Goal: Task Accomplishment & Management: Complete application form

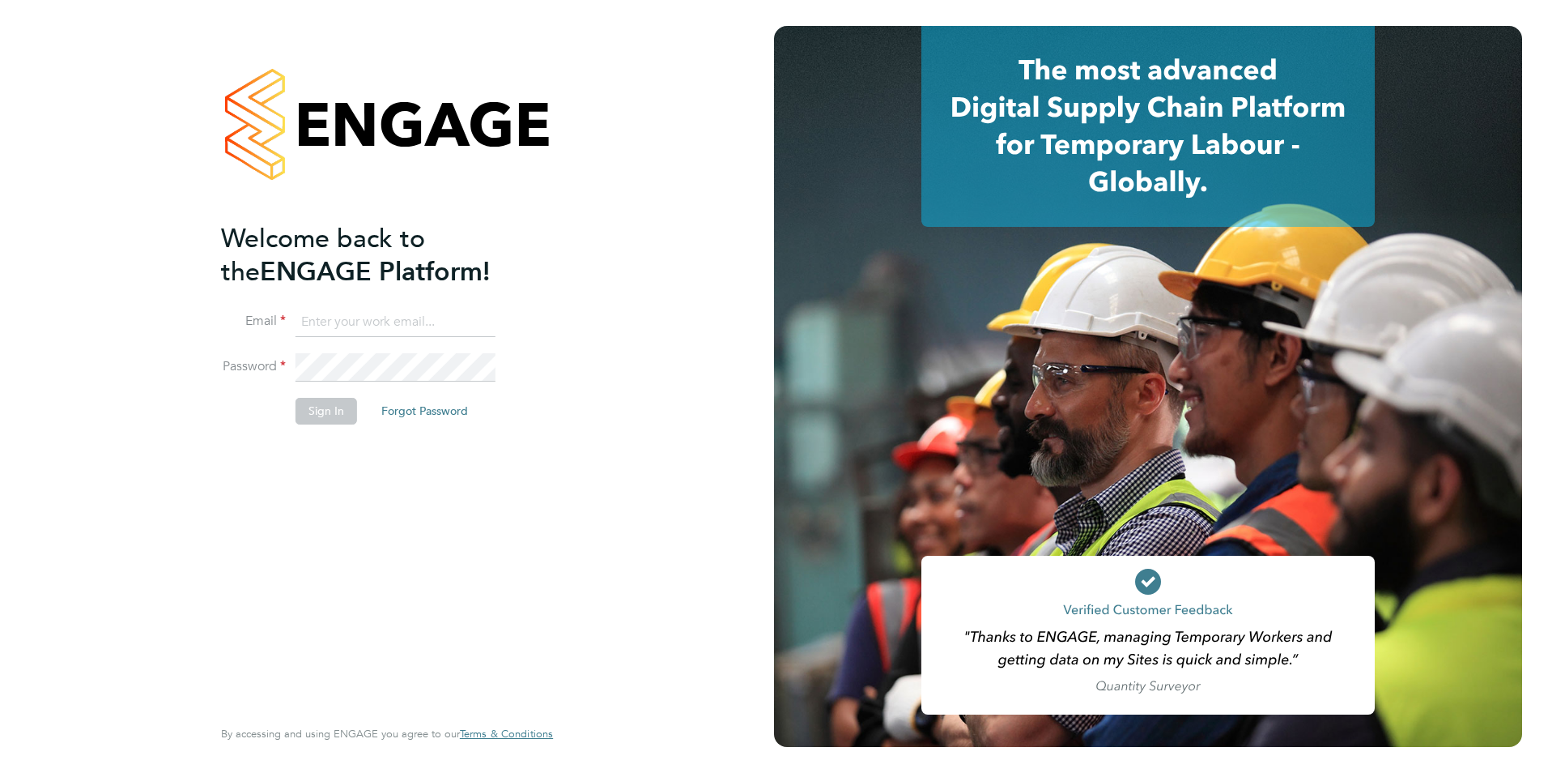
type input "tanyarowse@itsconstruction.co.uk"
click at [300, 408] on button "Sign In" at bounding box center [327, 411] width 62 height 26
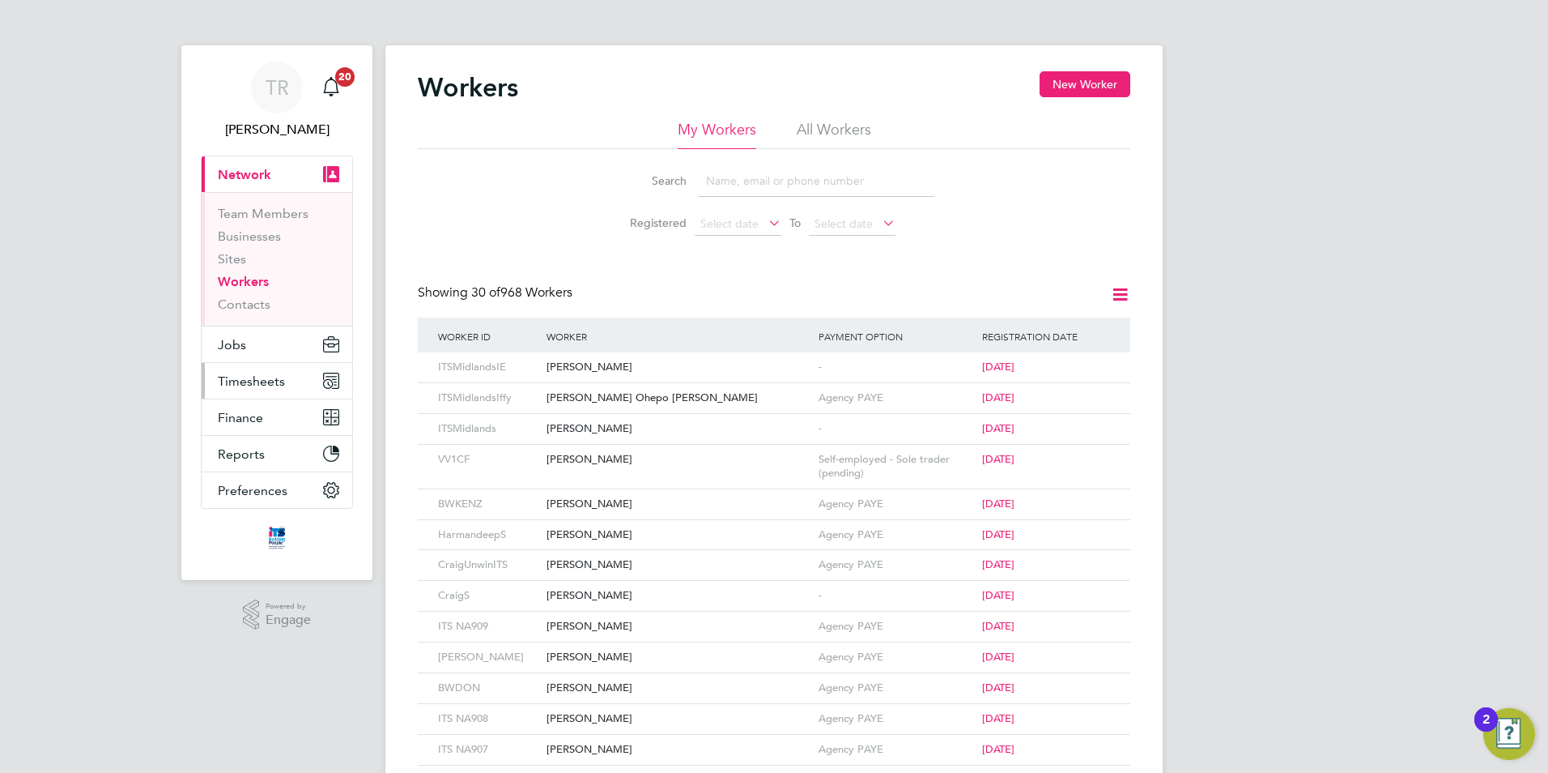
click at [242, 380] on span "Timesheets" at bounding box center [251, 380] width 67 height 15
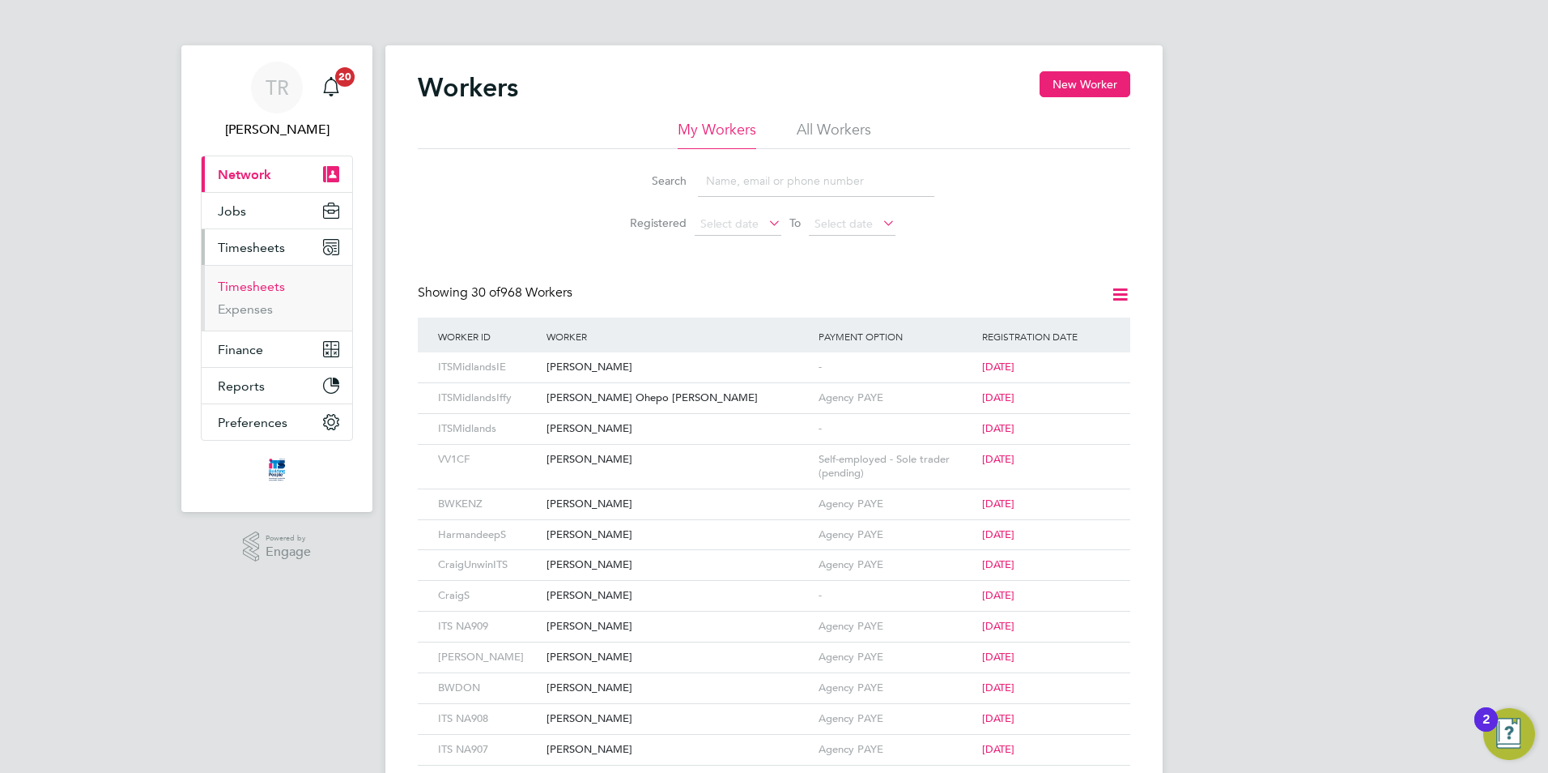
click at [241, 287] on link "Timesheets" at bounding box center [251, 286] width 67 height 15
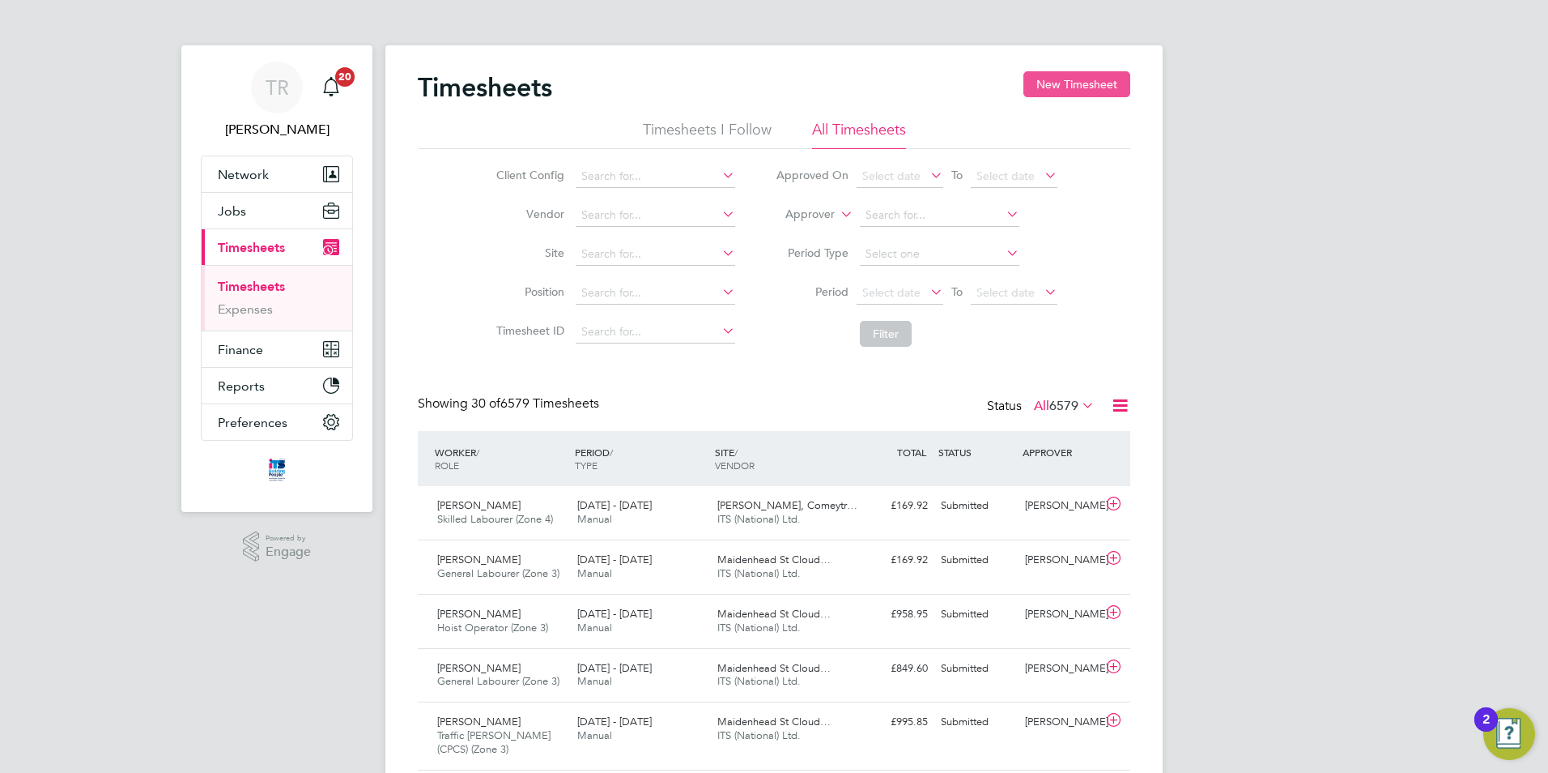
click at [1095, 86] on button "New Timesheet" at bounding box center [1077, 84] width 107 height 26
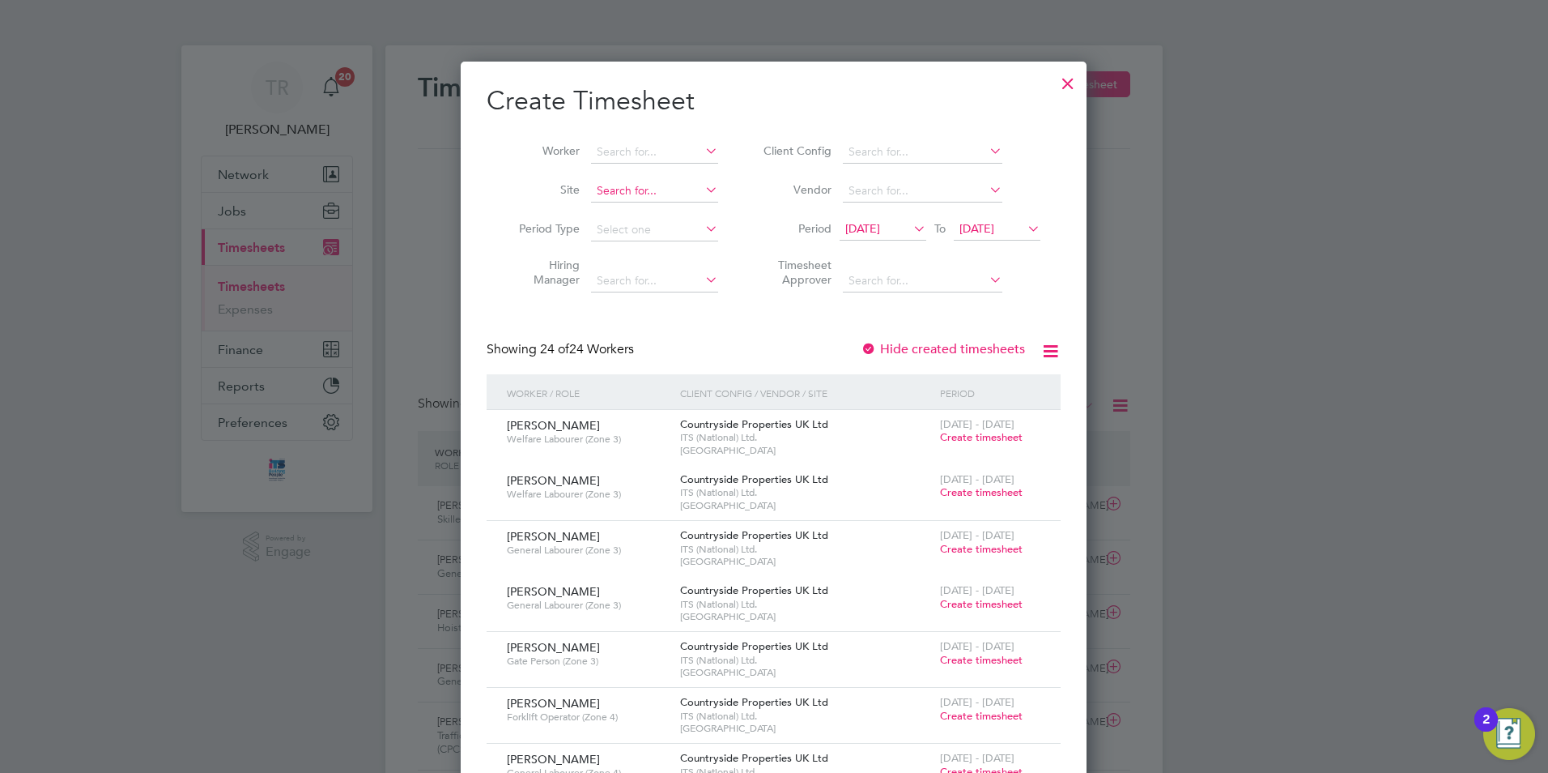
click at [623, 185] on input at bounding box center [654, 191] width 127 height 23
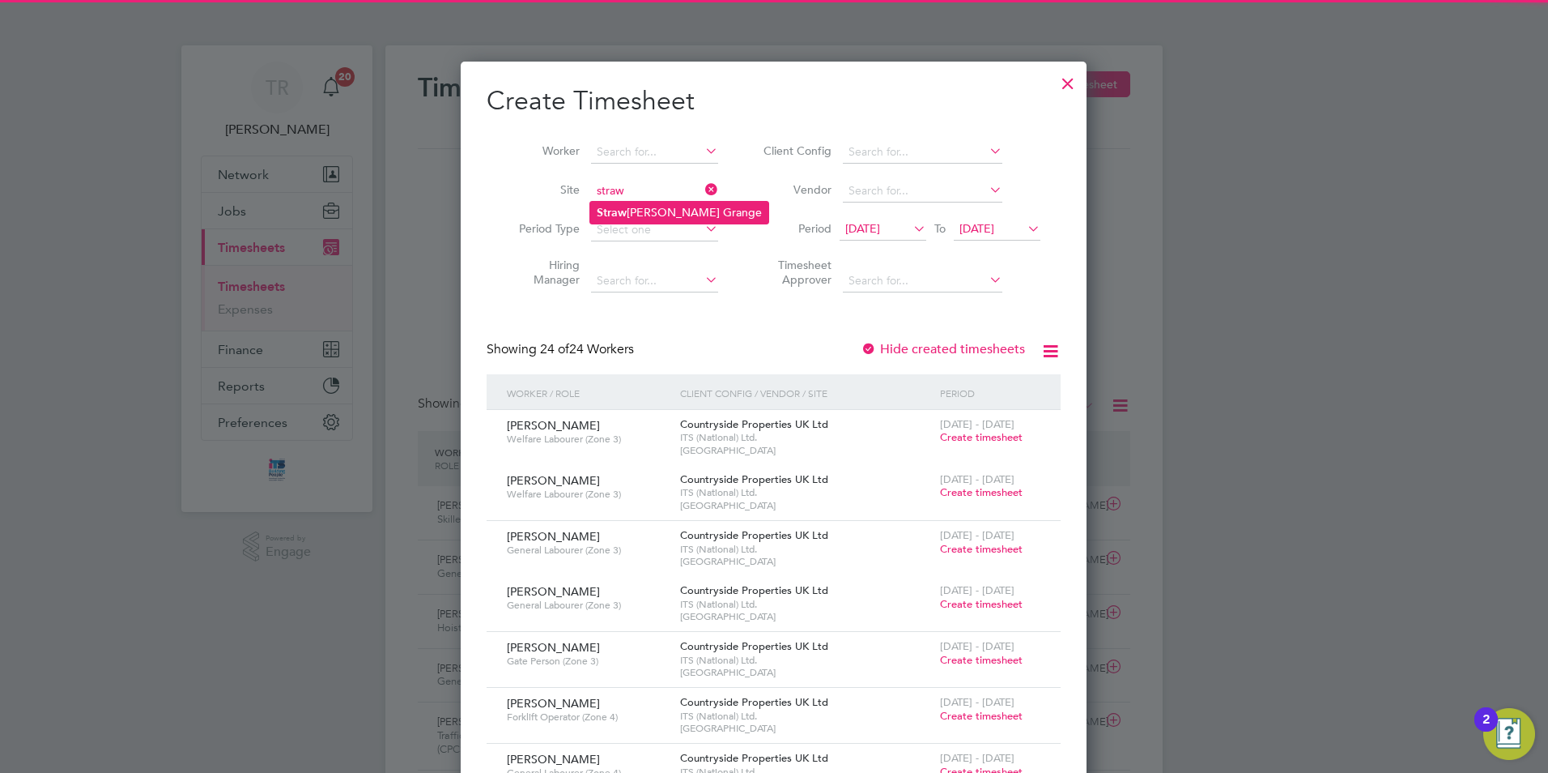
drag, startPoint x: 618, startPoint y: 219, endPoint x: 644, endPoint y: 219, distance: 25.9
click at [629, 219] on li "Straw [PERSON_NAME] Grange" at bounding box center [679, 213] width 178 height 22
type input "Strawberry Grange"
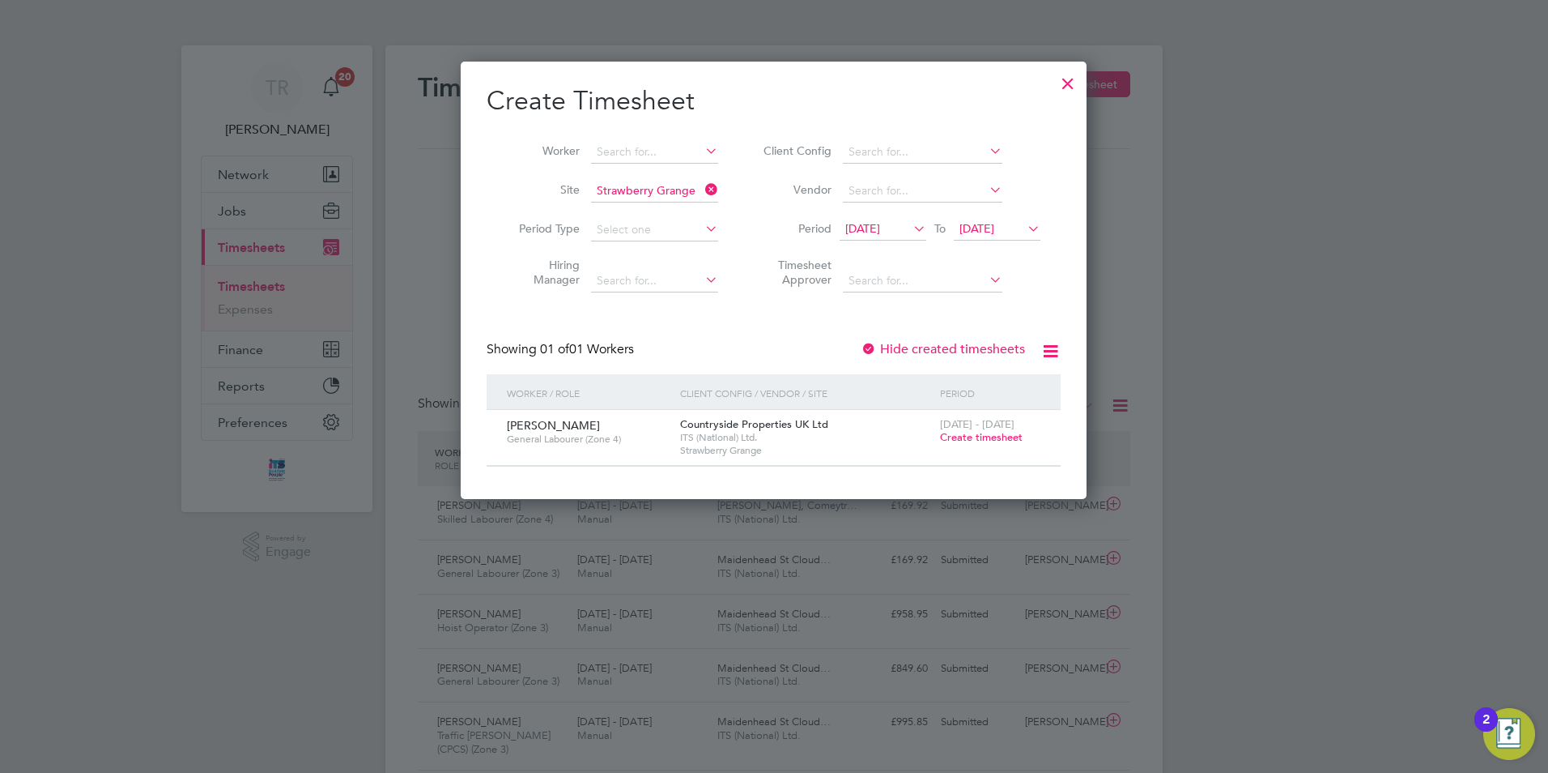
click at [990, 437] on span "Create timesheet" at bounding box center [981, 437] width 83 height 14
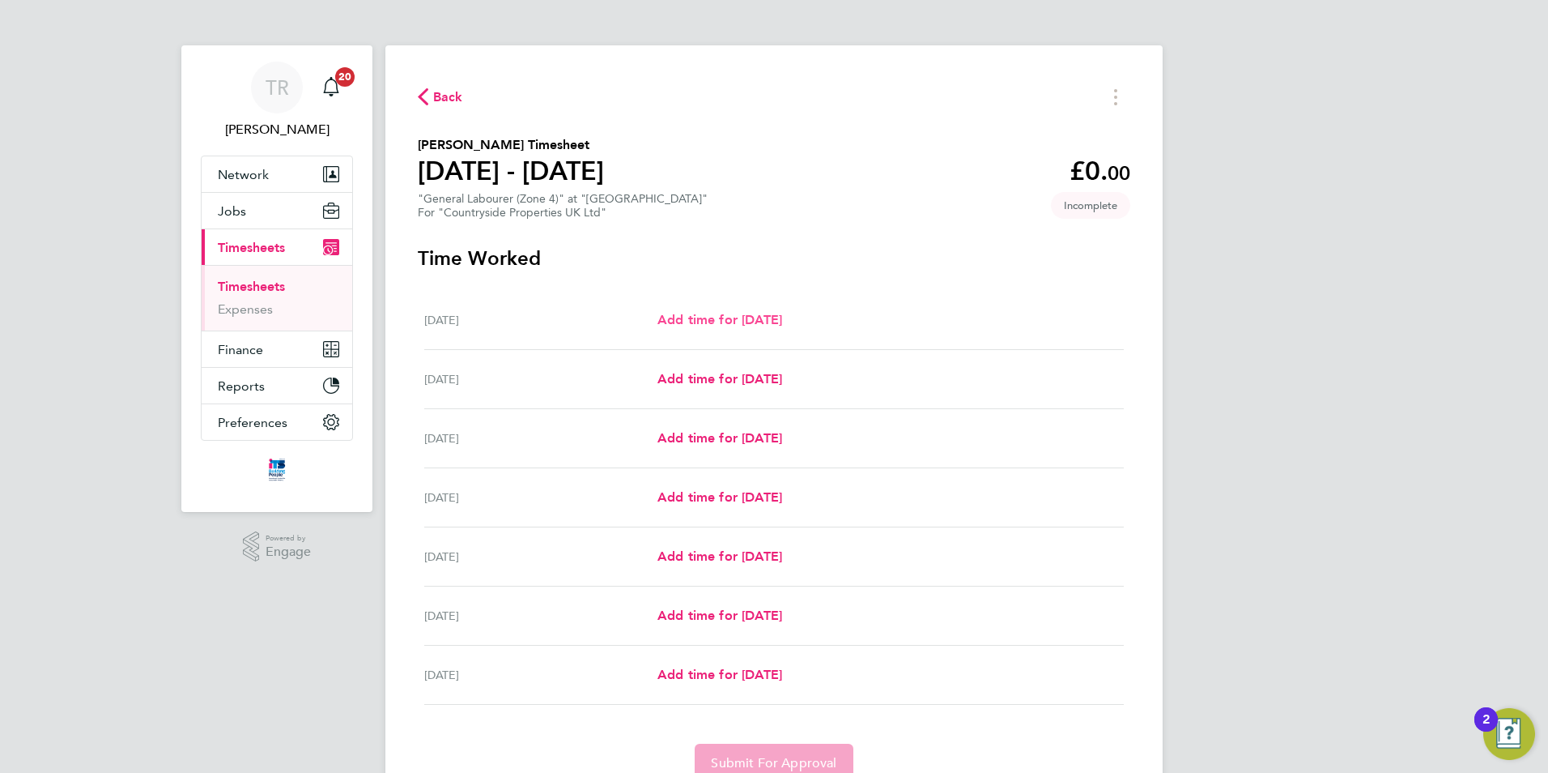
click at [782, 313] on span "Add time for Mon 22 Sep" at bounding box center [720, 319] width 125 height 15
select select "30"
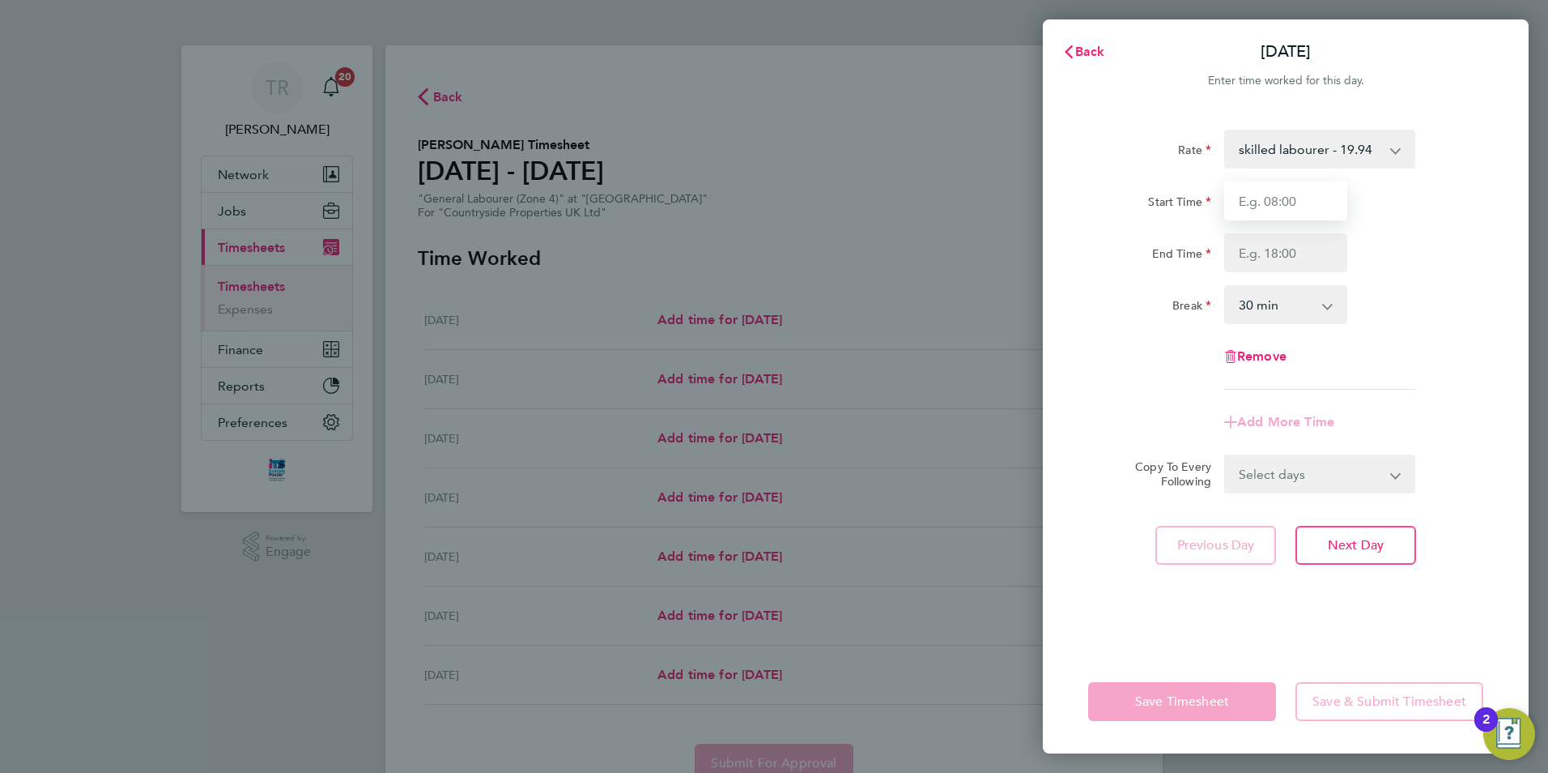
drag, startPoint x: 1263, startPoint y: 217, endPoint x: 1283, endPoint y: 206, distance: 22.5
click at [1280, 207] on input "Start Time" at bounding box center [1285, 200] width 123 height 39
type input "07:30"
type input "17:00"
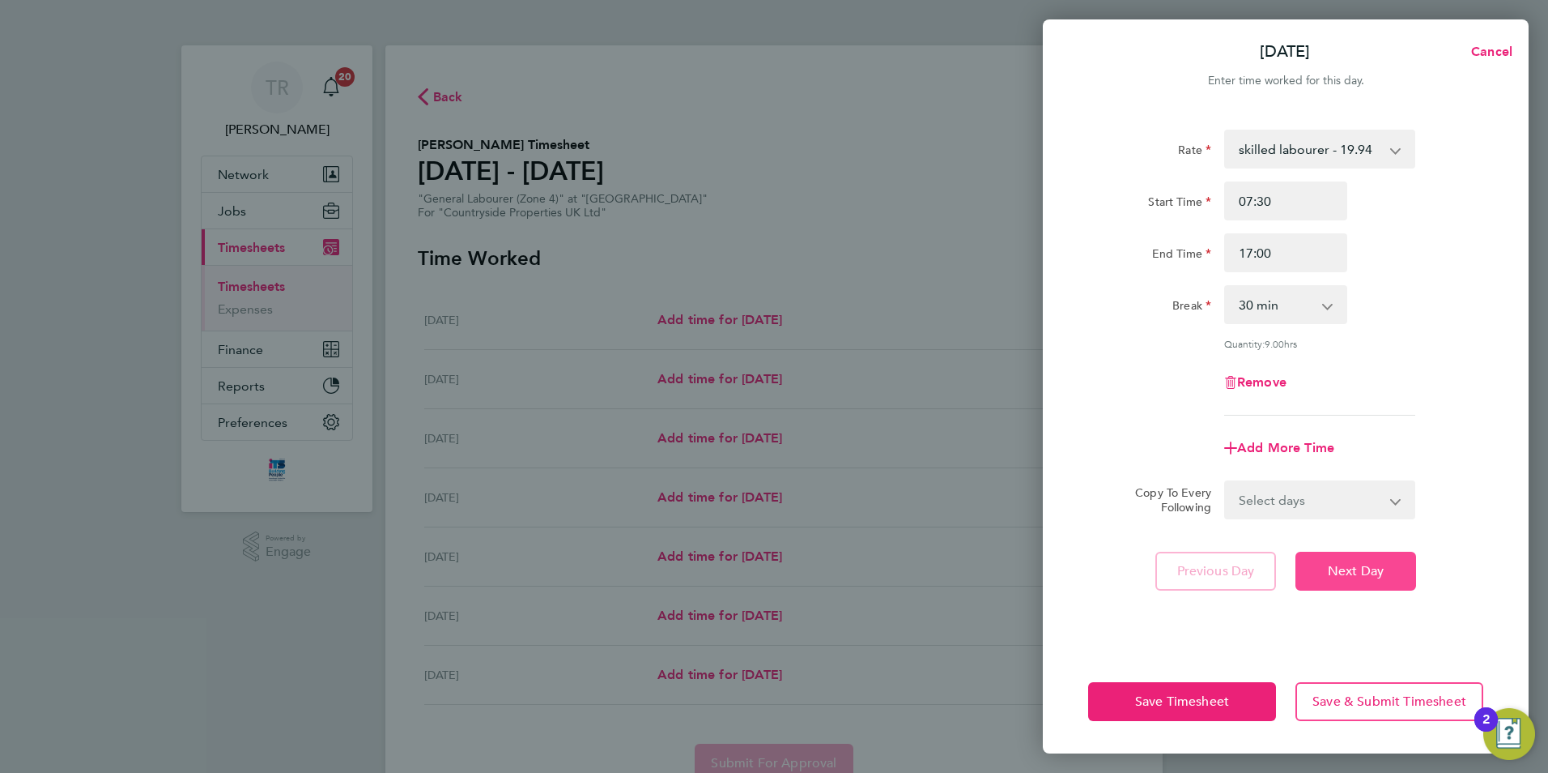
click at [1352, 580] on button "Next Day" at bounding box center [1356, 571] width 121 height 39
select select "30"
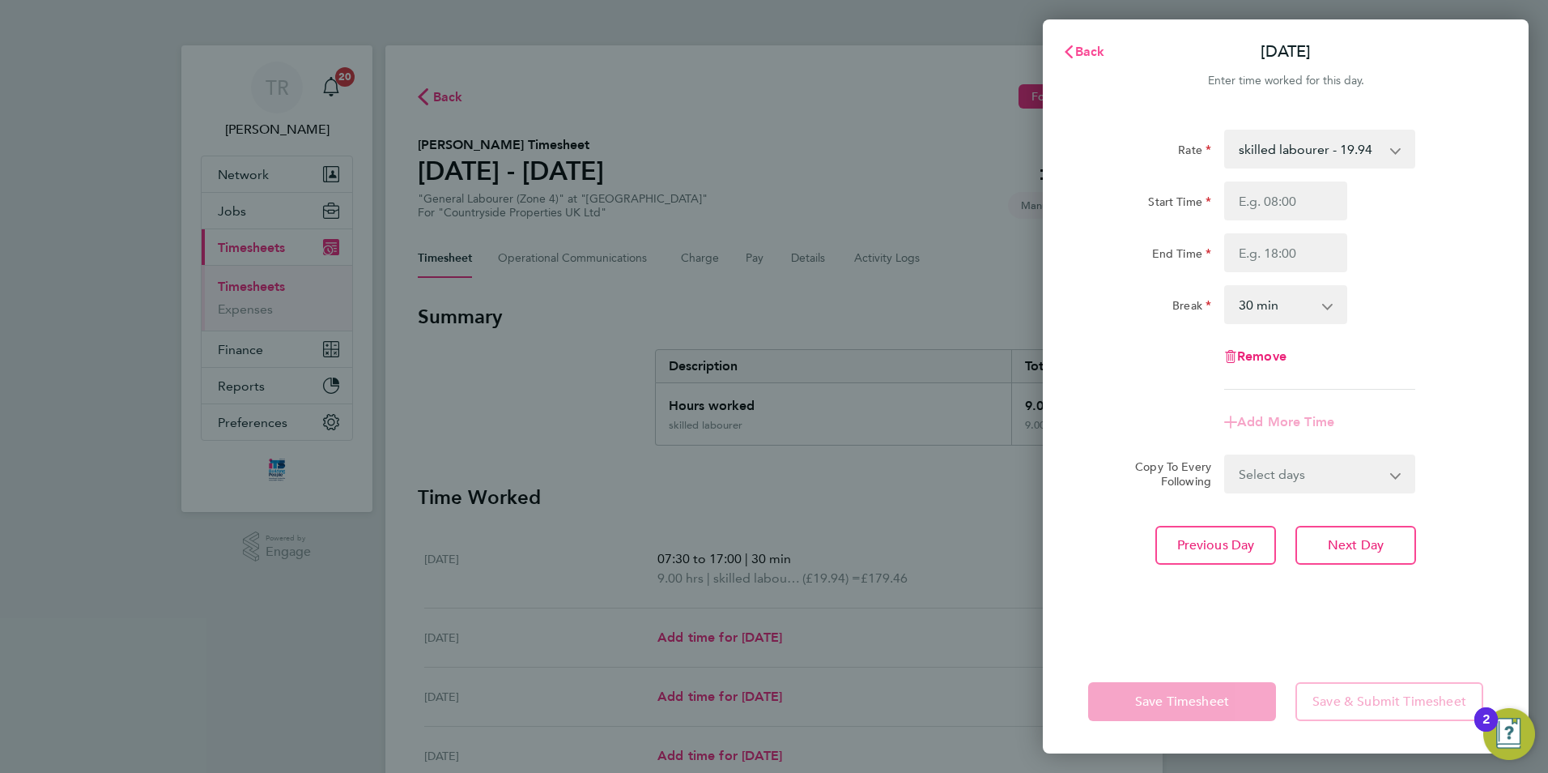
click at [1096, 54] on span "Back" at bounding box center [1090, 51] width 30 height 15
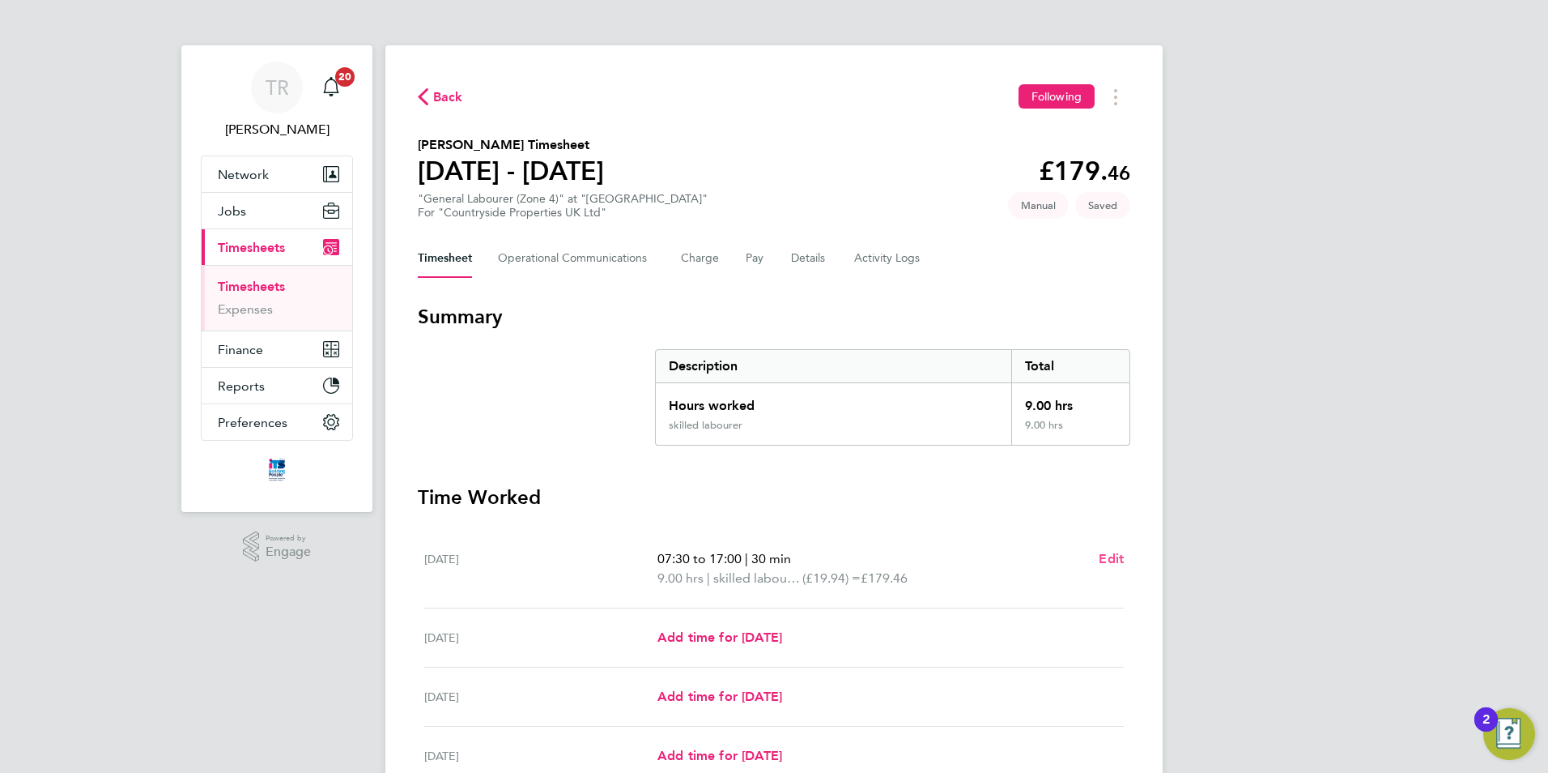
click at [1114, 552] on span "Edit" at bounding box center [1111, 558] width 25 height 15
select select "30"
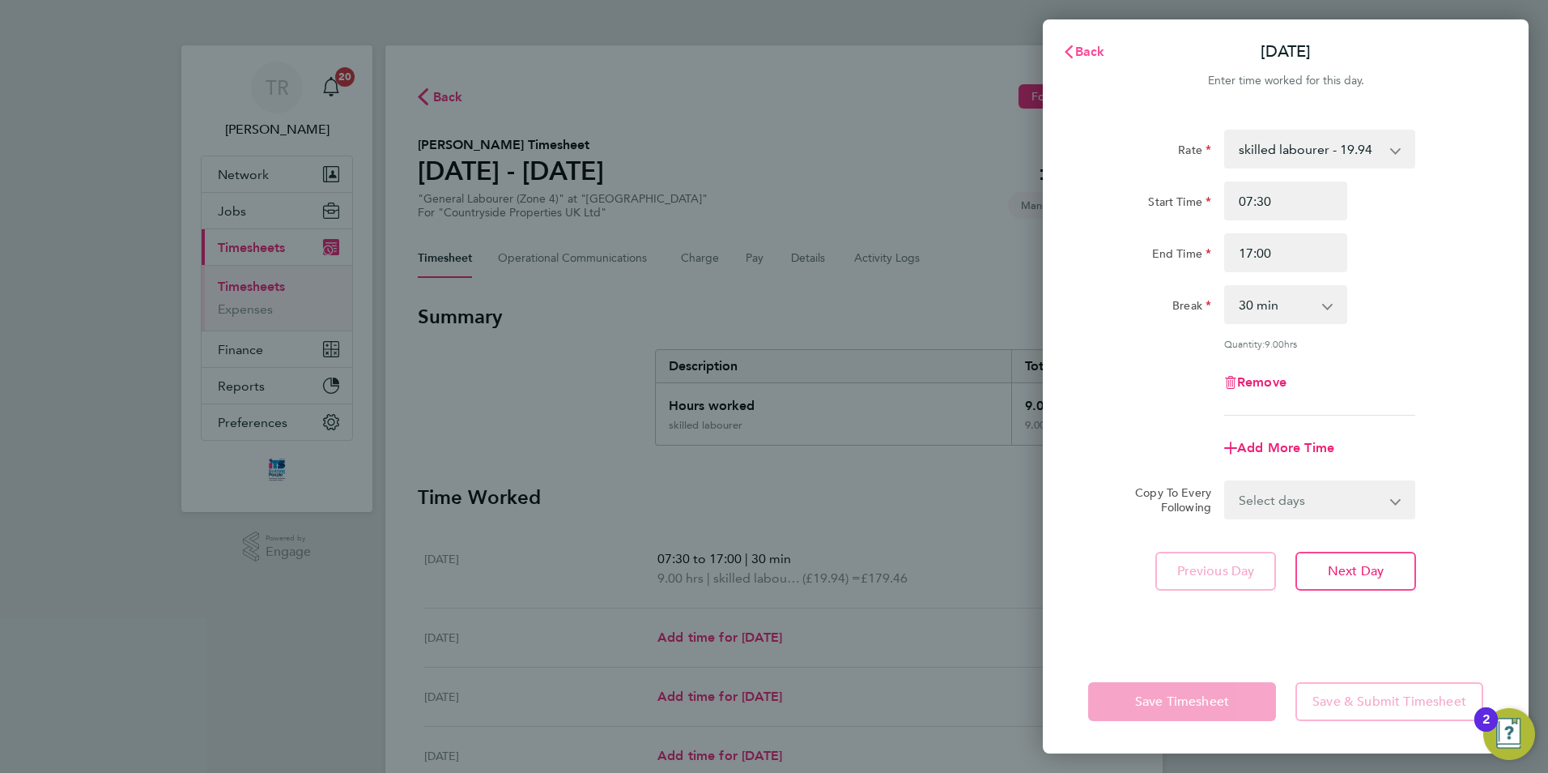
click at [1088, 53] on span "Back" at bounding box center [1090, 51] width 30 height 15
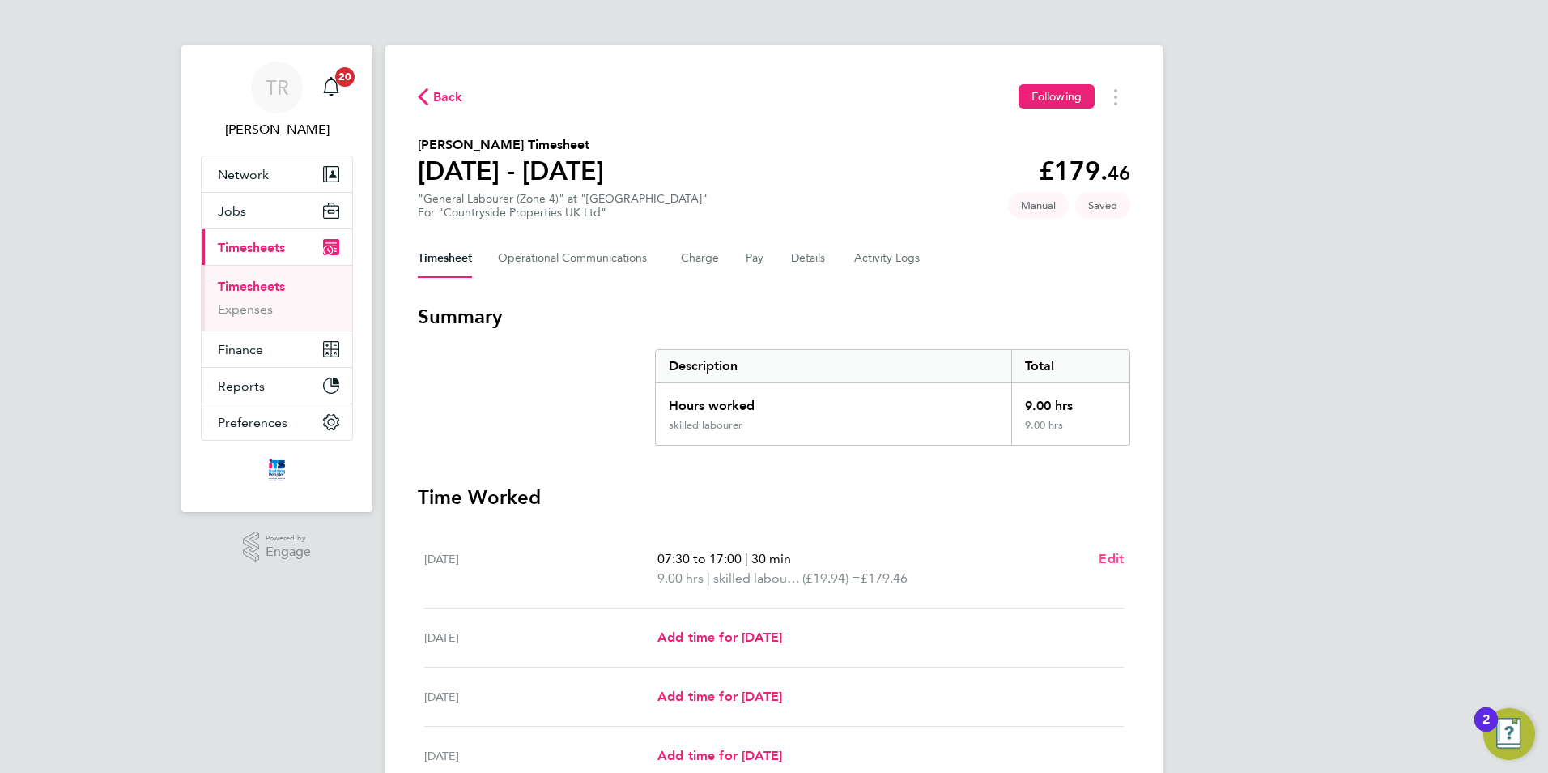
click at [1111, 564] on span "Edit" at bounding box center [1111, 558] width 25 height 15
select select "30"
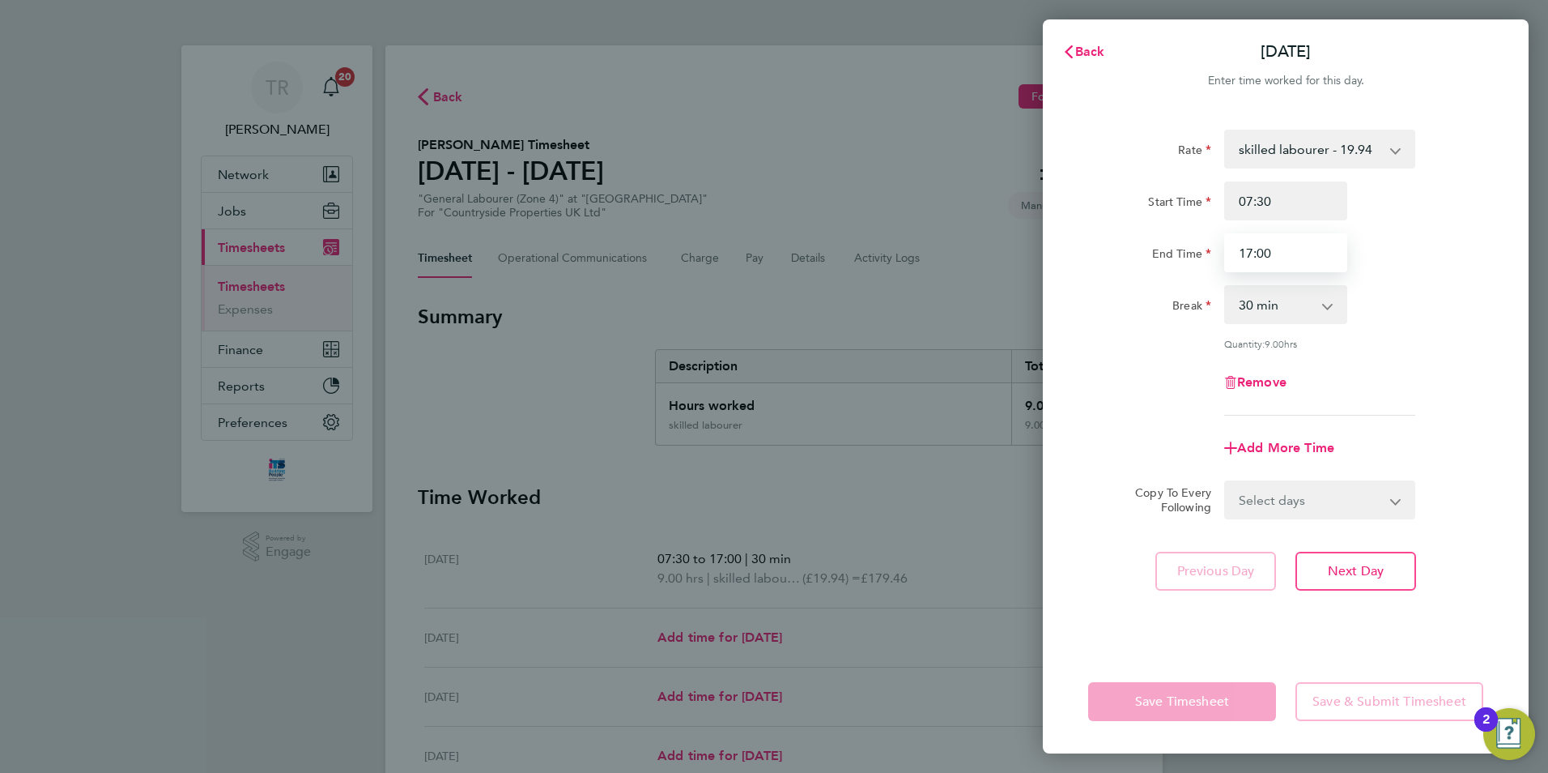
drag, startPoint x: 1305, startPoint y: 263, endPoint x: 1107, endPoint y: 259, distance: 198.5
click at [1107, 259] on div "End Time 17:00" at bounding box center [1286, 252] width 408 height 39
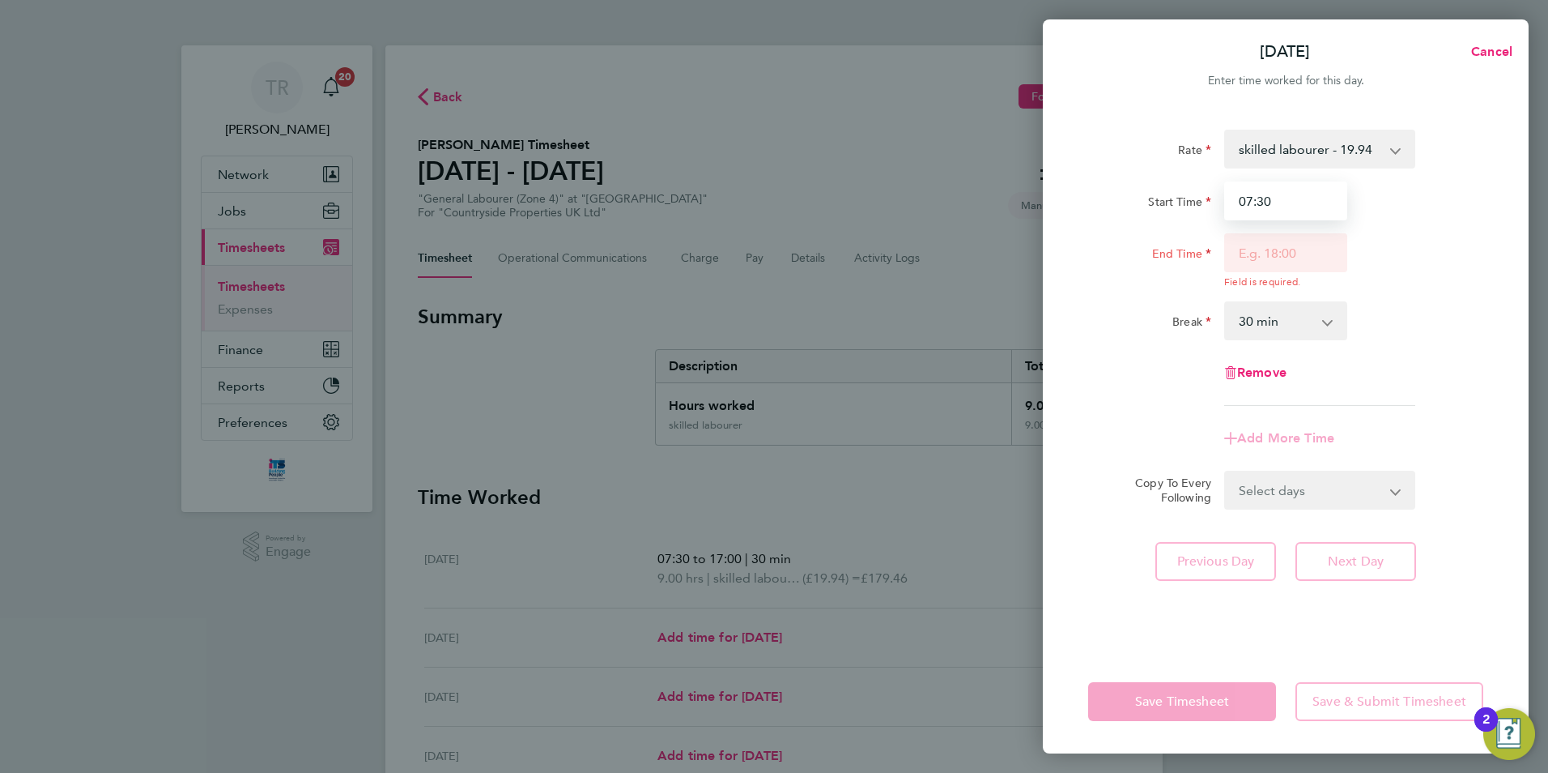
drag, startPoint x: 1302, startPoint y: 193, endPoint x: 1142, endPoint y: 209, distance: 161.2
click at [1142, 209] on div "Start Time 07:30" at bounding box center [1286, 200] width 408 height 39
drag, startPoint x: 1450, startPoint y: 339, endPoint x: 1453, endPoint y: 326, distance: 12.4
click at [1456, 330] on div "Break 0 min 15 min 30 min 45 min 60 min 75 min 90 min" at bounding box center [1286, 320] width 408 height 39
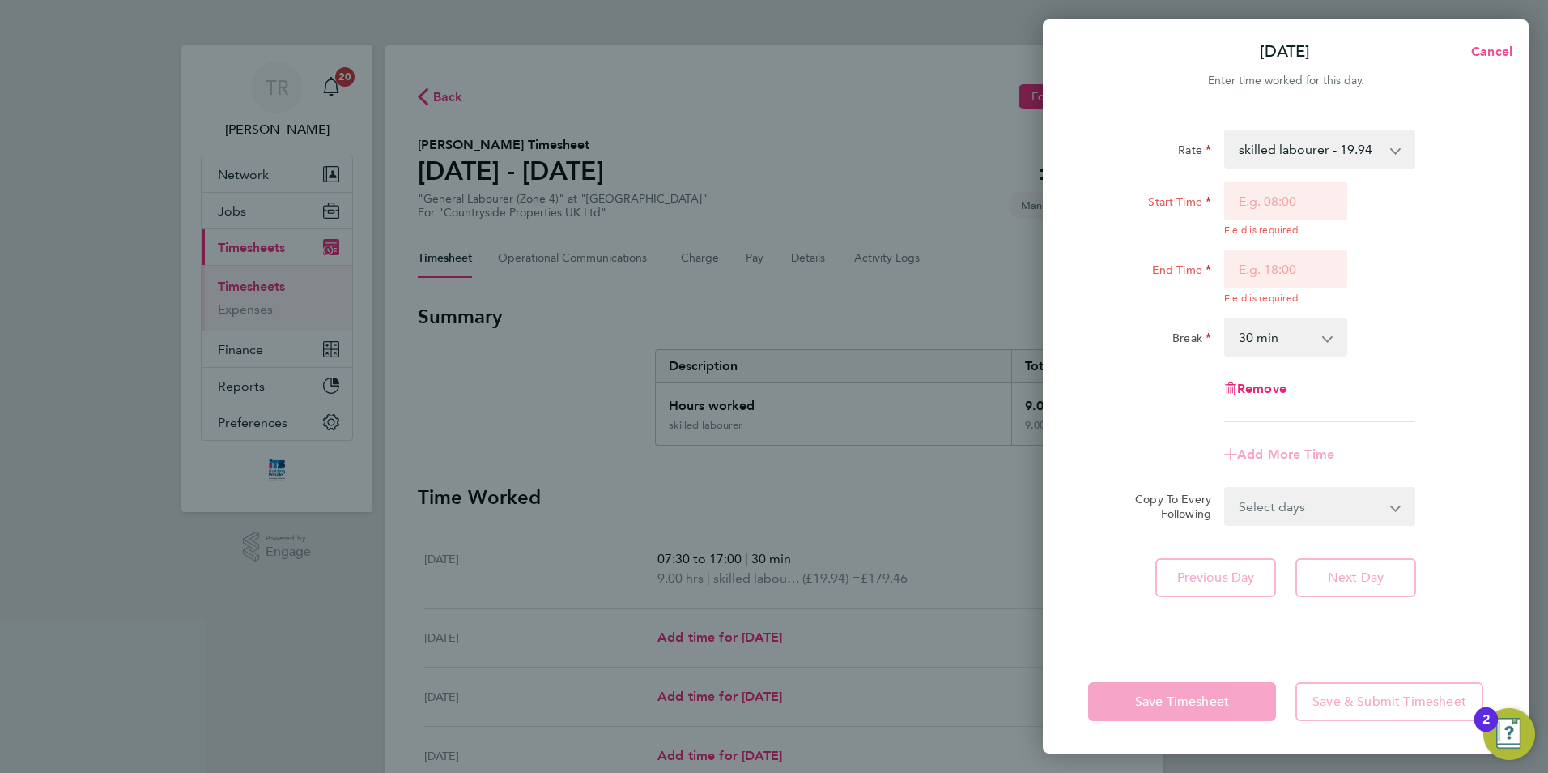
click at [1493, 47] on span "Cancel" at bounding box center [1490, 51] width 46 height 15
select select "30"
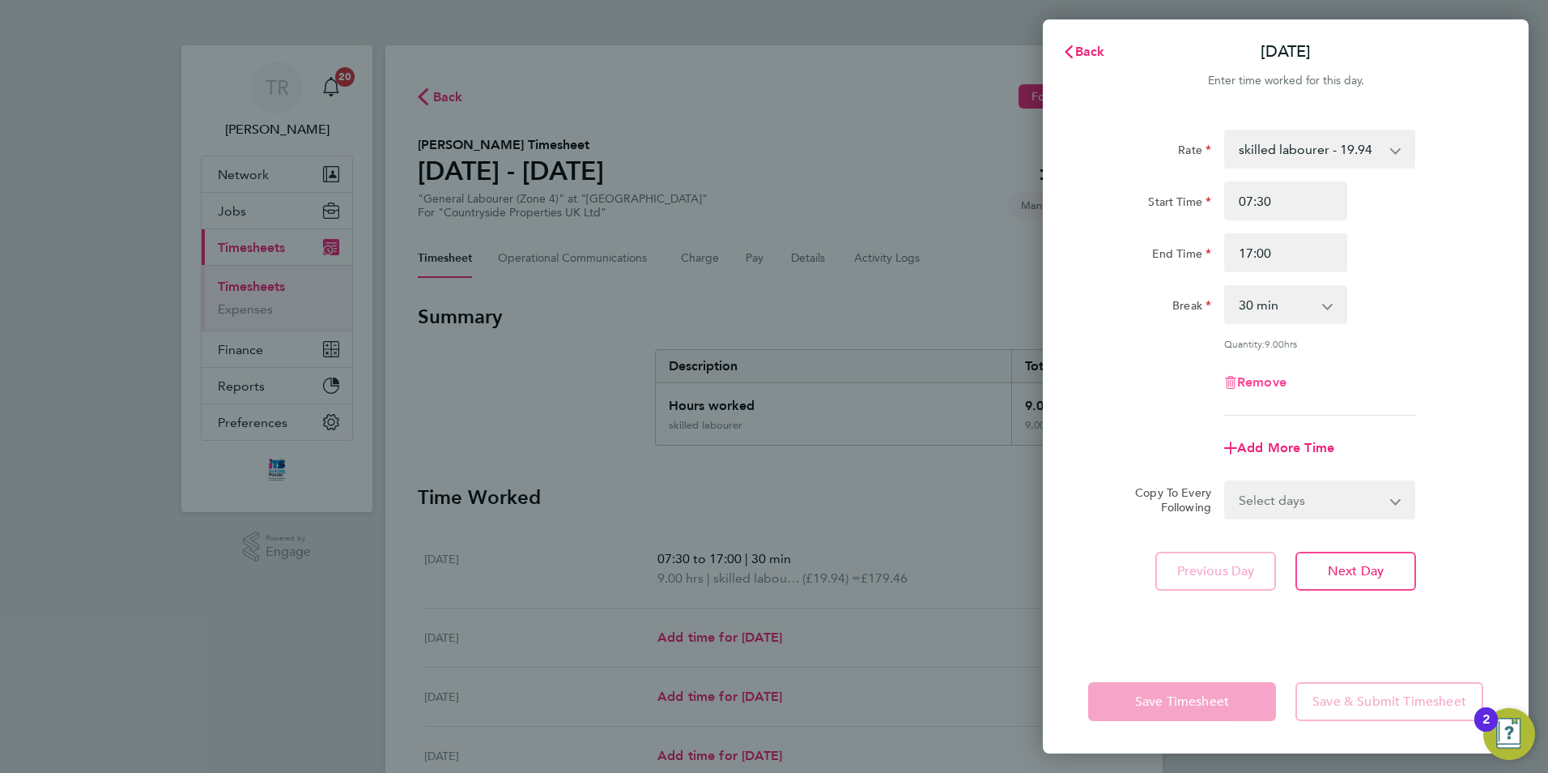
click at [1279, 386] on span "Remove" at bounding box center [1261, 381] width 49 height 15
select select "null"
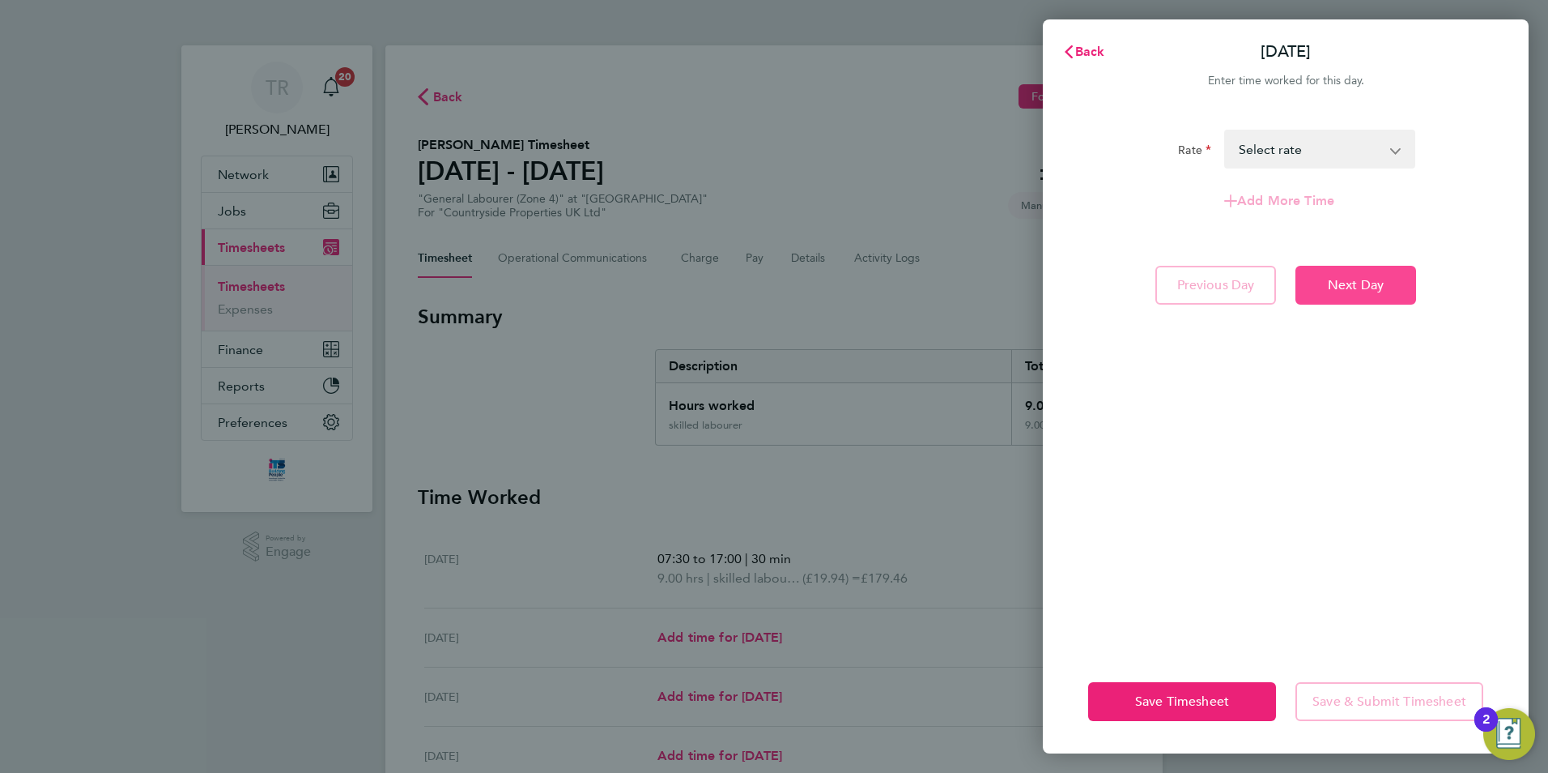
click at [1377, 280] on span "Next Day" at bounding box center [1356, 285] width 56 height 16
select select "30"
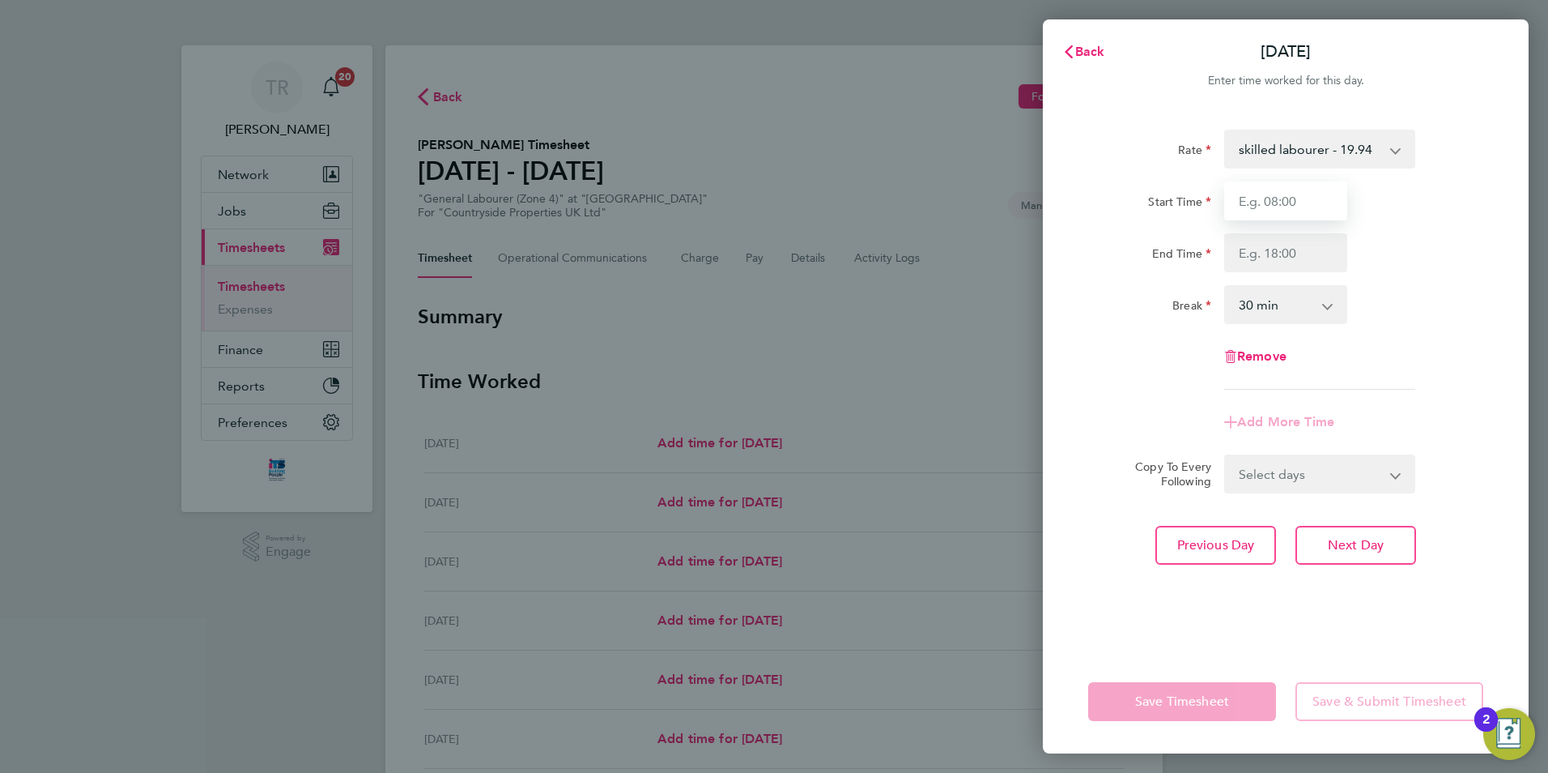
click at [1295, 198] on input "Start Time" at bounding box center [1285, 200] width 123 height 39
type input "07:30"
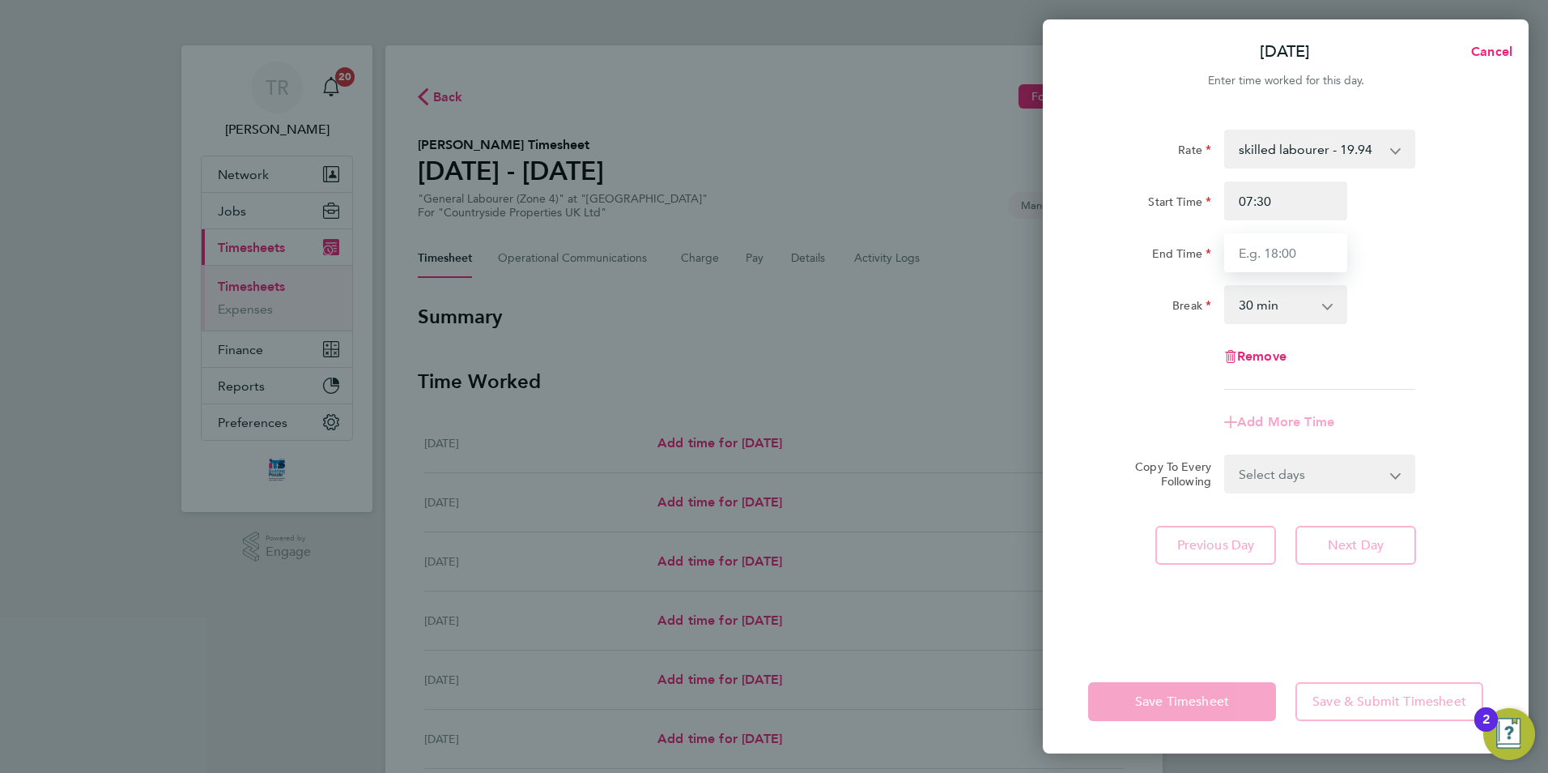
click at [1290, 249] on input "End Time" at bounding box center [1285, 252] width 123 height 39
type input "17:00"
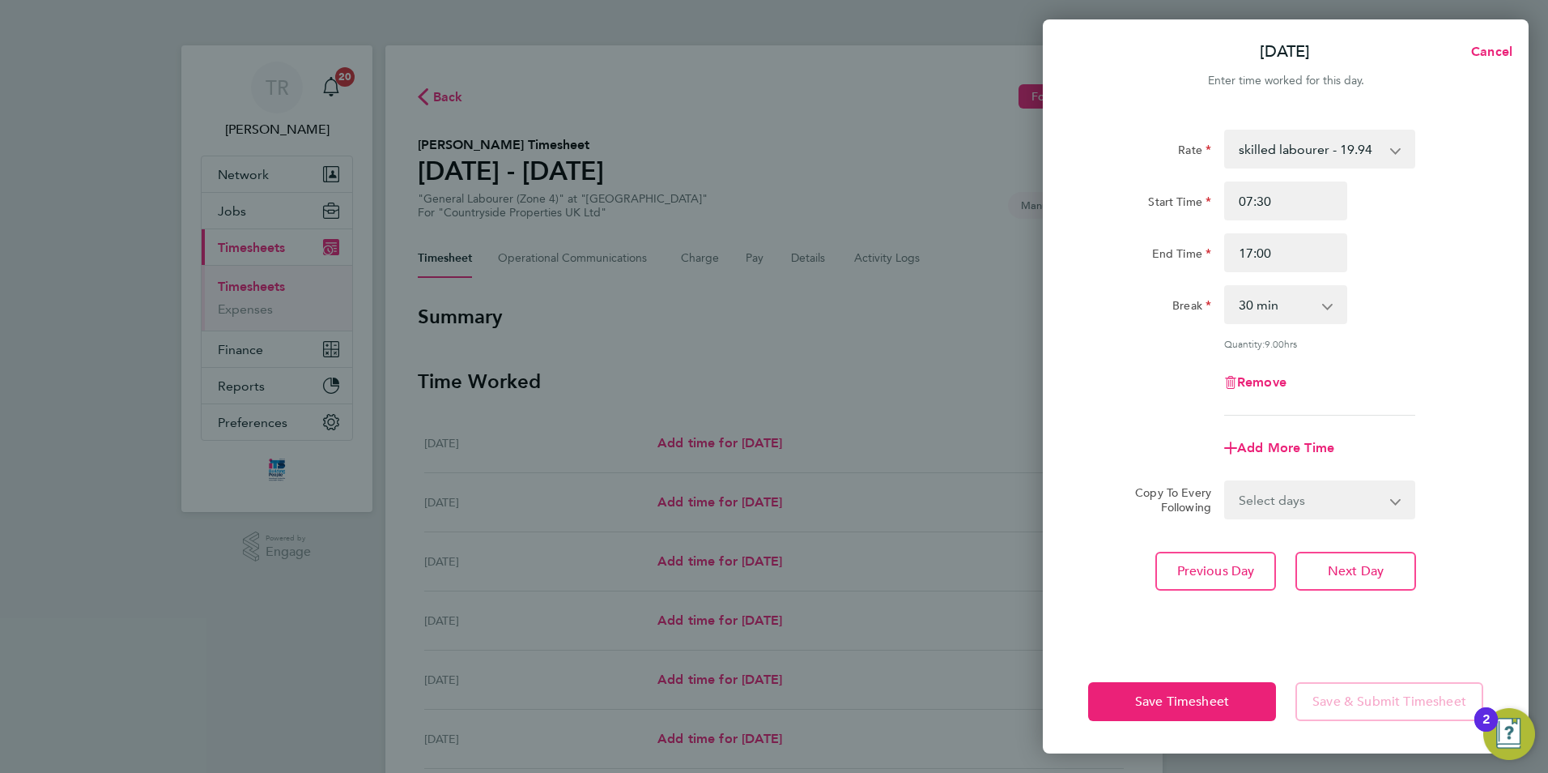
click at [1433, 394] on div "Remove" at bounding box center [1286, 382] width 408 height 39
click at [1339, 577] on button "Next Day" at bounding box center [1356, 571] width 121 height 39
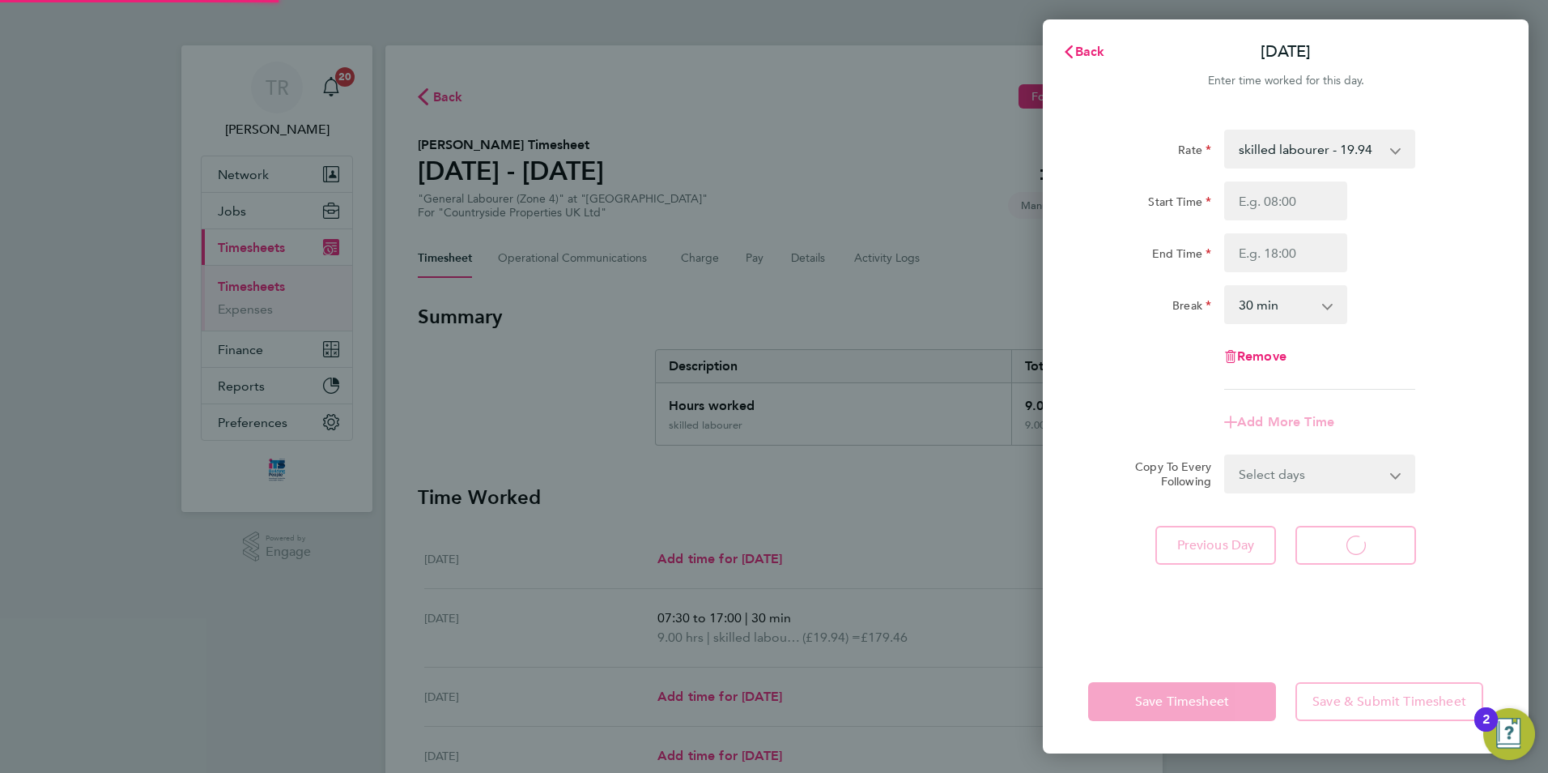
select select "30"
click at [1327, 215] on input "Start Time" at bounding box center [1285, 200] width 123 height 39
type input "07:30"
click at [1275, 264] on input "End Time" at bounding box center [1285, 252] width 123 height 39
type input "17:00"
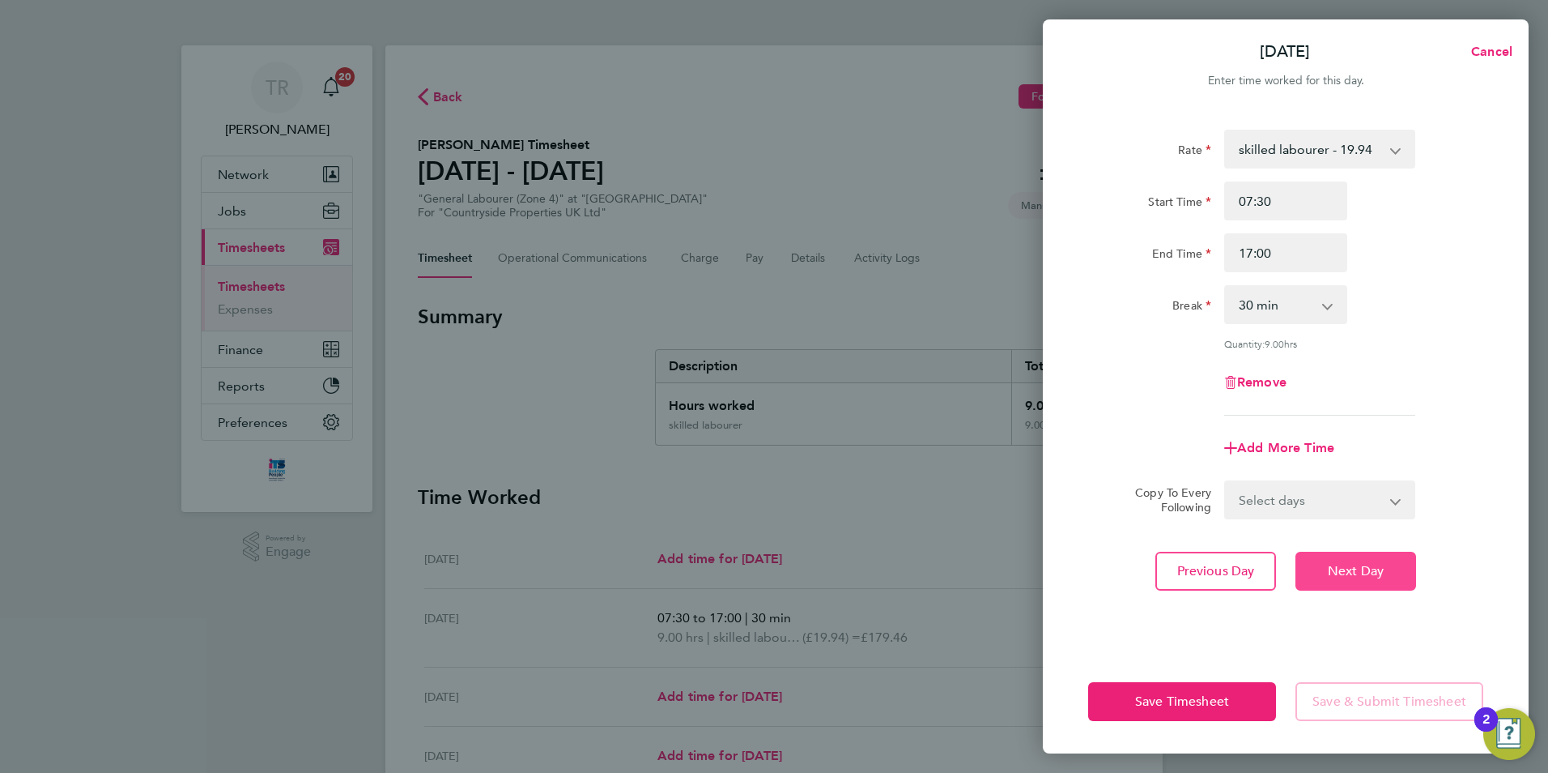
click at [1327, 586] on button "Next Day" at bounding box center [1356, 571] width 121 height 39
select select "30"
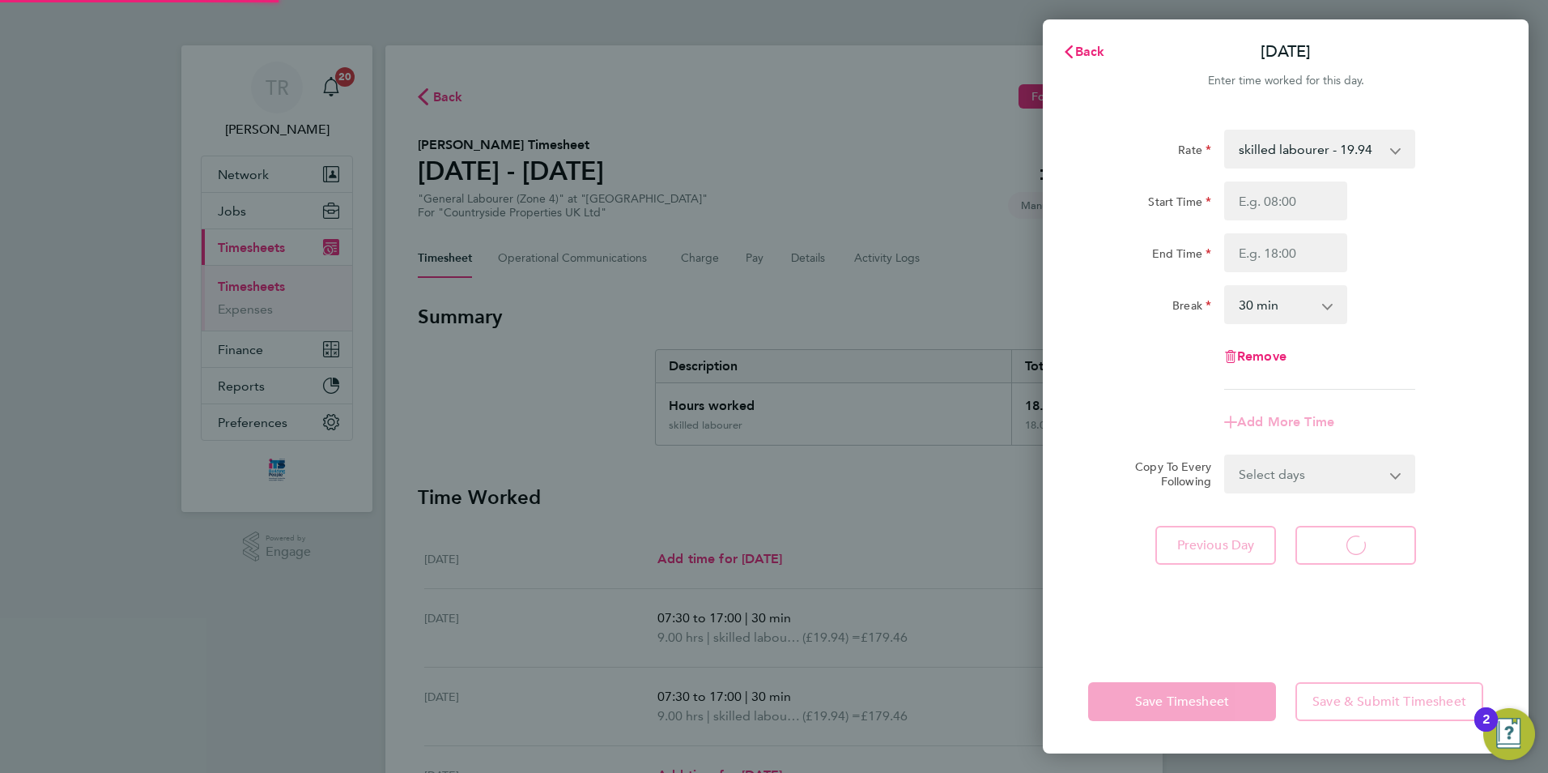
select select "30"
click at [1273, 191] on input "Start Time" at bounding box center [1285, 200] width 123 height 39
type input "07:30"
drag, startPoint x: 1271, startPoint y: 249, endPoint x: 1263, endPoint y: 261, distance: 14.6
click at [1271, 249] on input "End Time" at bounding box center [1285, 252] width 123 height 39
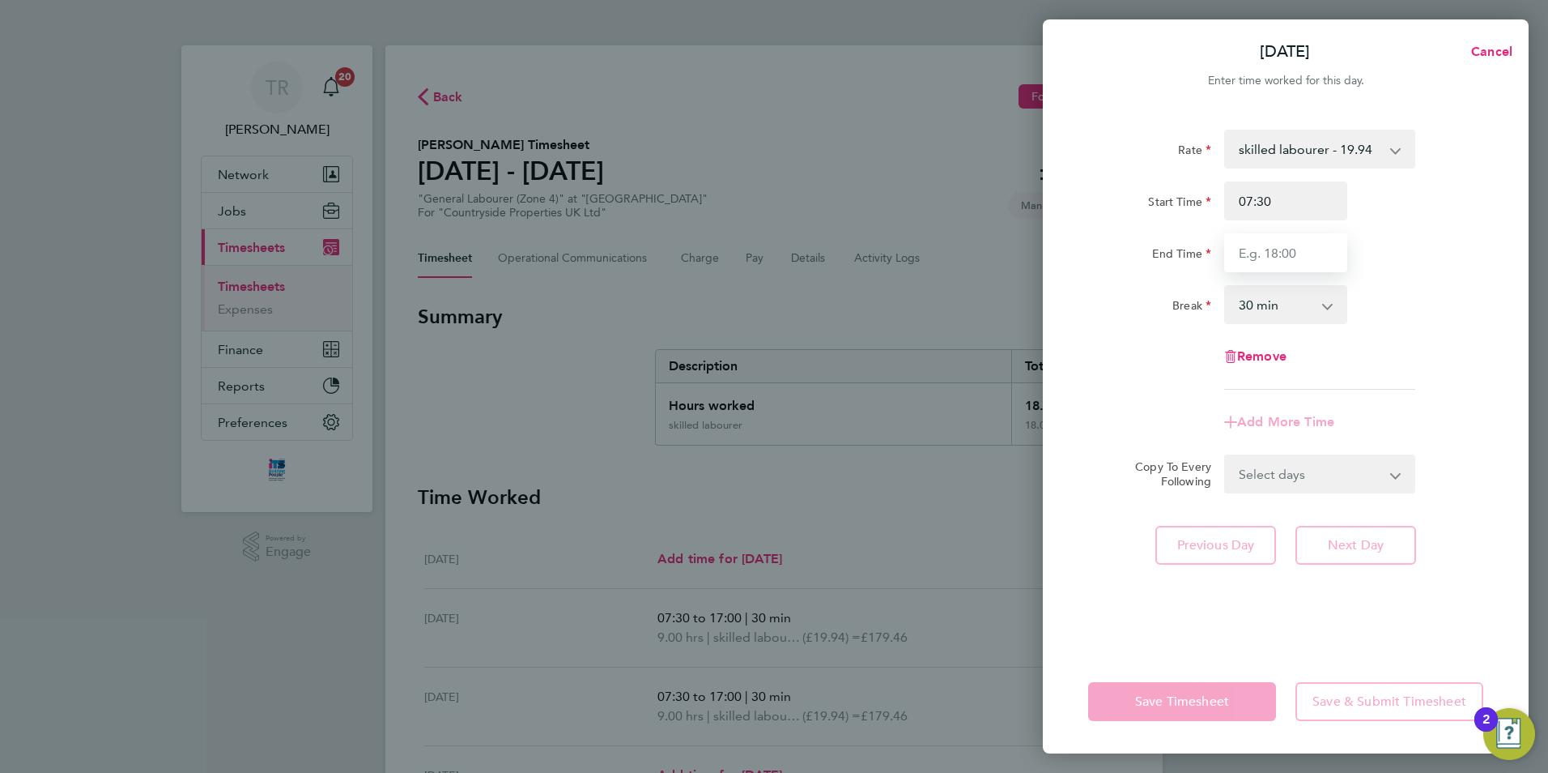
type input "17:00"
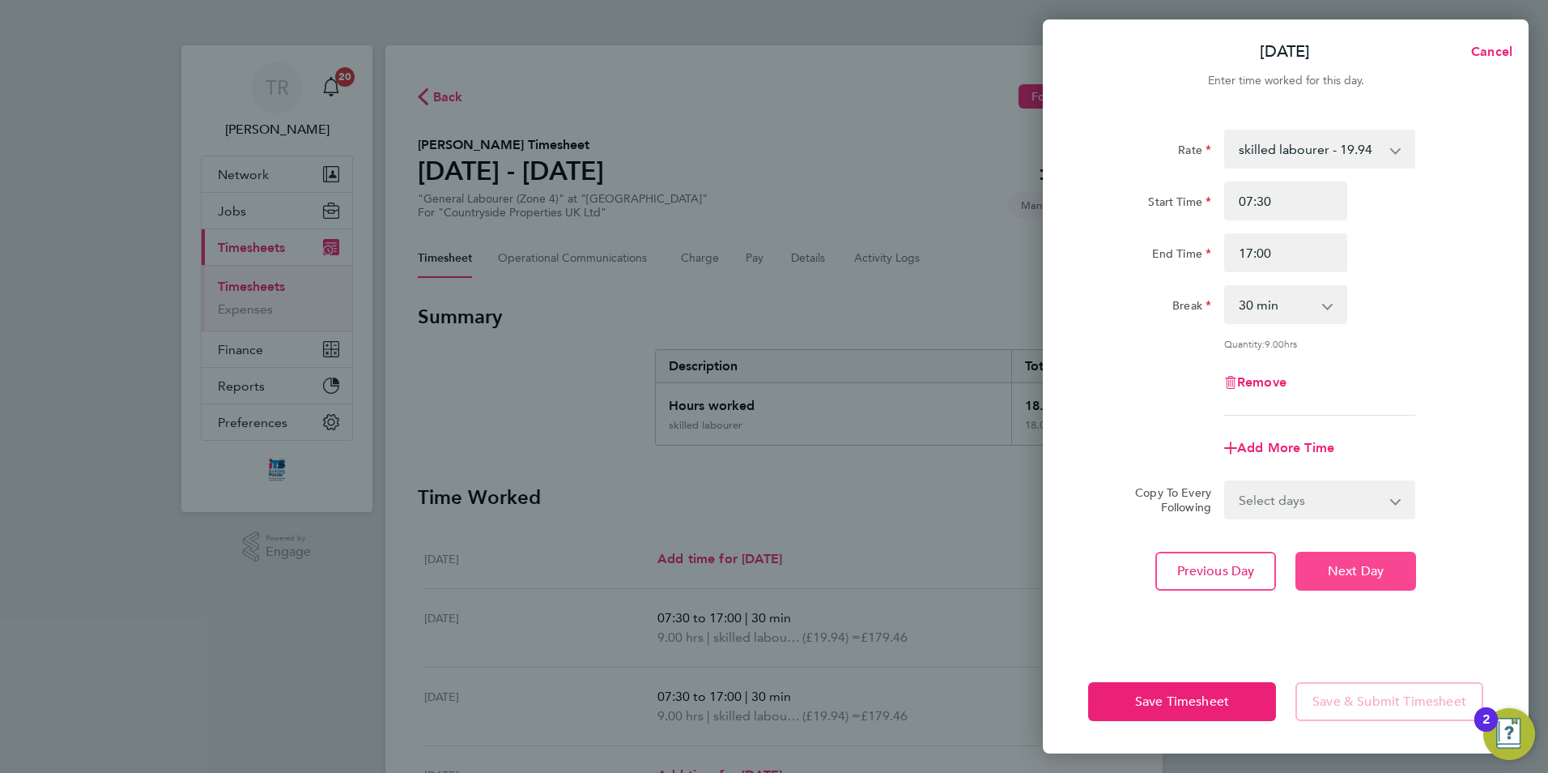
click at [1366, 564] on span "Next Day" at bounding box center [1356, 571] width 56 height 16
select select "30"
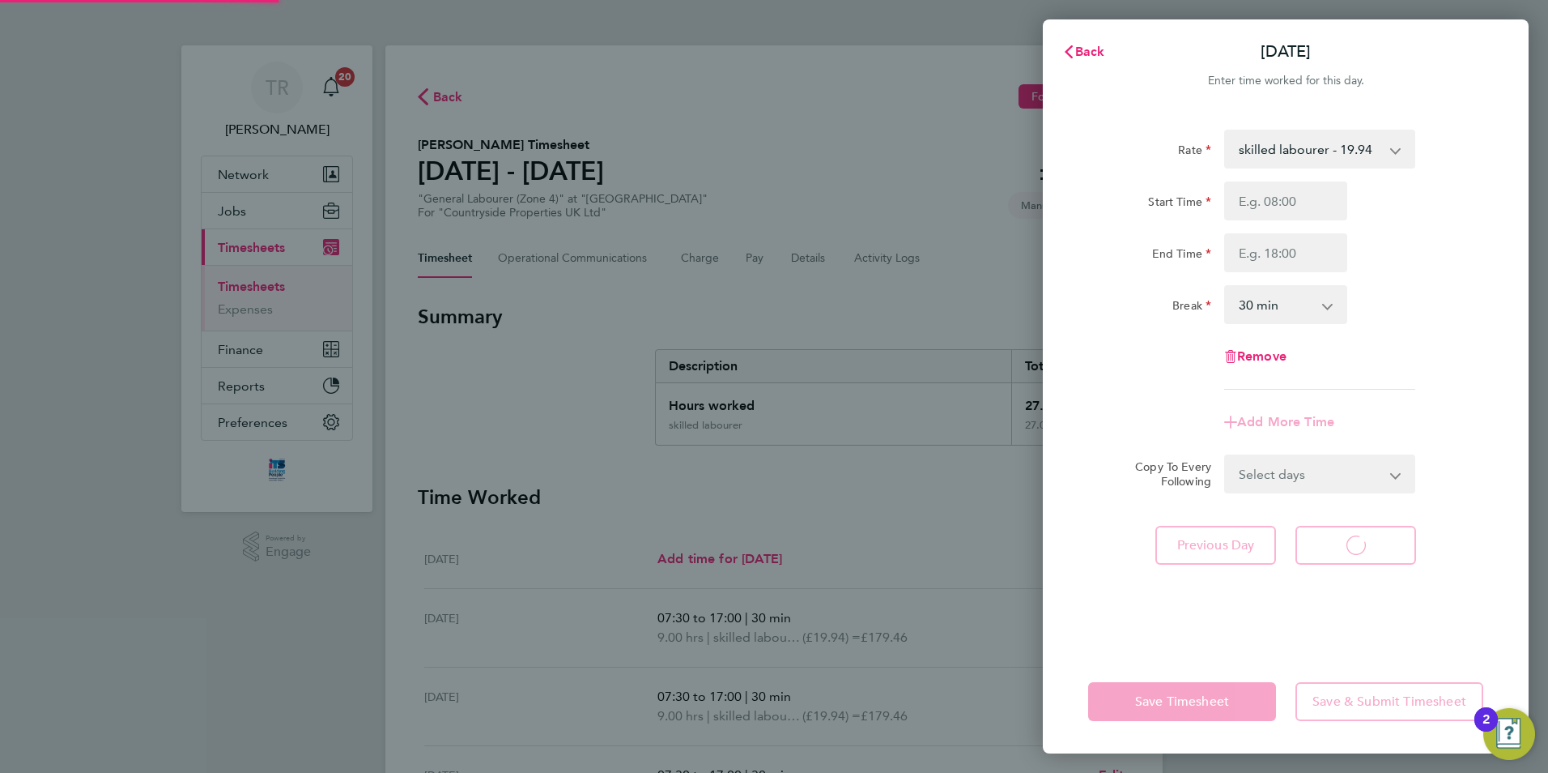
select select "30"
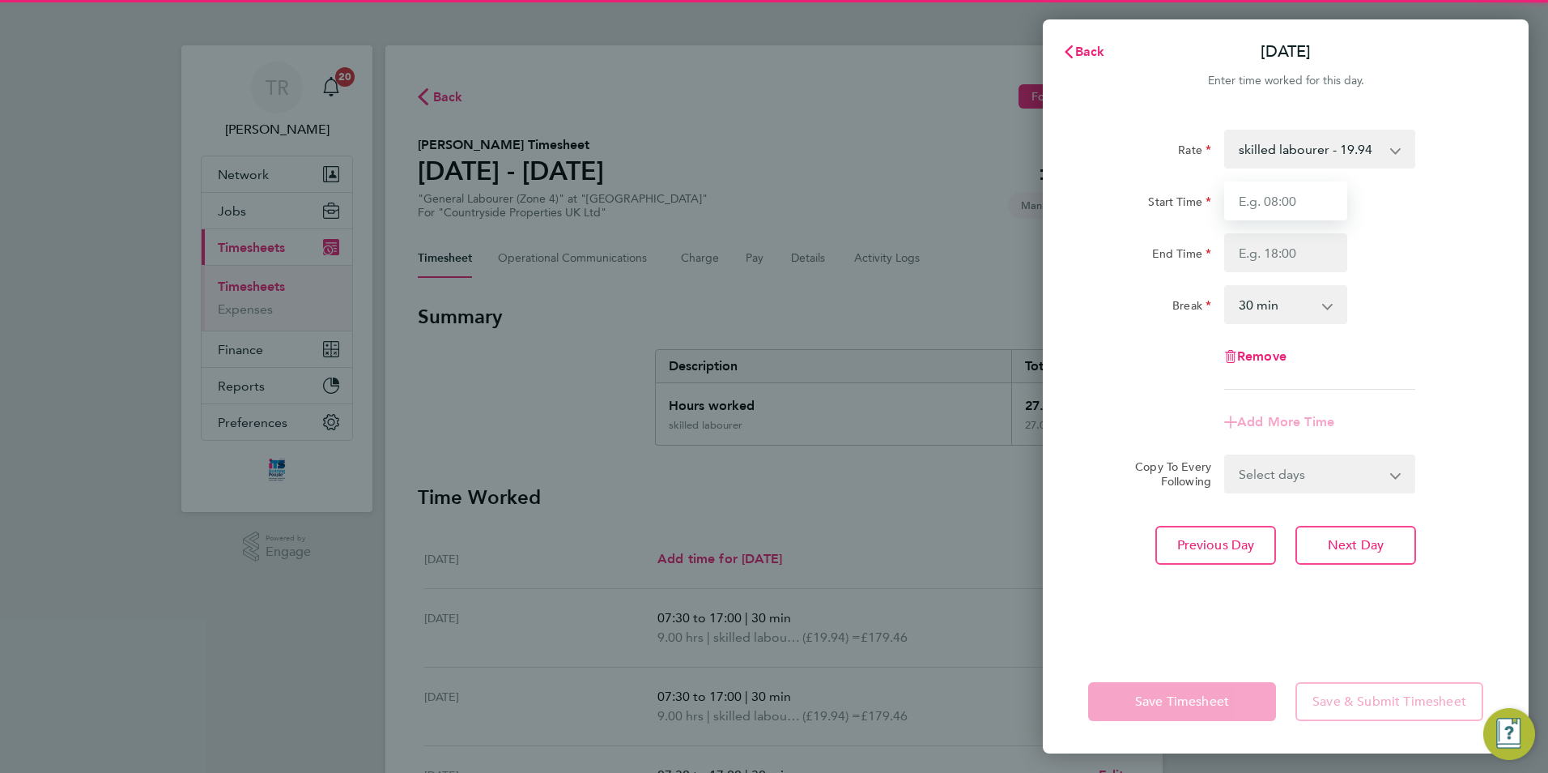
click at [1304, 198] on input "Start Time" at bounding box center [1285, 200] width 123 height 39
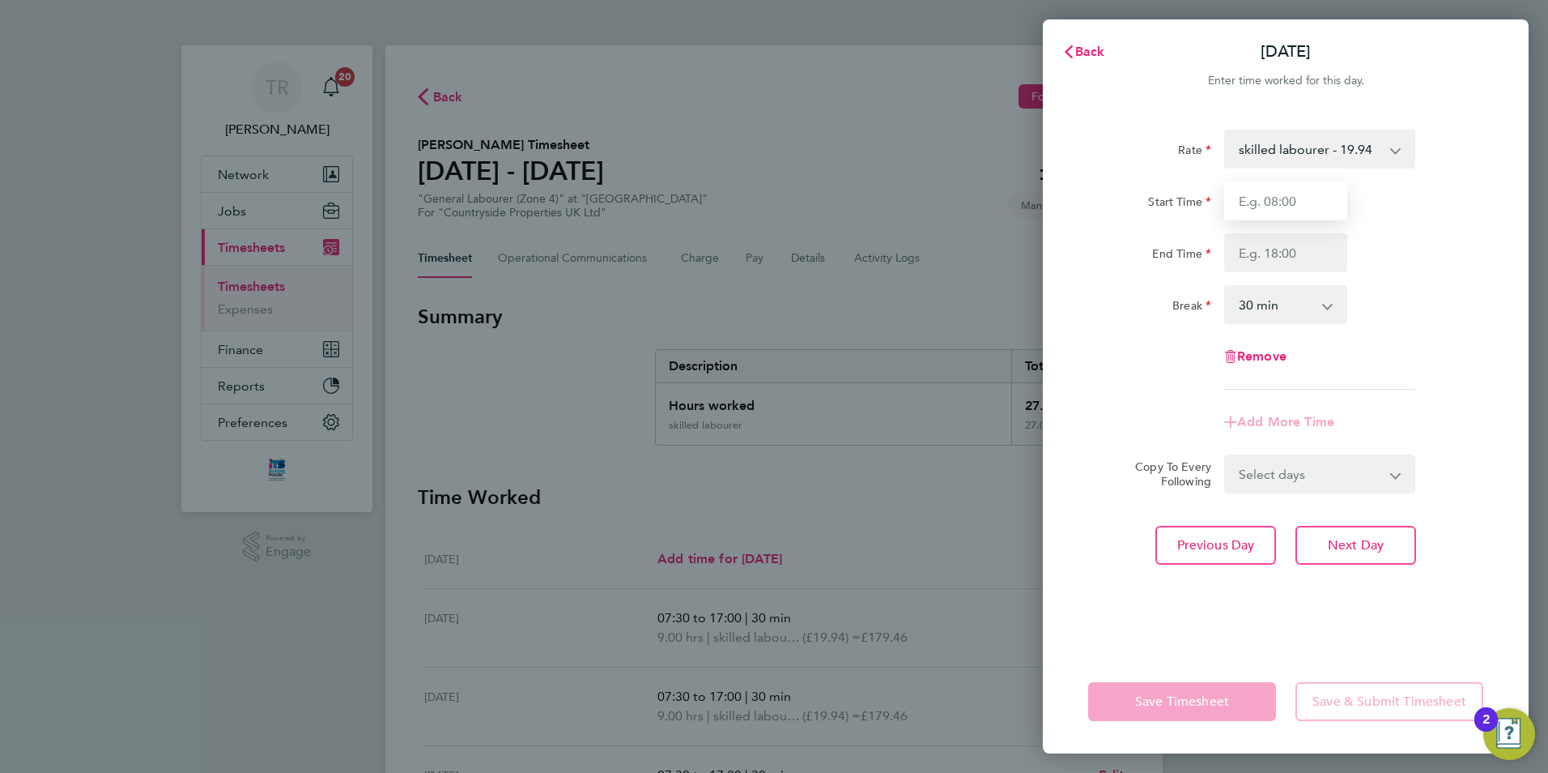
type input "07:30"
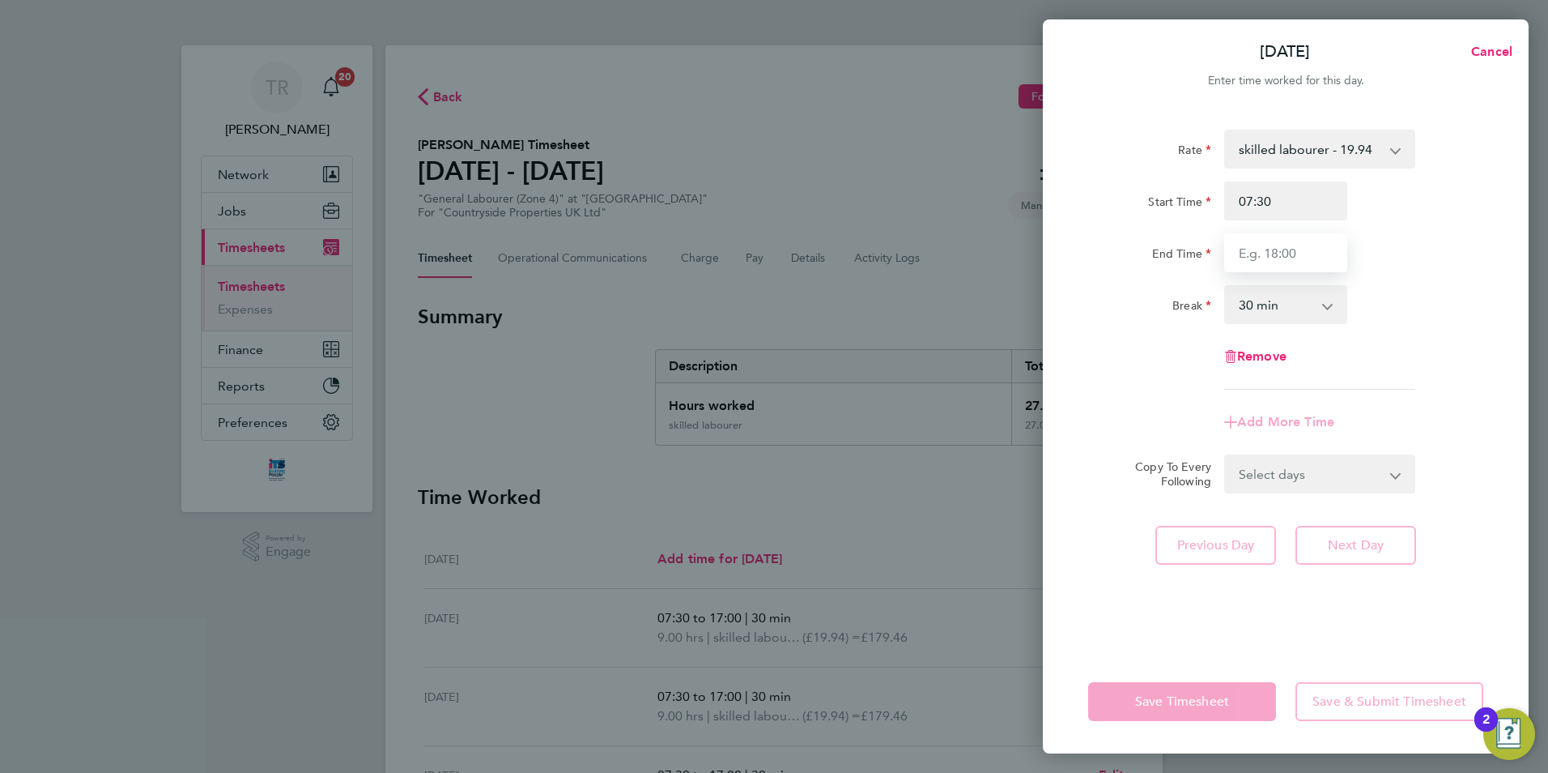
click at [1288, 262] on input "End Time" at bounding box center [1285, 252] width 123 height 39
type input "17:00"
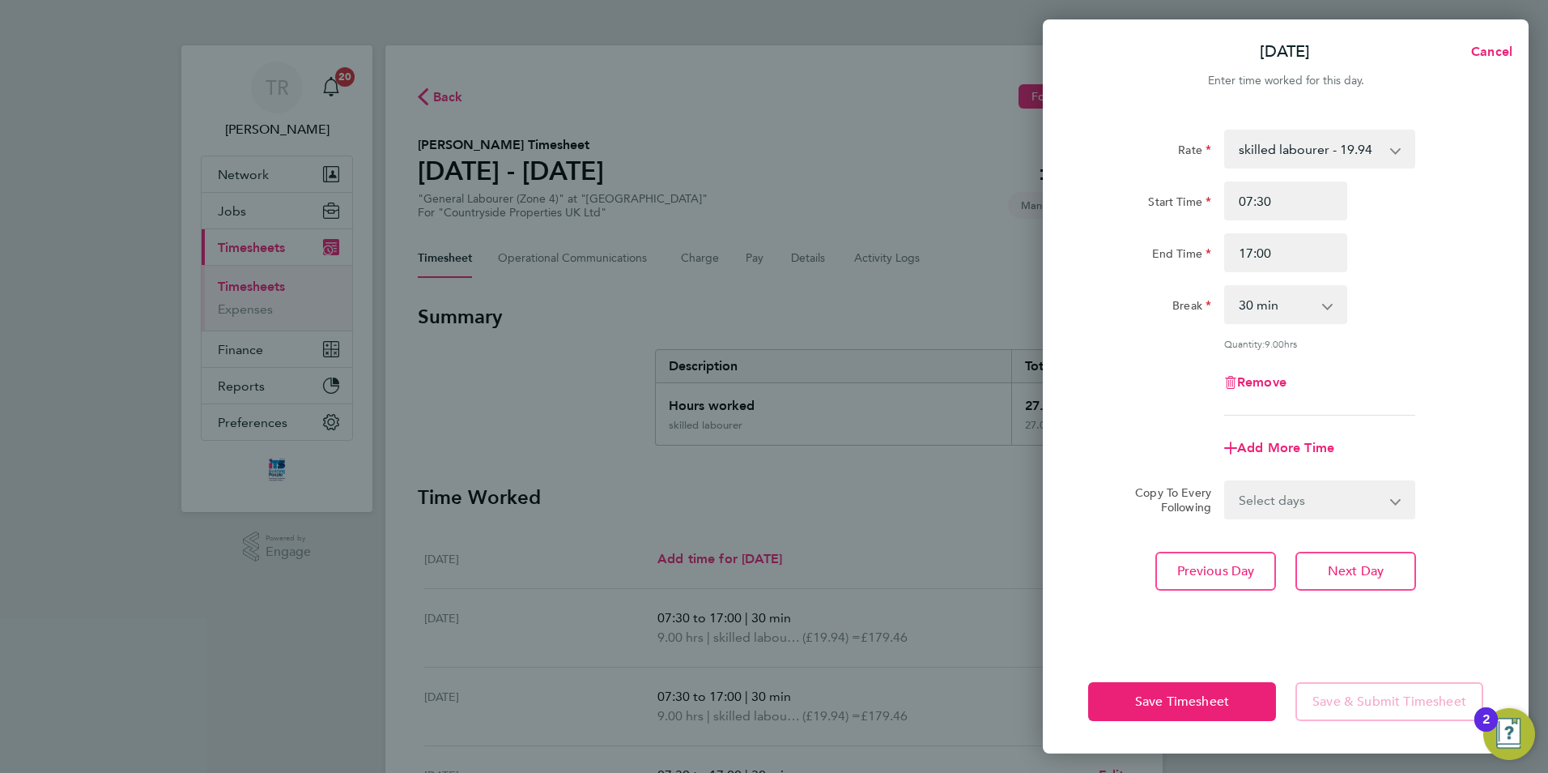
click at [1415, 662] on div "Save Timesheet Save & Submit Timesheet" at bounding box center [1286, 702] width 486 height 104
click at [1144, 709] on button "Save Timesheet" at bounding box center [1182, 701] width 188 height 39
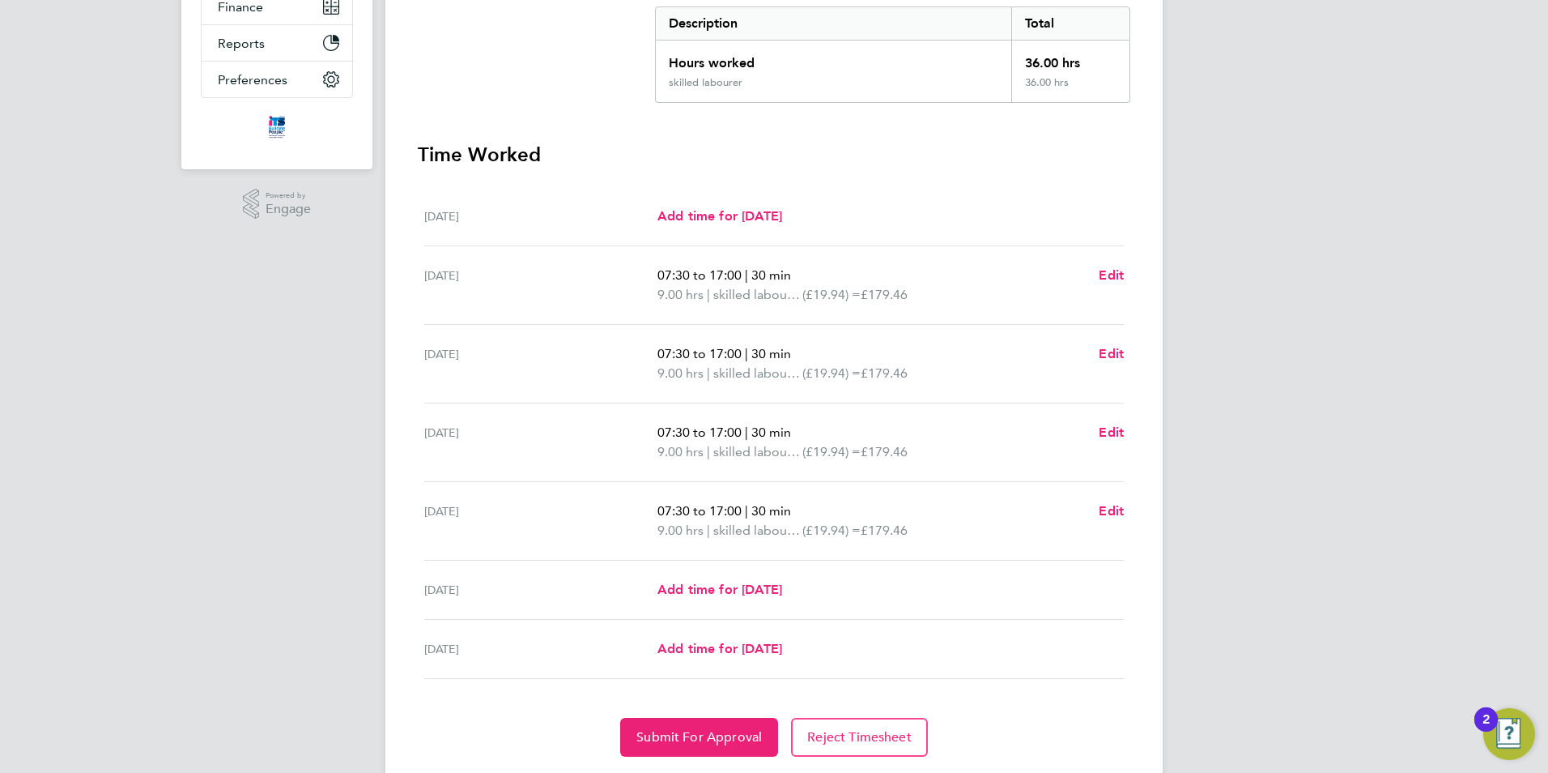
scroll to position [391, 0]
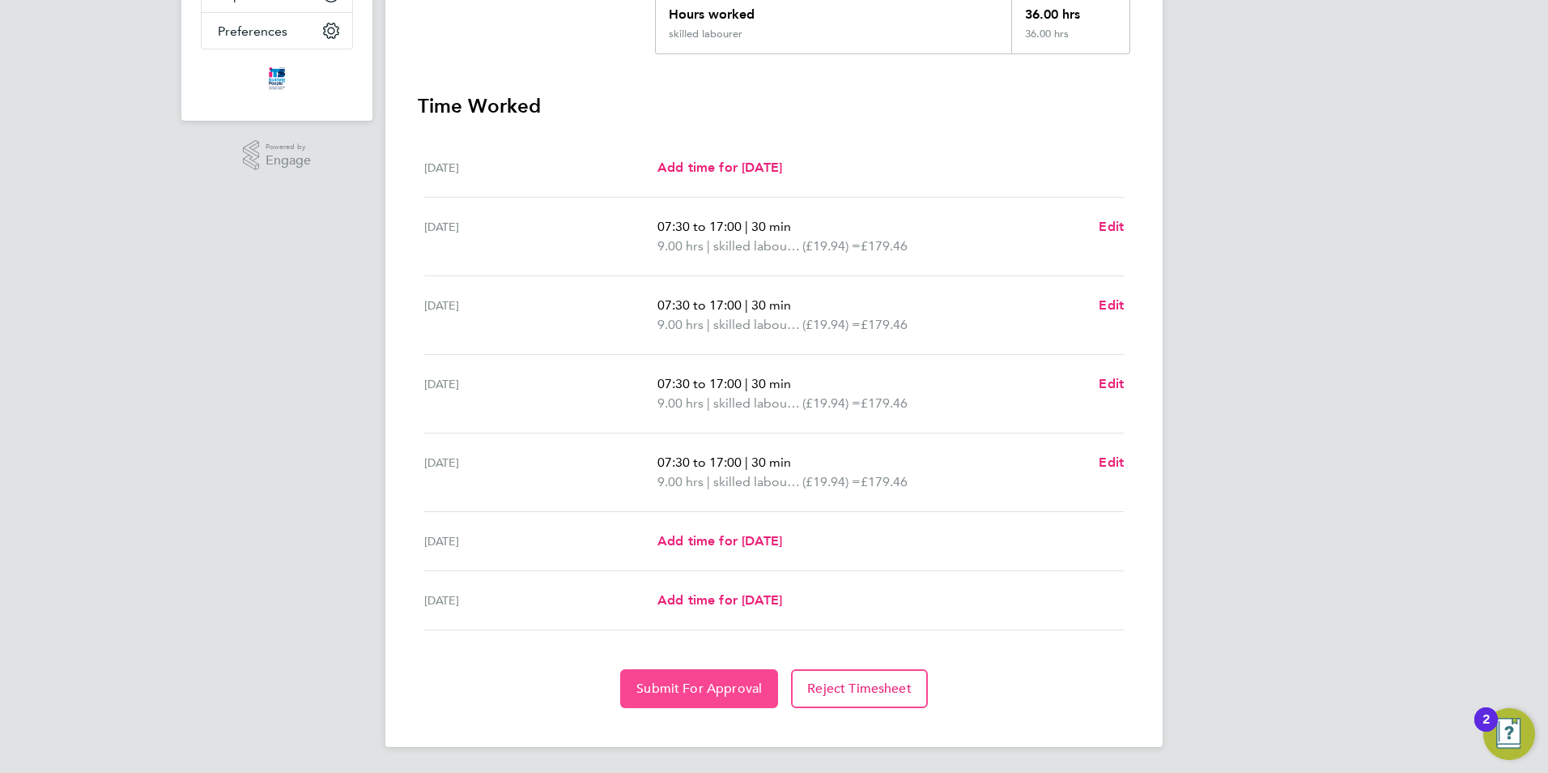
click at [715, 688] on span "Submit For Approval" at bounding box center [700, 688] width 126 height 16
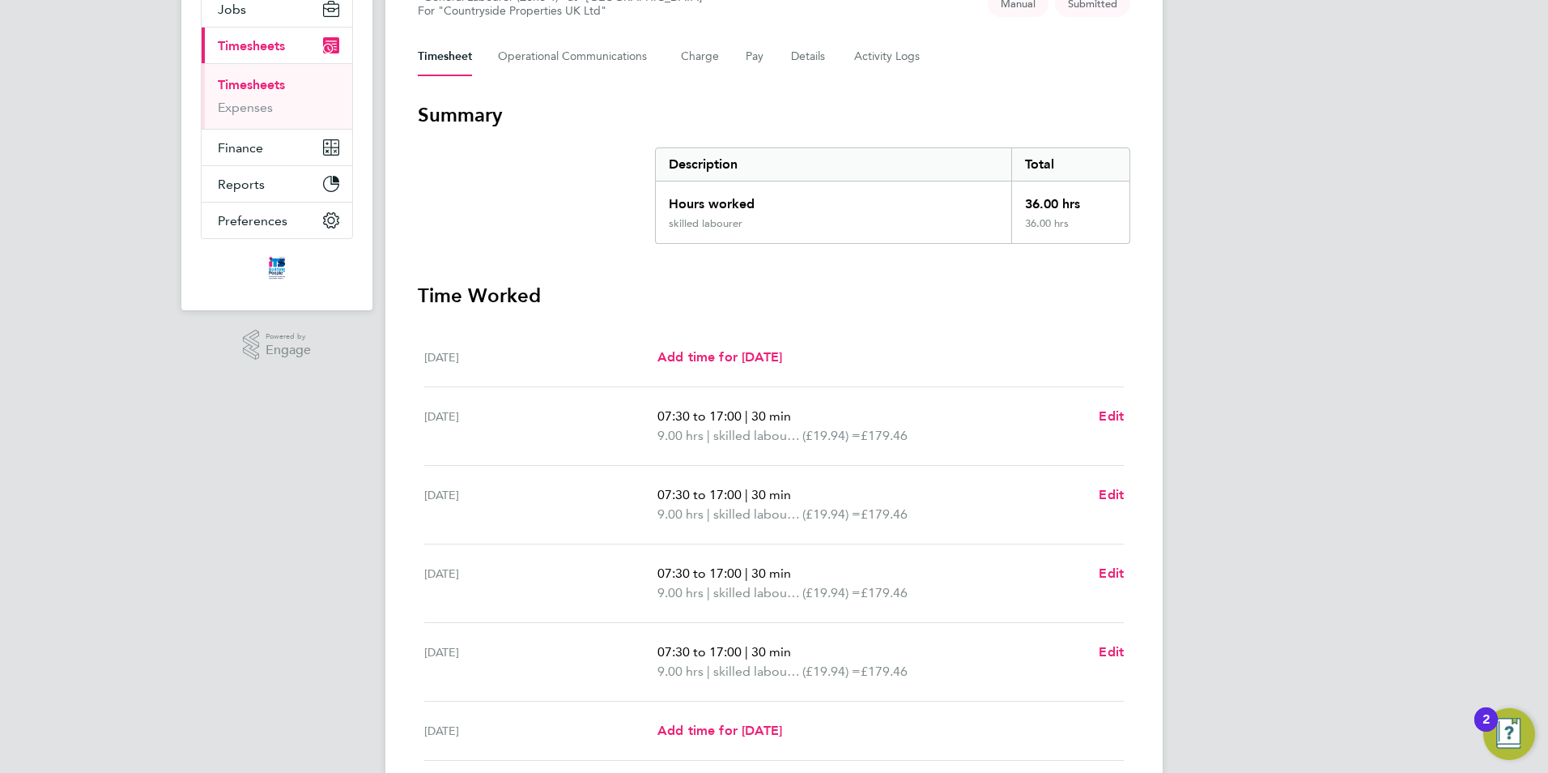
scroll to position [160, 0]
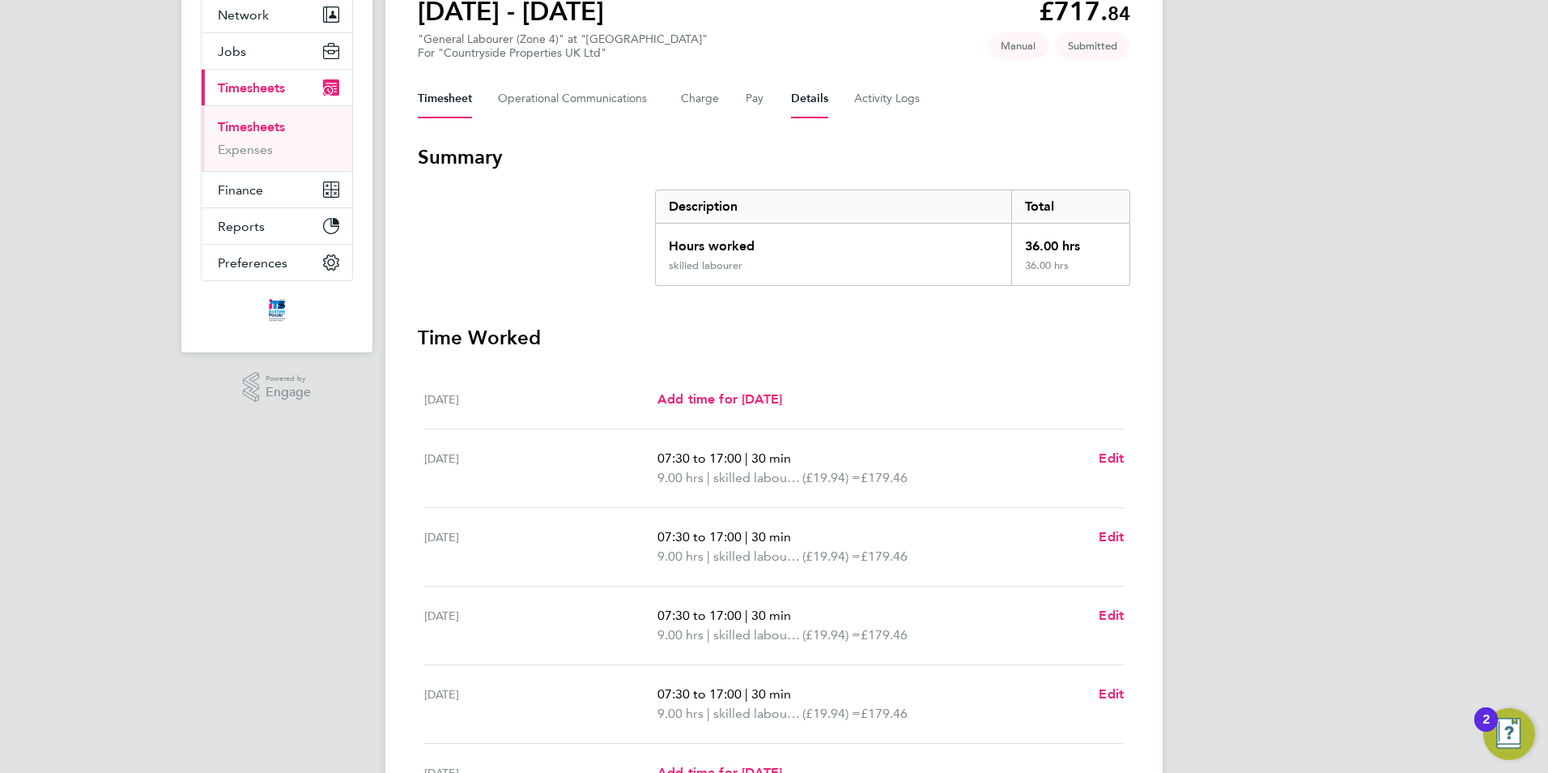
click at [816, 94] on button "Details" at bounding box center [809, 98] width 37 height 39
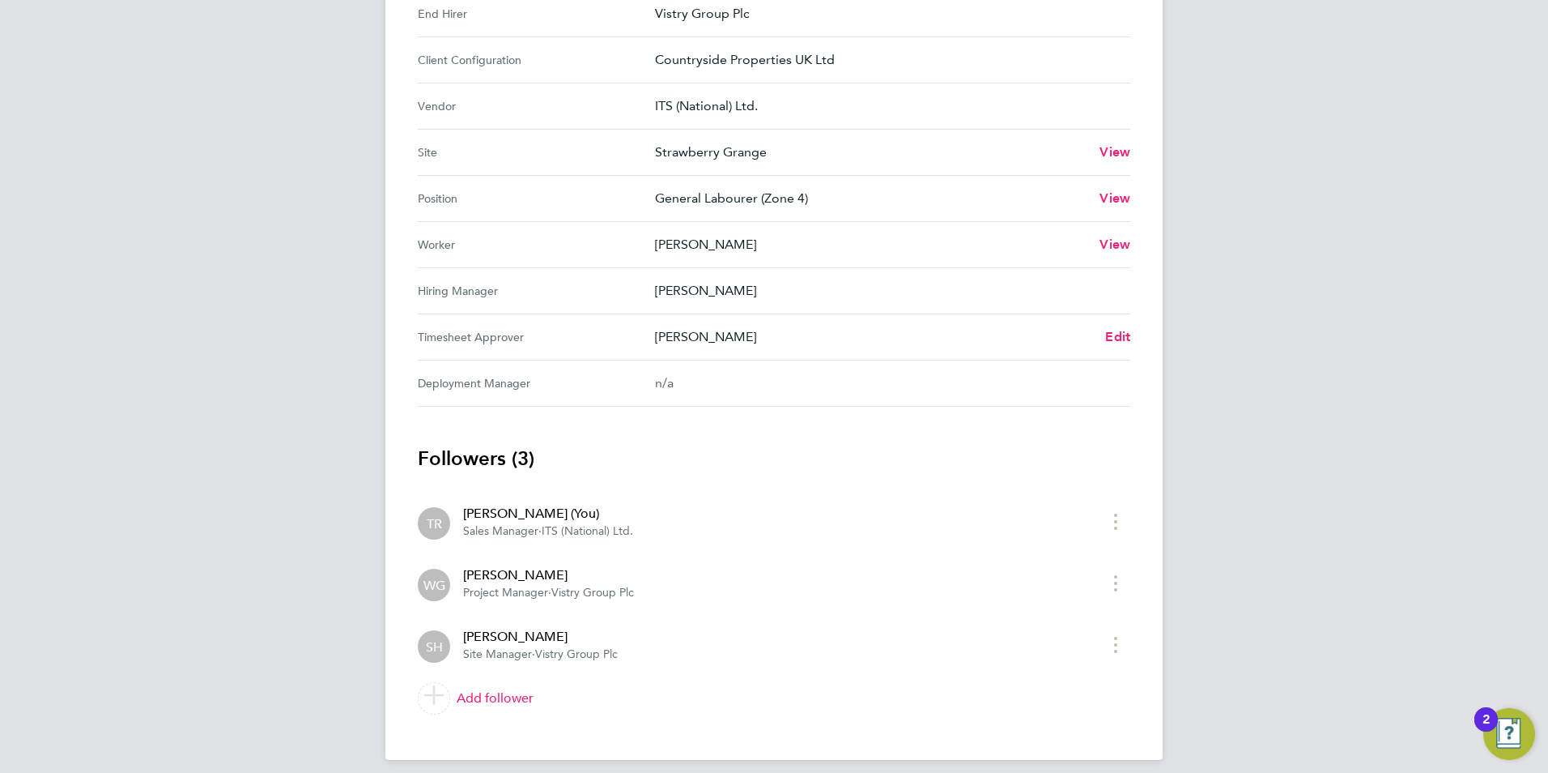
scroll to position [594, 0]
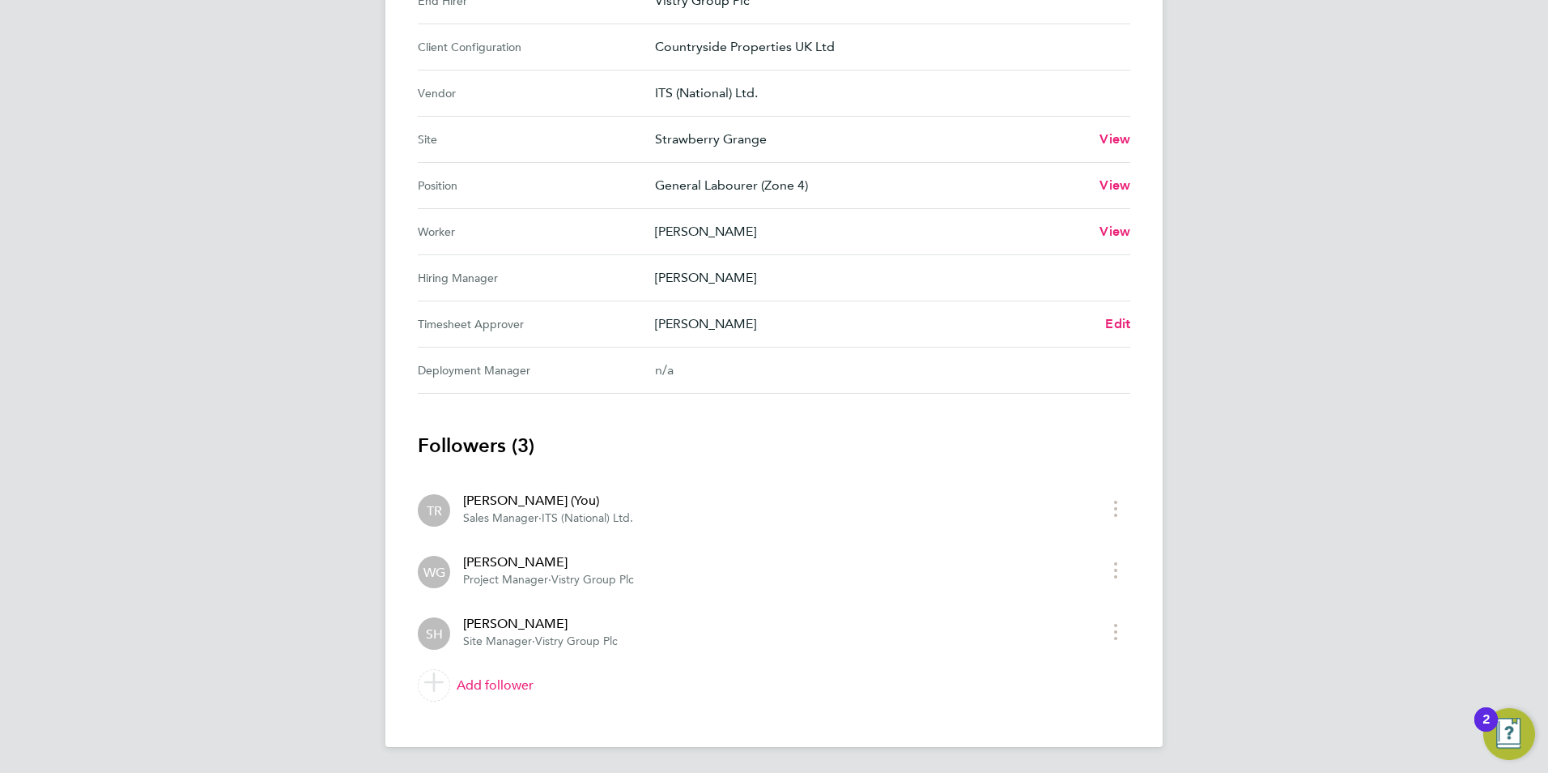
click at [1103, 327] on div "Stephen Harrison Edit" at bounding box center [892, 323] width 475 height 19
click at [1127, 320] on span "Edit" at bounding box center [1117, 323] width 25 height 15
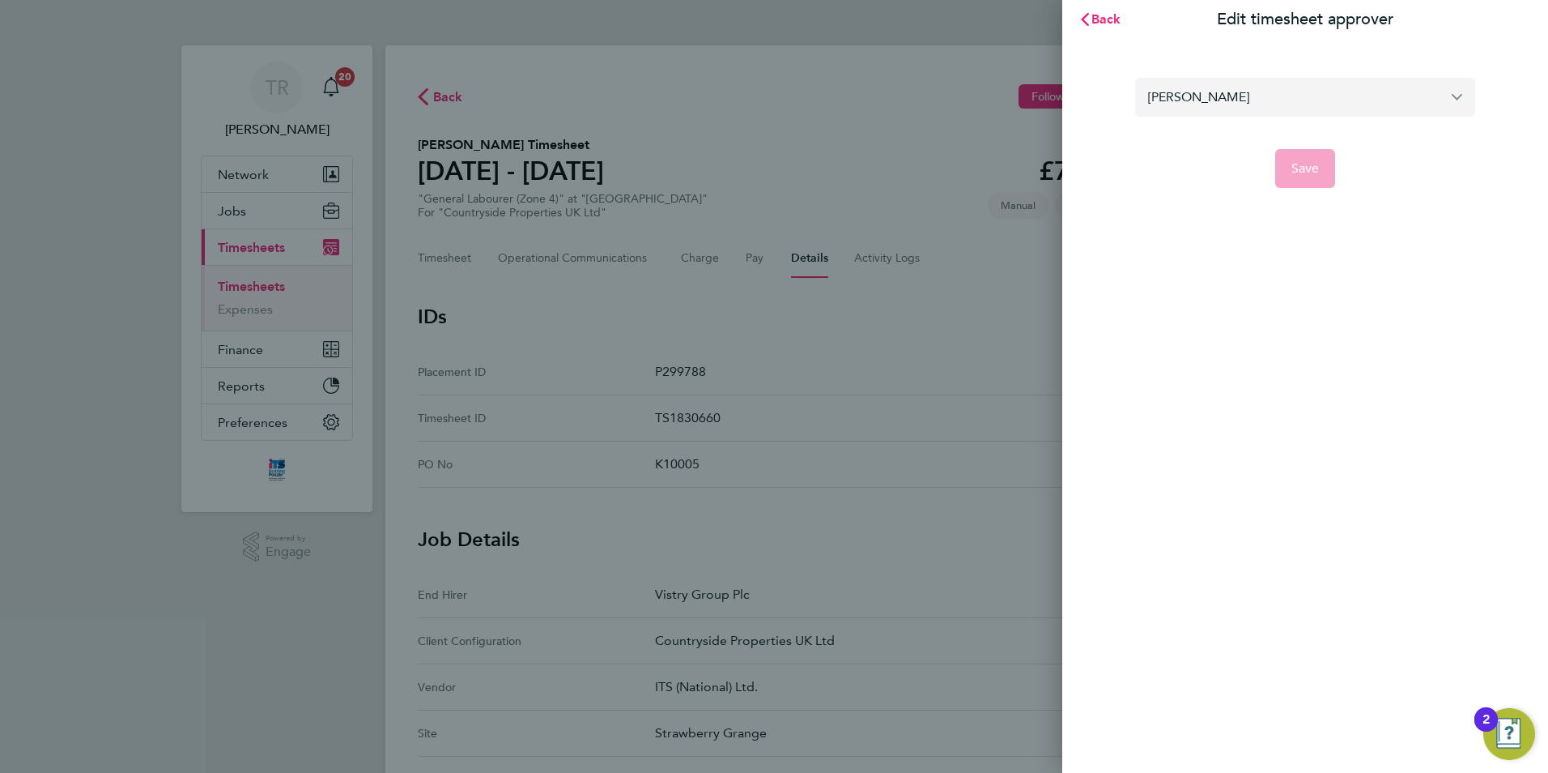
click at [1304, 88] on input "Stephen Harrison" at bounding box center [1305, 97] width 340 height 38
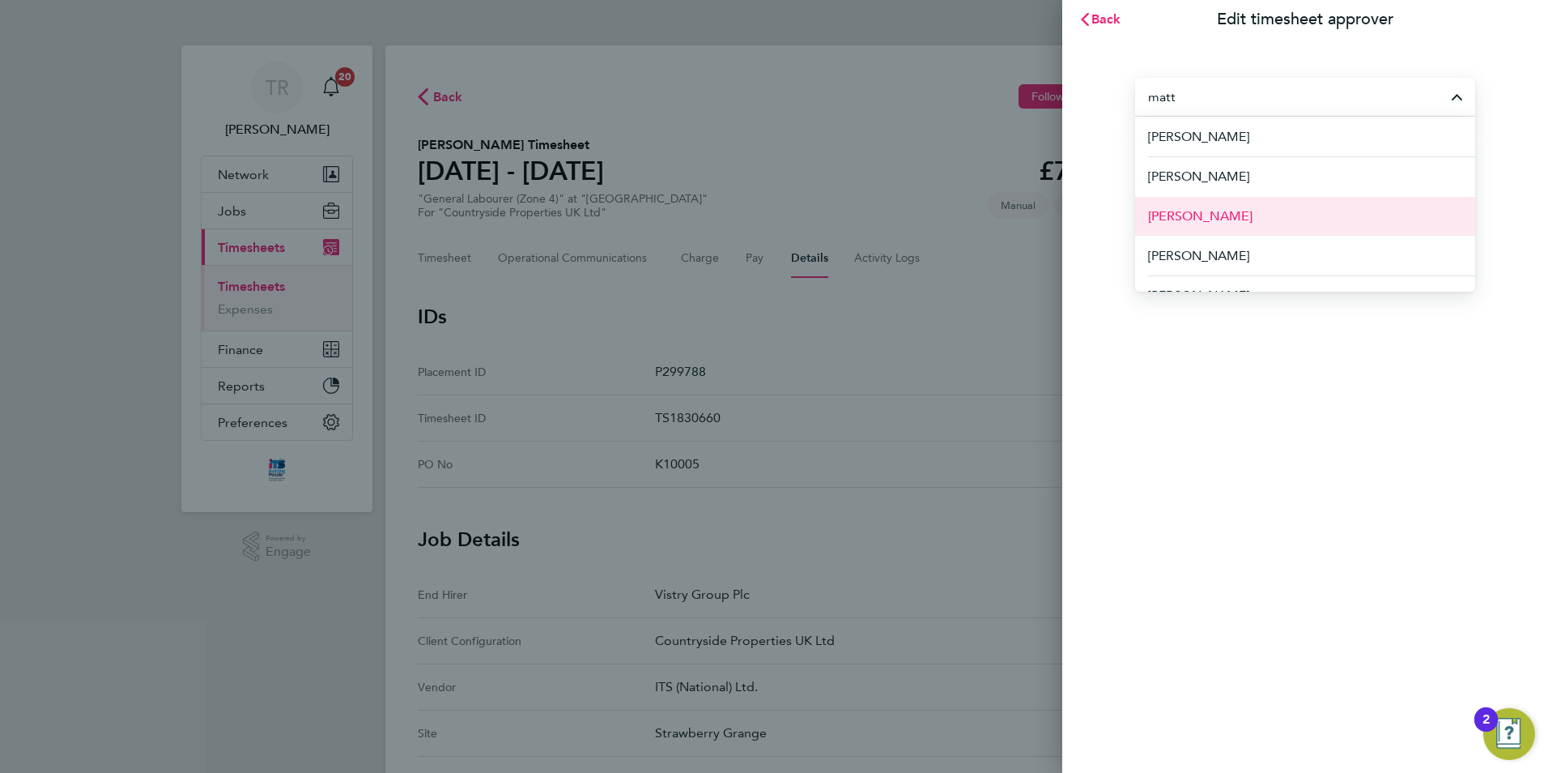
drag, startPoint x: 1178, startPoint y: 244, endPoint x: 1209, endPoint y: 227, distance: 35.9
click at [1181, 243] on li "Matt Day" at bounding box center [1311, 256] width 327 height 40
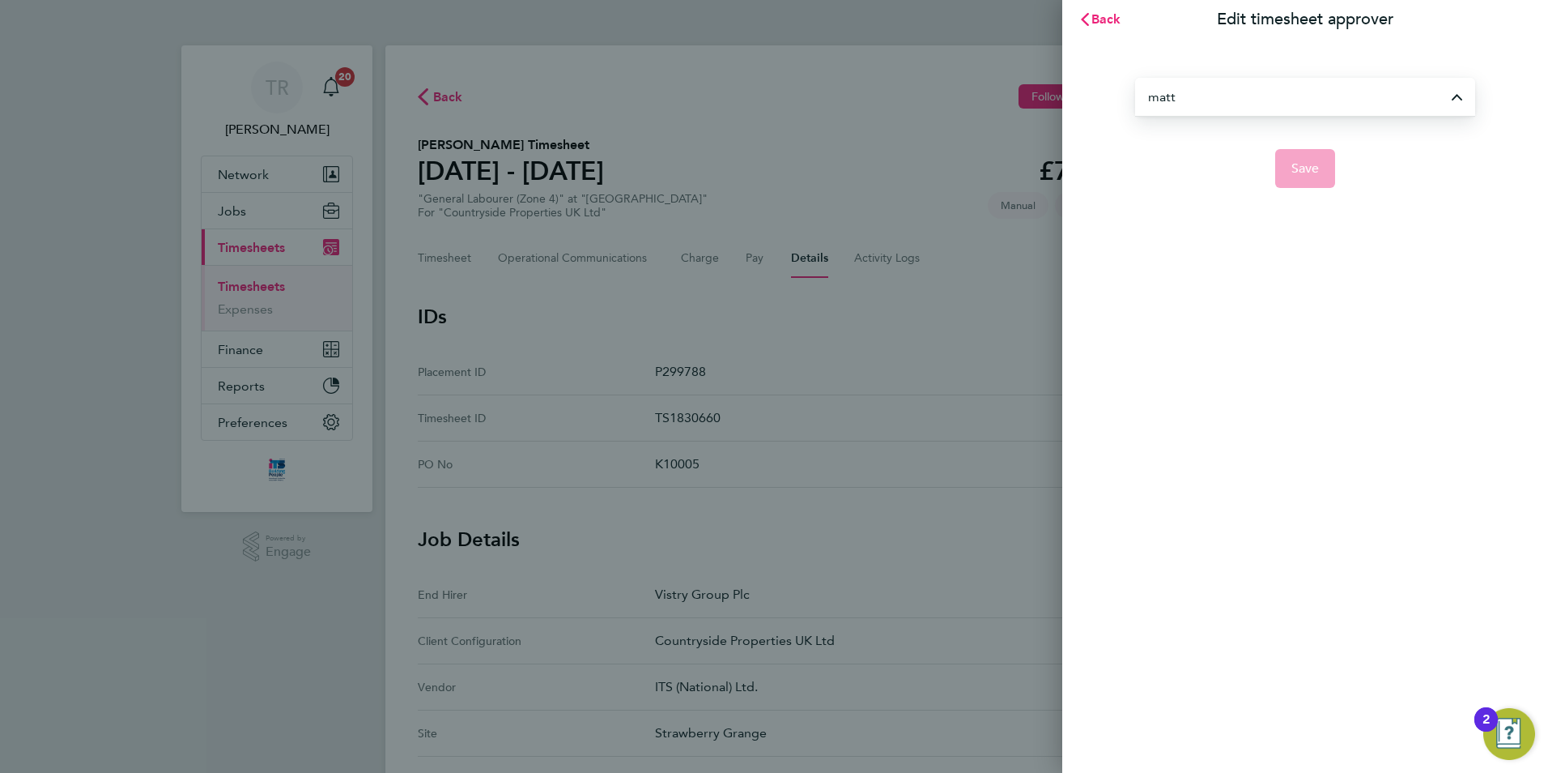
type input "Matt Day"
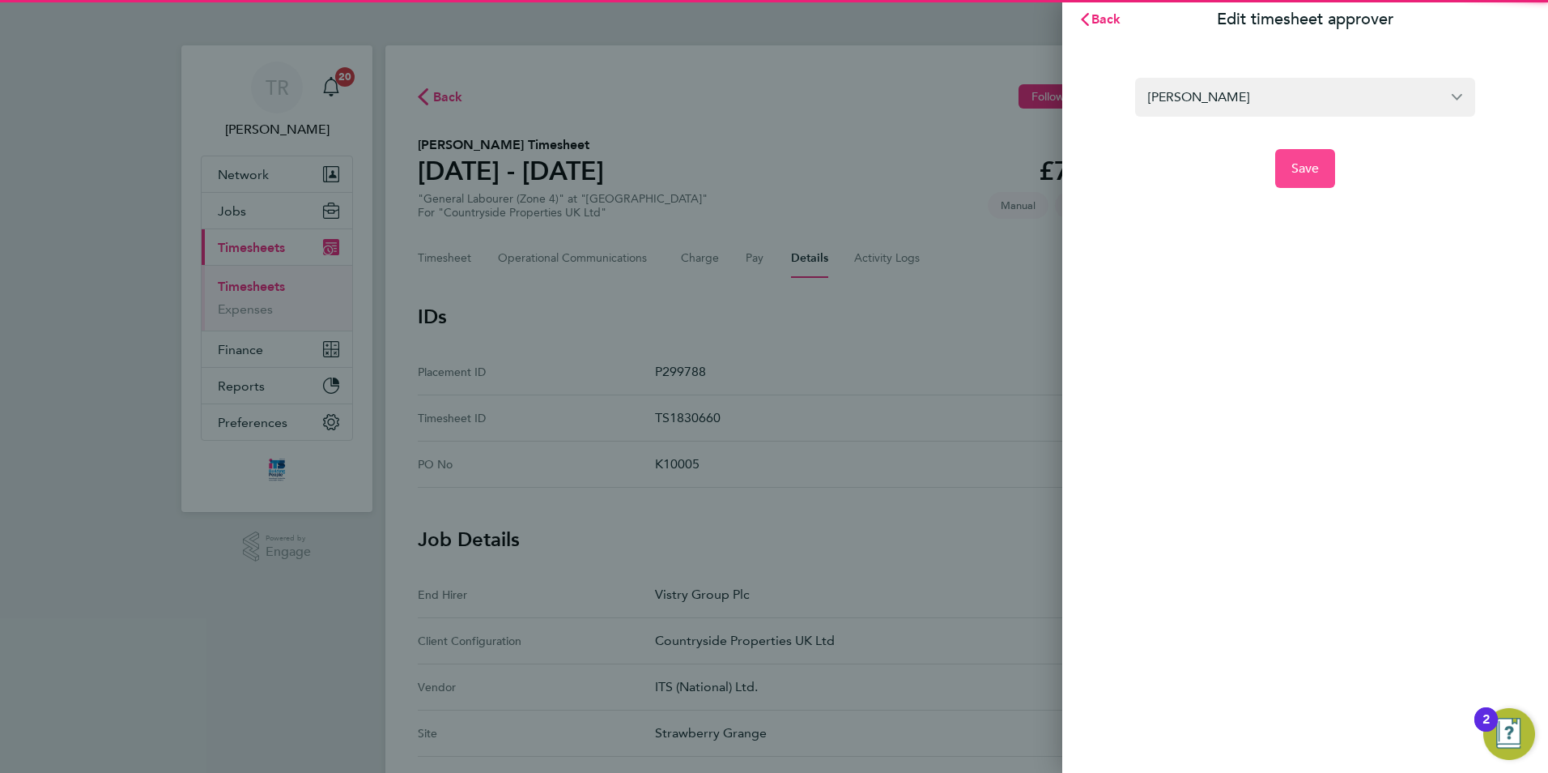
click at [1309, 175] on span "Save" at bounding box center [1306, 168] width 28 height 16
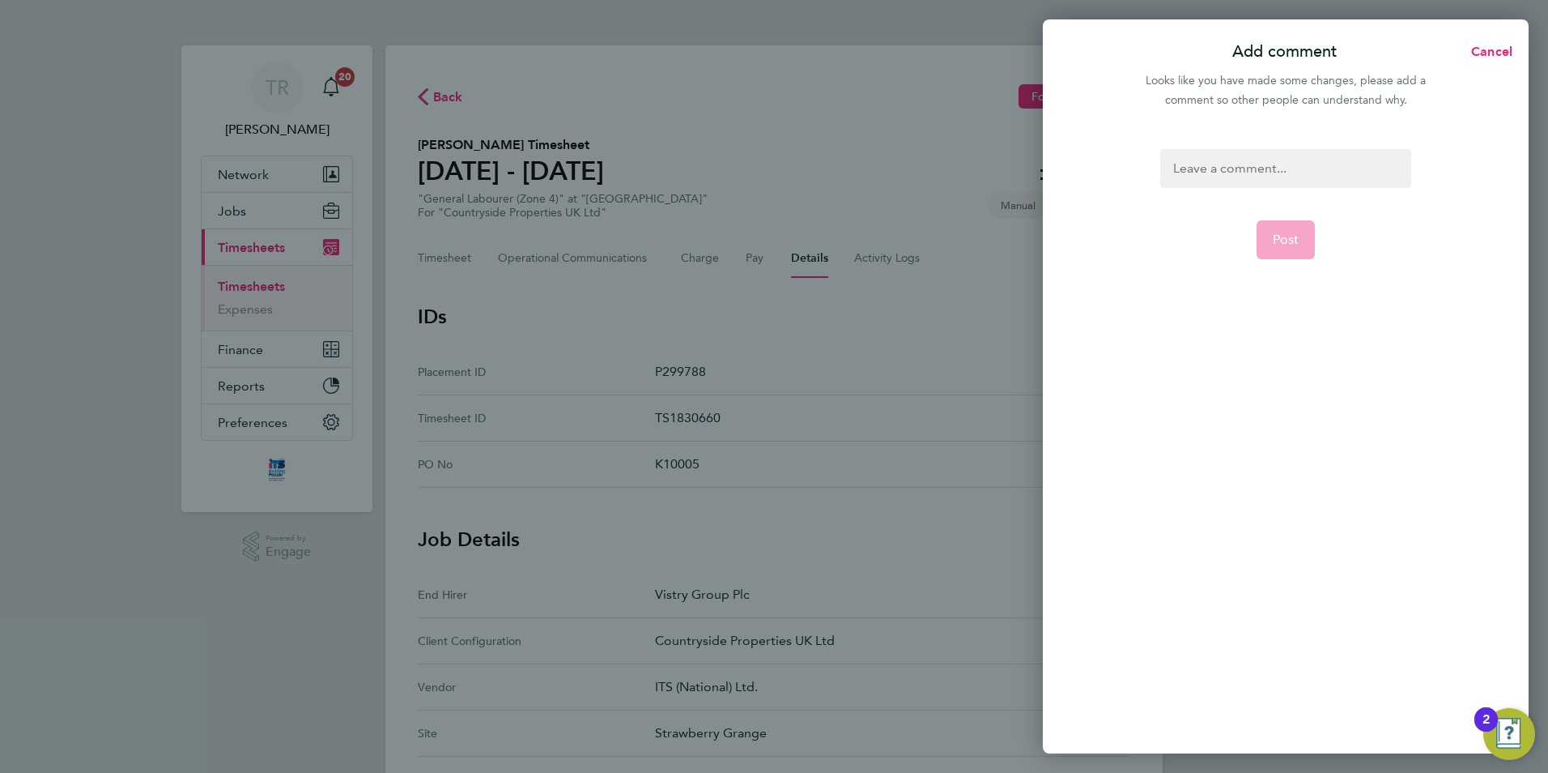
click at [1271, 174] on div at bounding box center [1286, 168] width 250 height 39
click at [1271, 173] on div at bounding box center [1286, 168] width 250 height 39
click at [1276, 244] on span "Post" at bounding box center [1286, 240] width 27 height 16
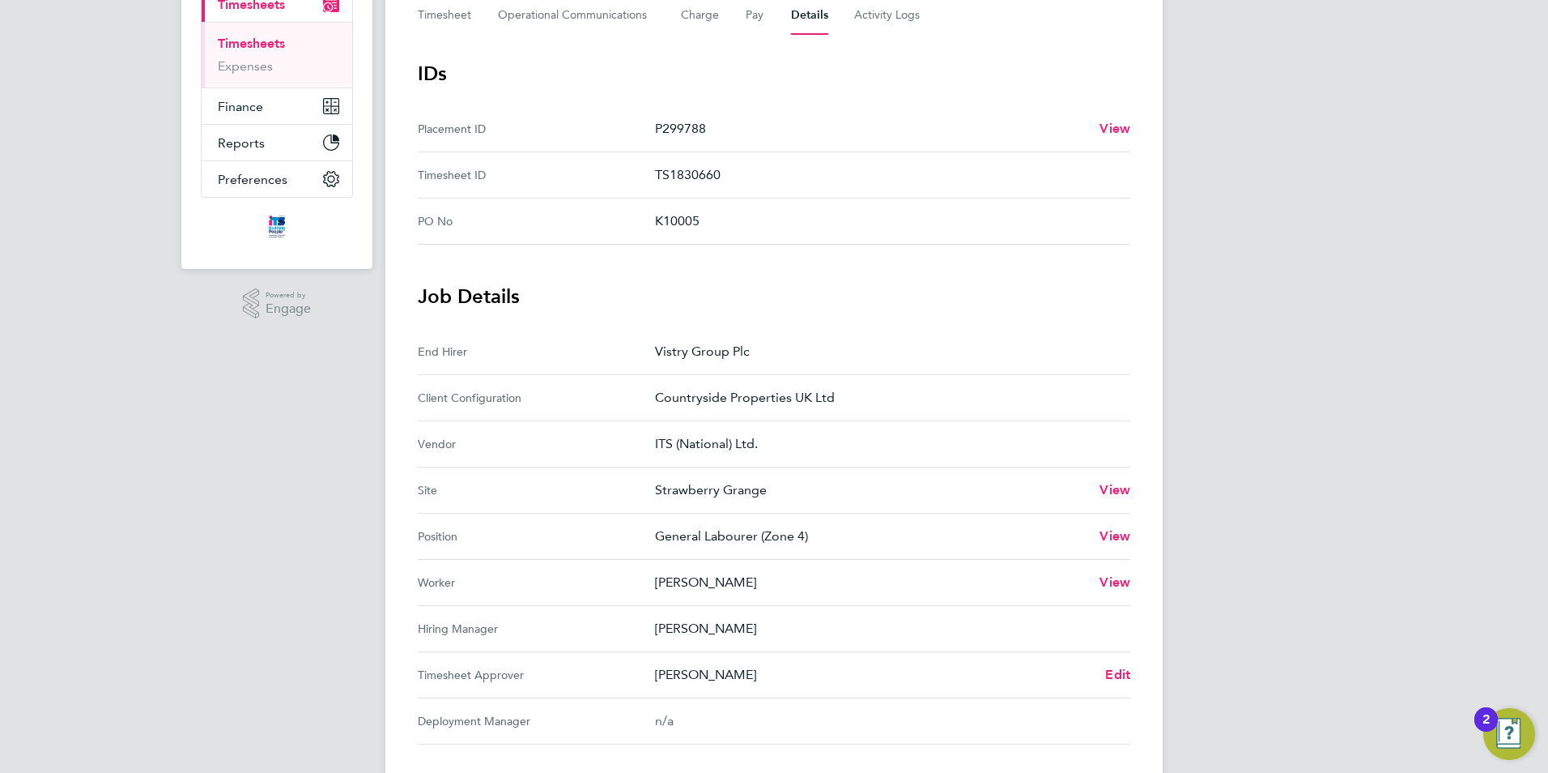
scroll to position [157, 0]
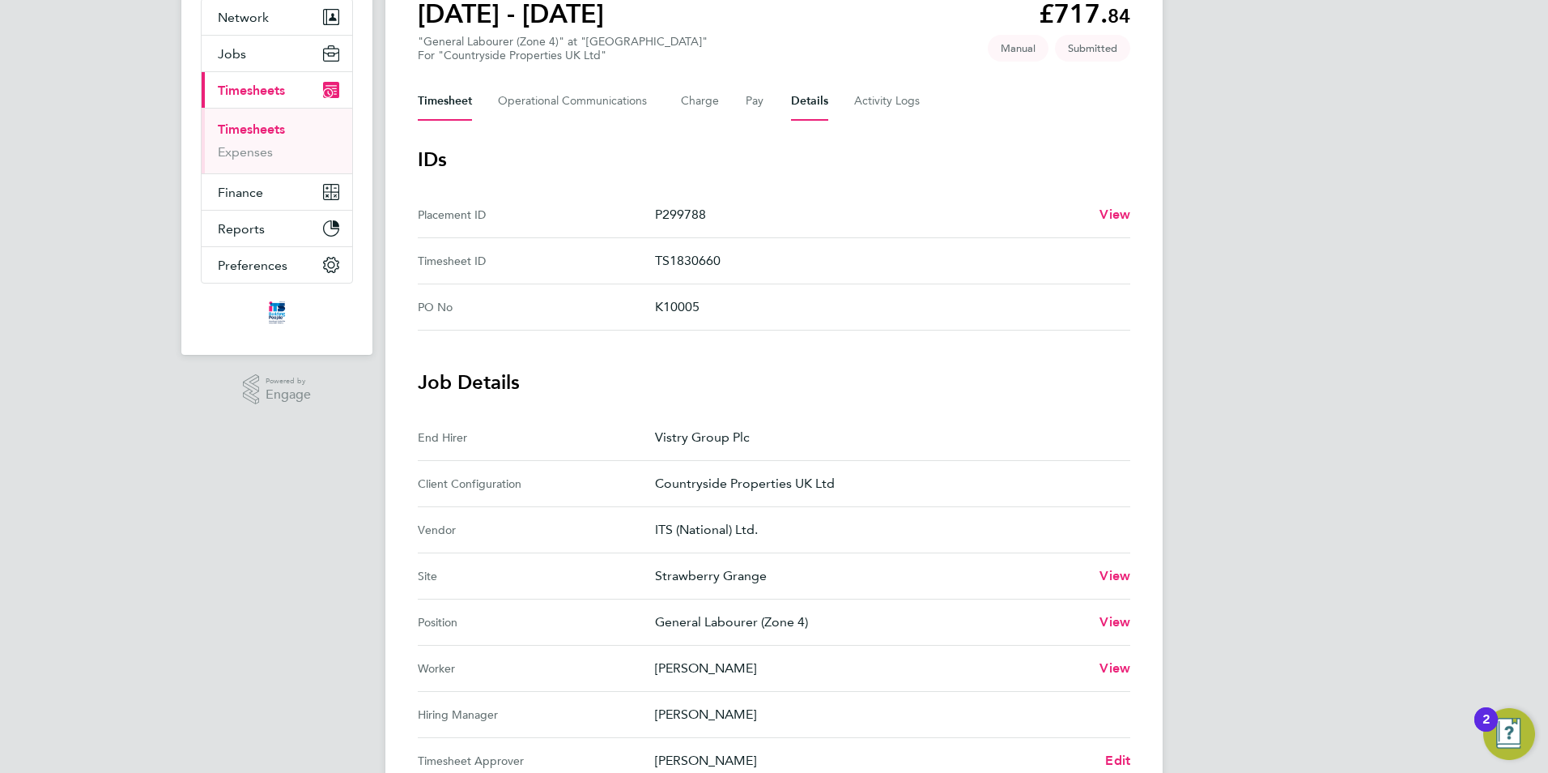
drag, startPoint x: 458, startPoint y: 104, endPoint x: 1395, endPoint y: 166, distance: 939.1
click at [463, 107] on button "Timesheet" at bounding box center [445, 101] width 54 height 39
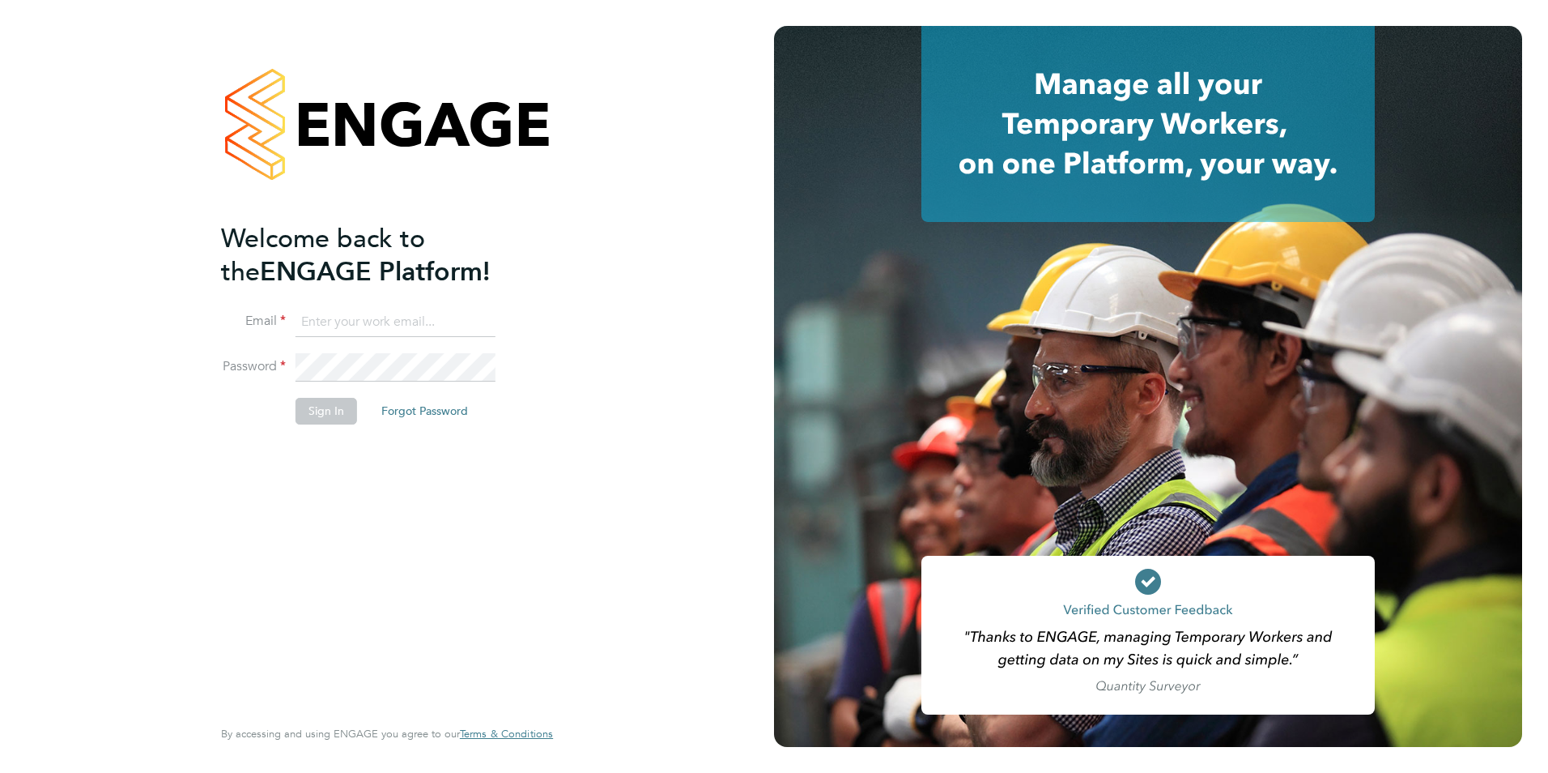
type input "[EMAIL_ADDRESS][DOMAIN_NAME]"
click at [326, 420] on button "Sign In" at bounding box center [327, 411] width 62 height 26
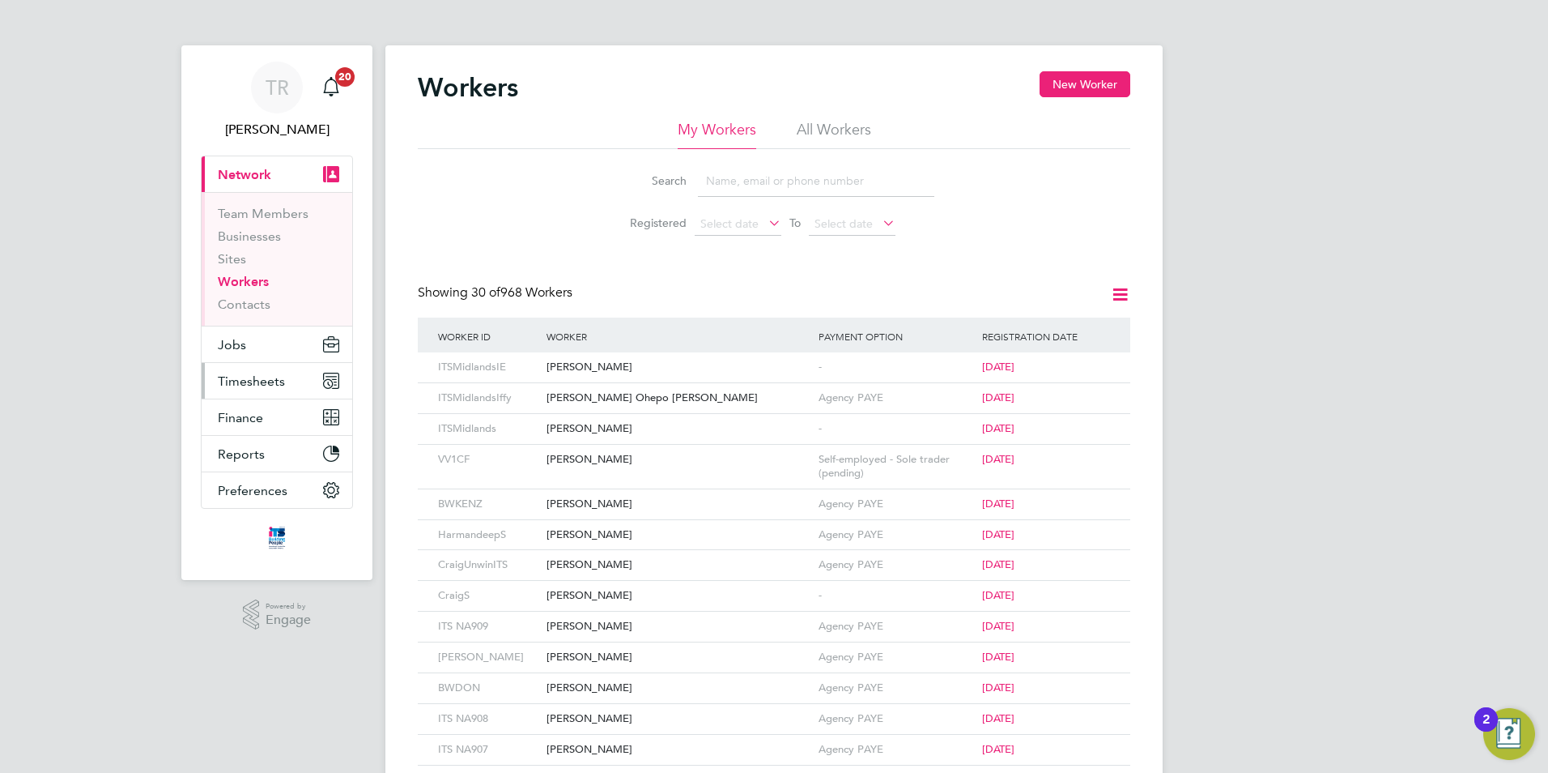
click at [237, 386] on span "Timesheets" at bounding box center [251, 380] width 67 height 15
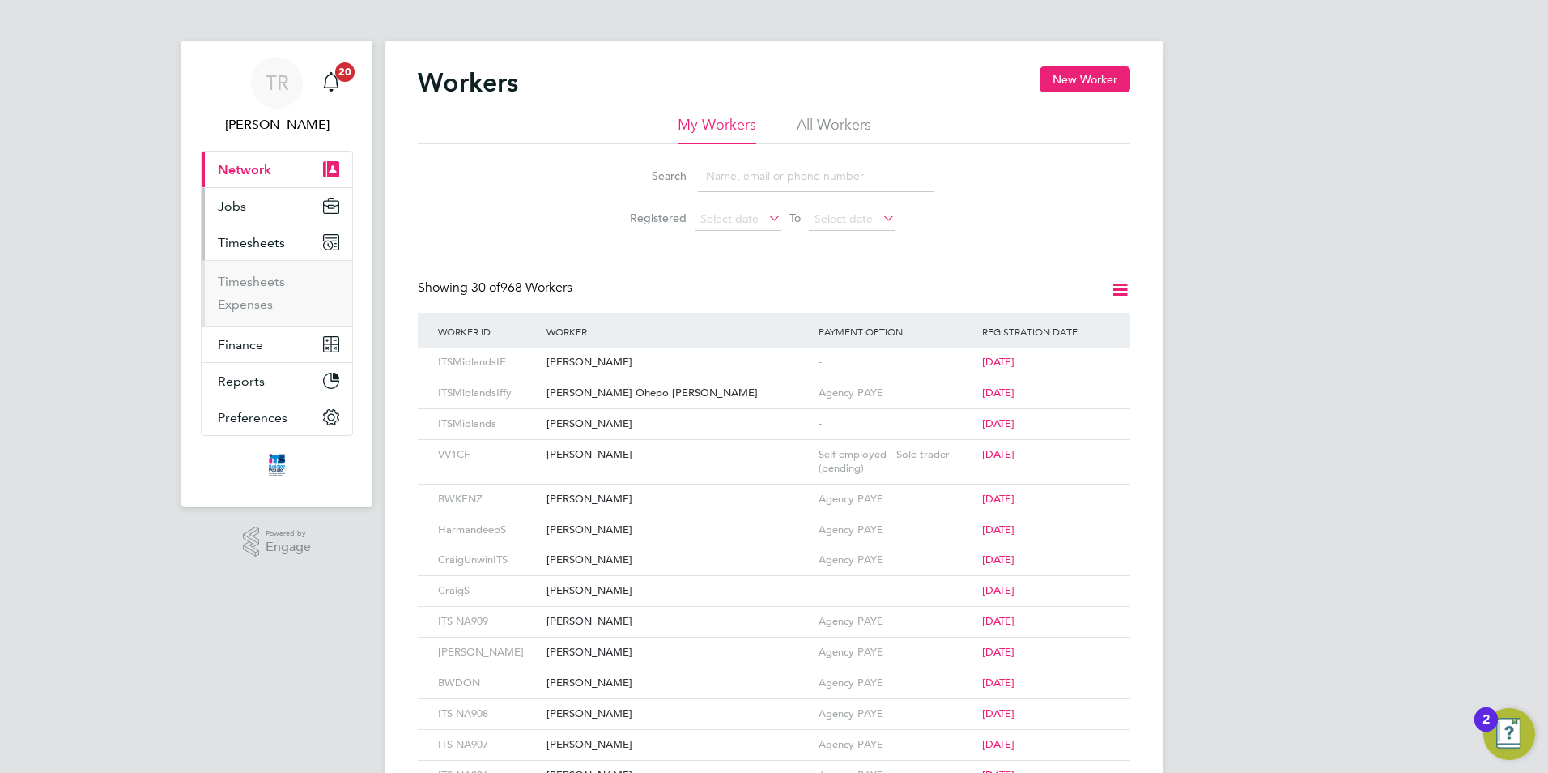
click at [236, 207] on span "Jobs" at bounding box center [232, 205] width 28 height 15
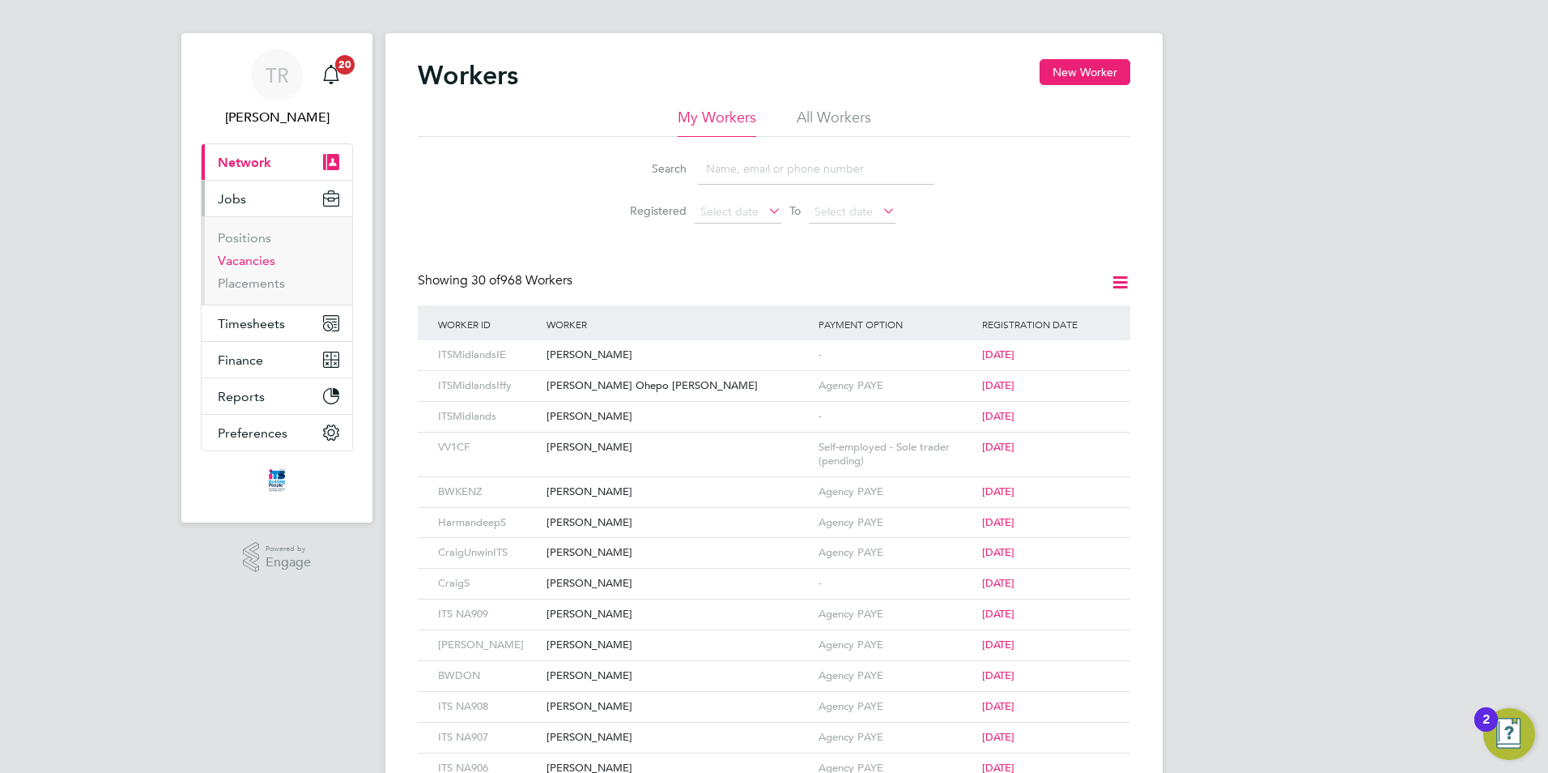
scroll to position [15, 0]
click at [239, 281] on link "Placements" at bounding box center [251, 279] width 67 height 15
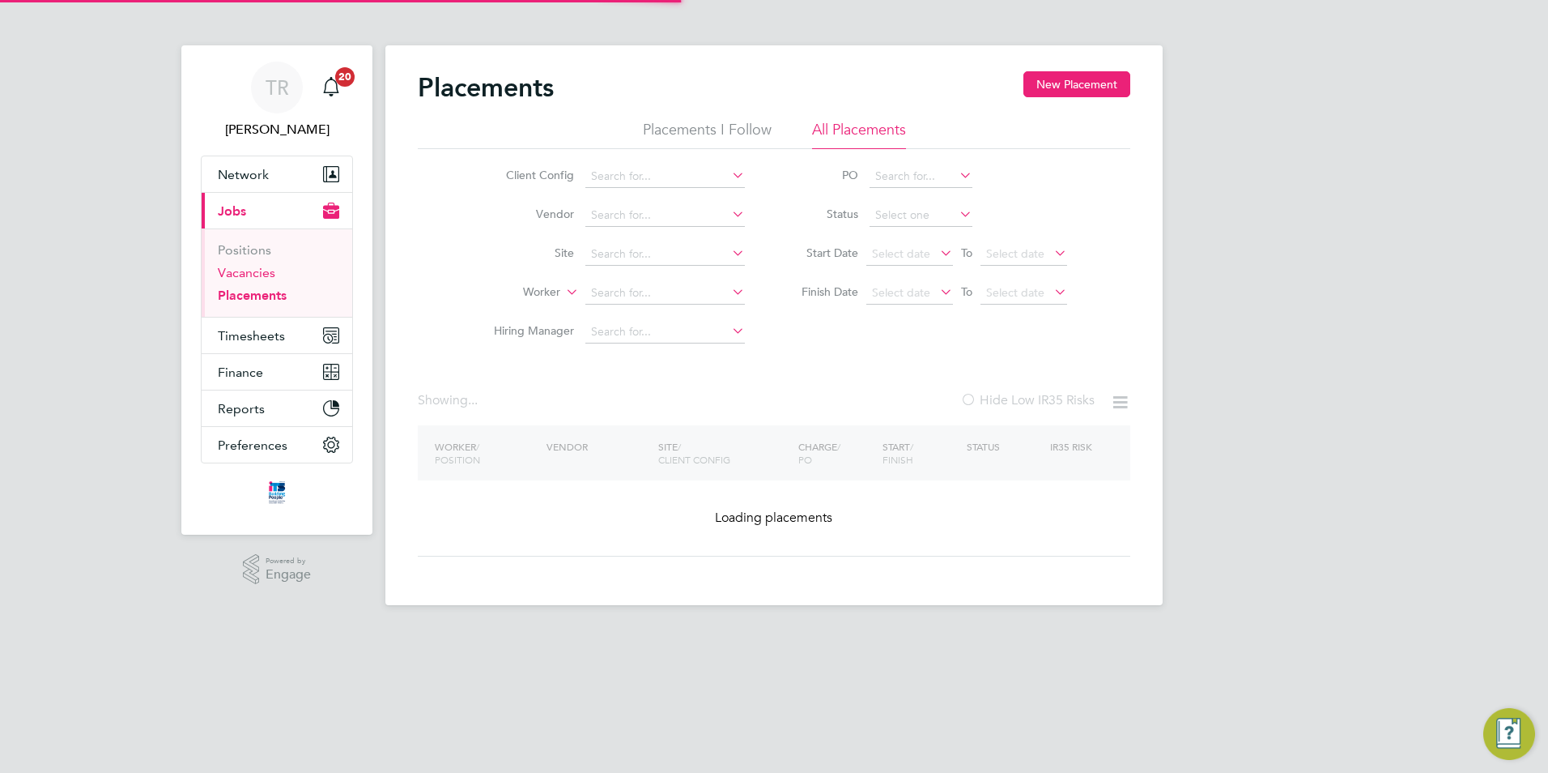
click at [250, 273] on link "Vacancies" at bounding box center [246, 272] width 57 height 15
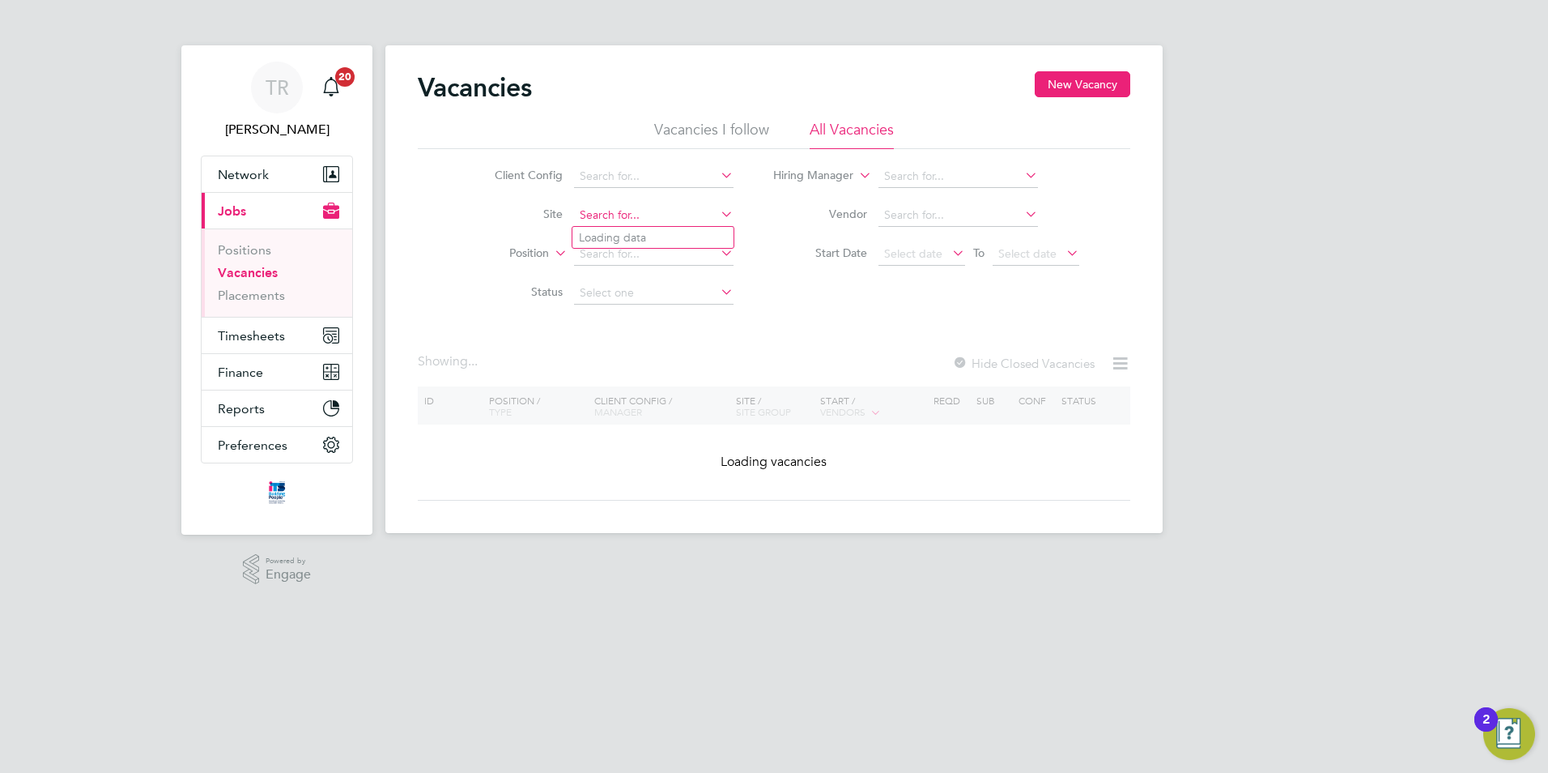
click at [611, 219] on input at bounding box center [654, 215] width 160 height 23
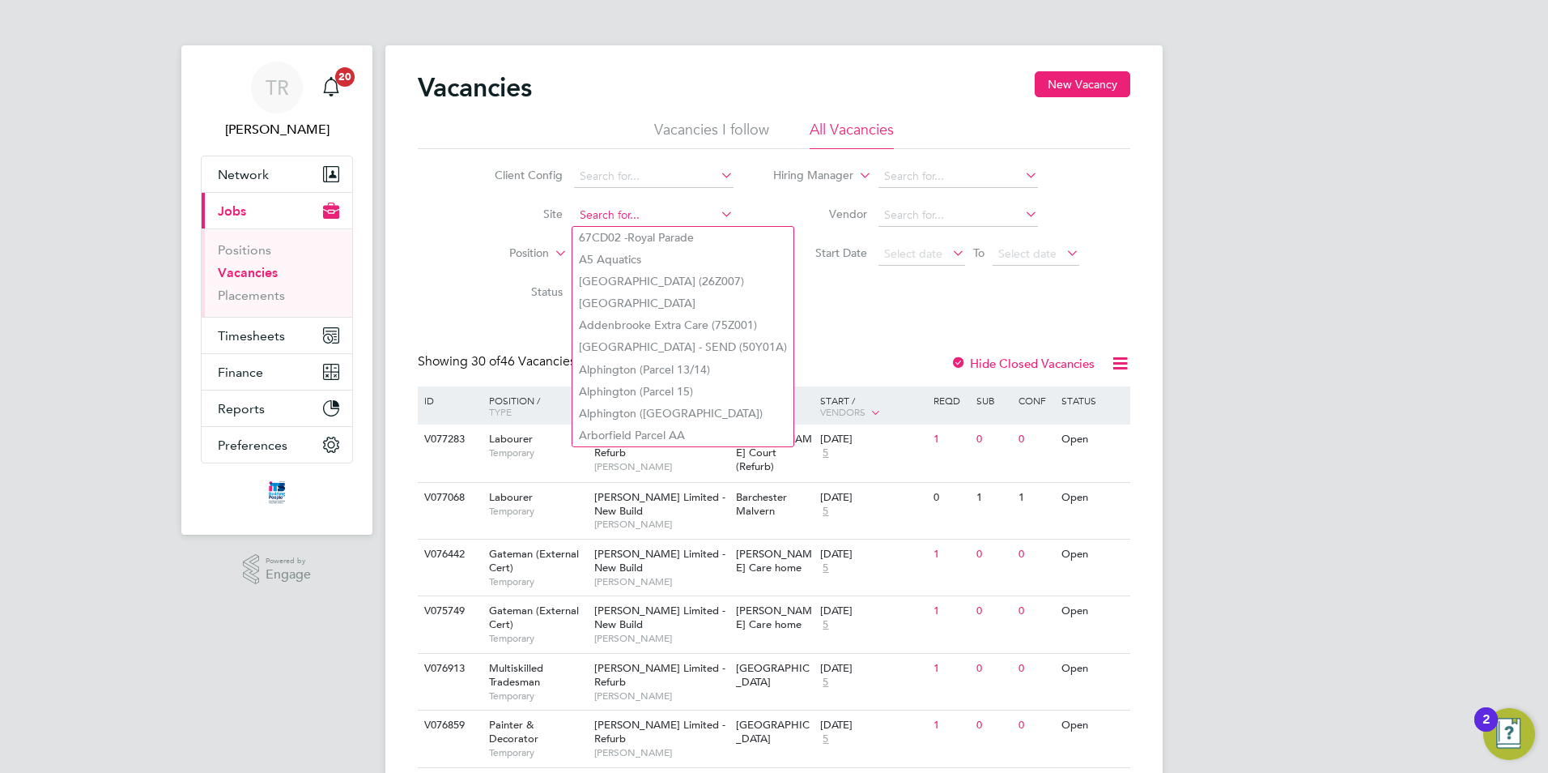
type input "s"
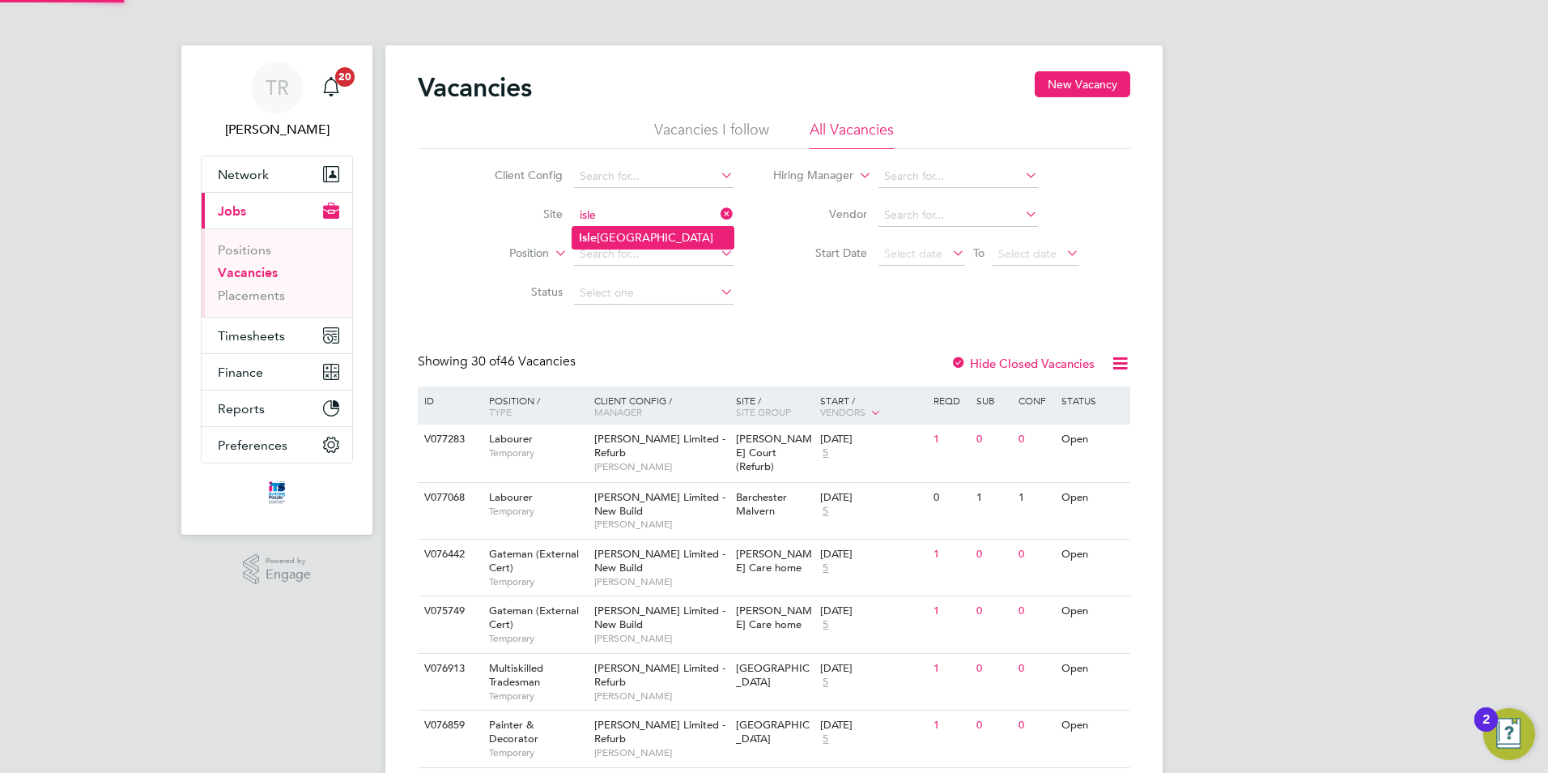
click at [597, 228] on li "Isle port Grove" at bounding box center [653, 238] width 161 height 22
type input "Isleport Grove"
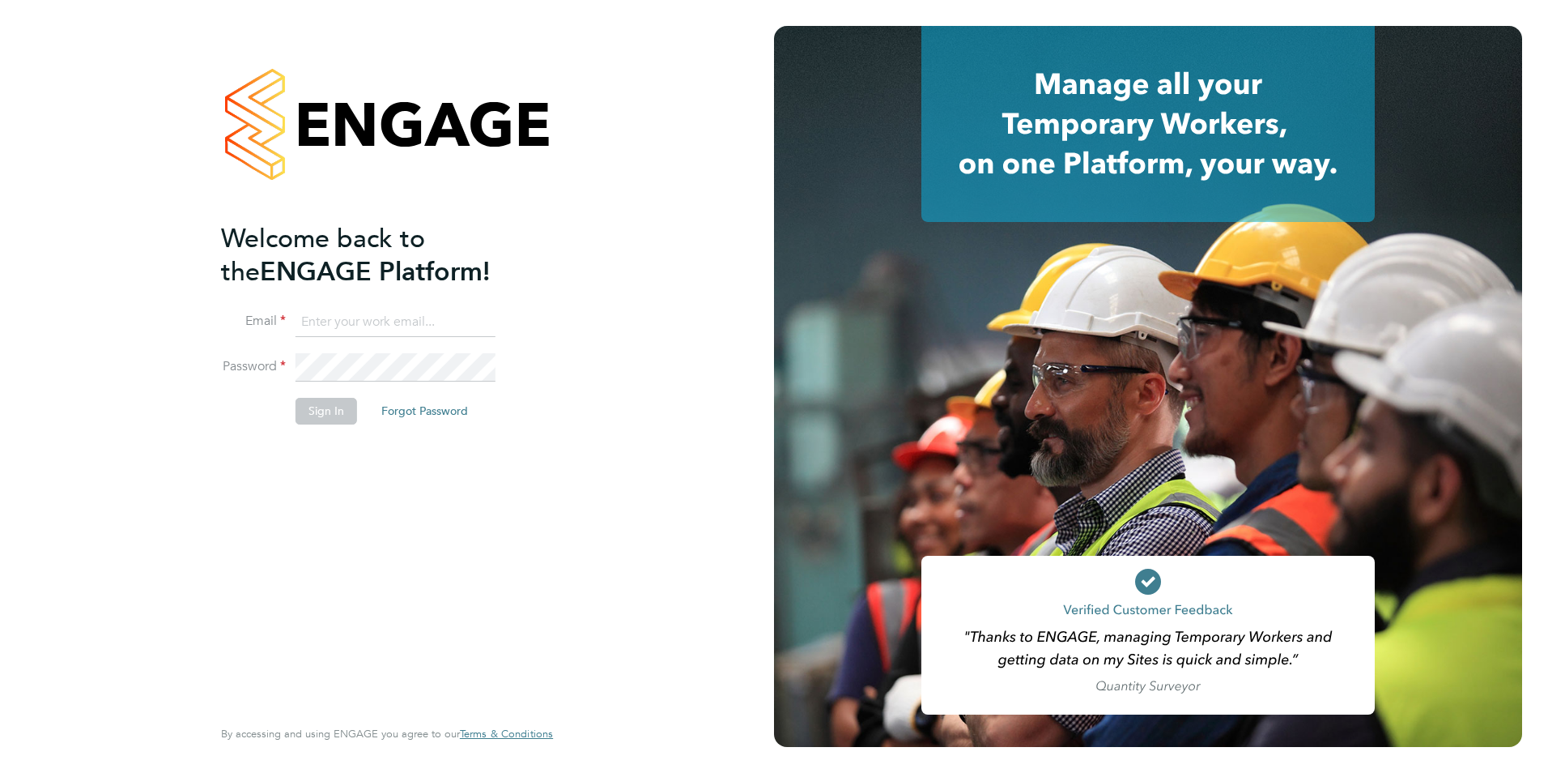
type input "tanyarowse@itsconstruction.co.uk"
click at [329, 413] on button "Sign In" at bounding box center [327, 411] width 62 height 26
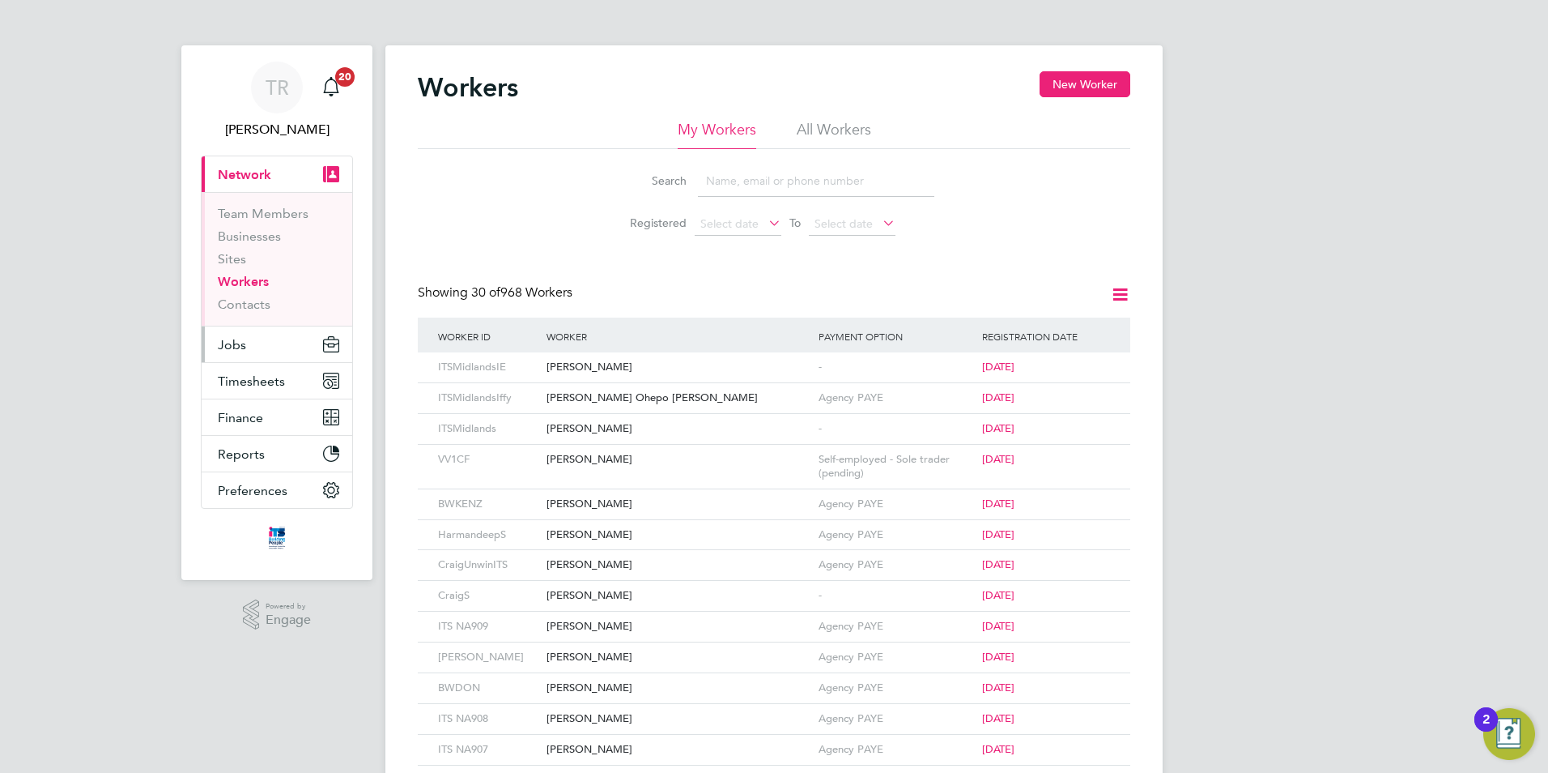
click at [235, 340] on span "Jobs" at bounding box center [232, 344] width 28 height 15
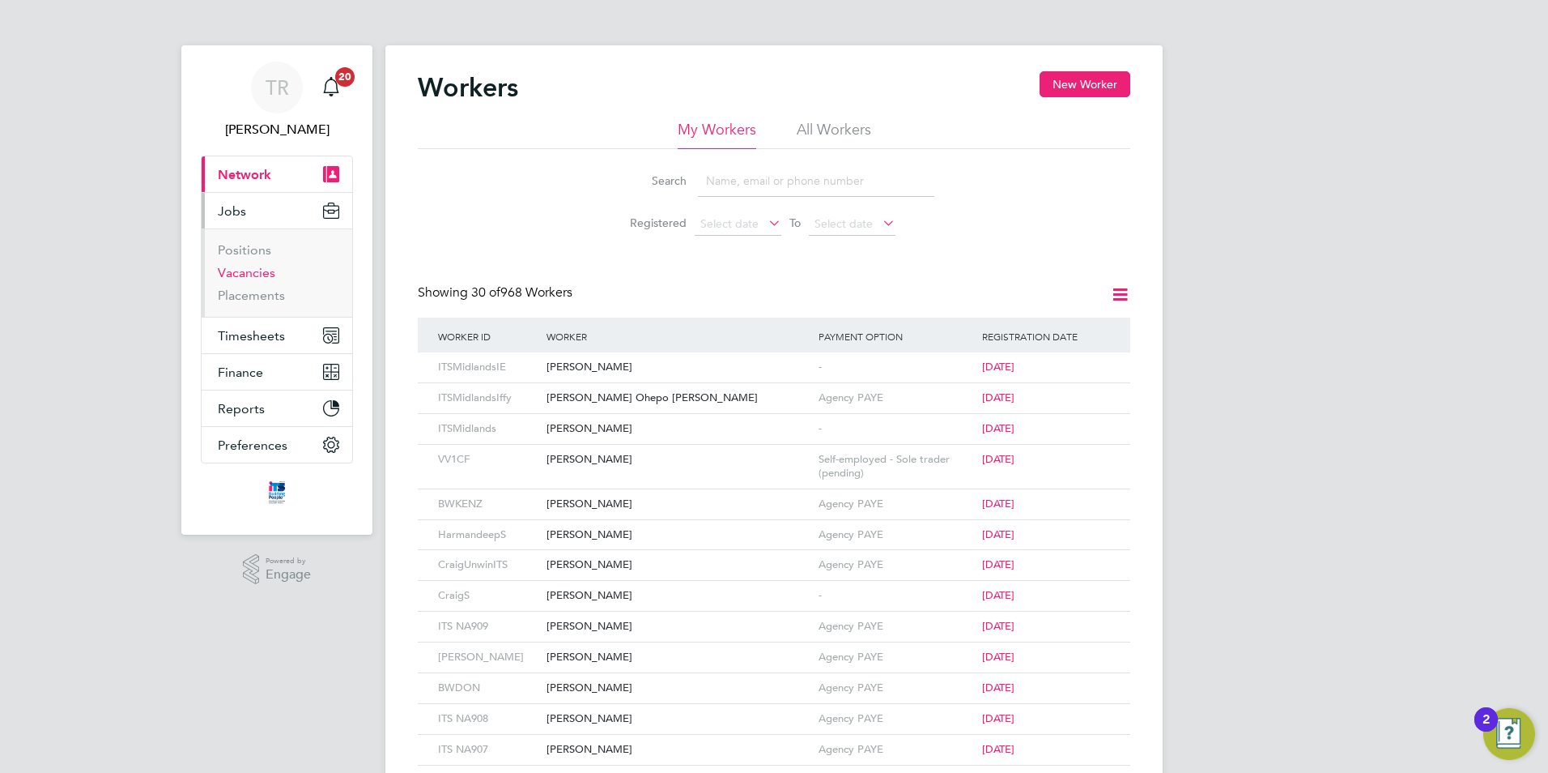
drag, startPoint x: 248, startPoint y: 276, endPoint x: 335, endPoint y: 275, distance: 87.5
click at [249, 276] on link "Vacancies" at bounding box center [246, 272] width 57 height 15
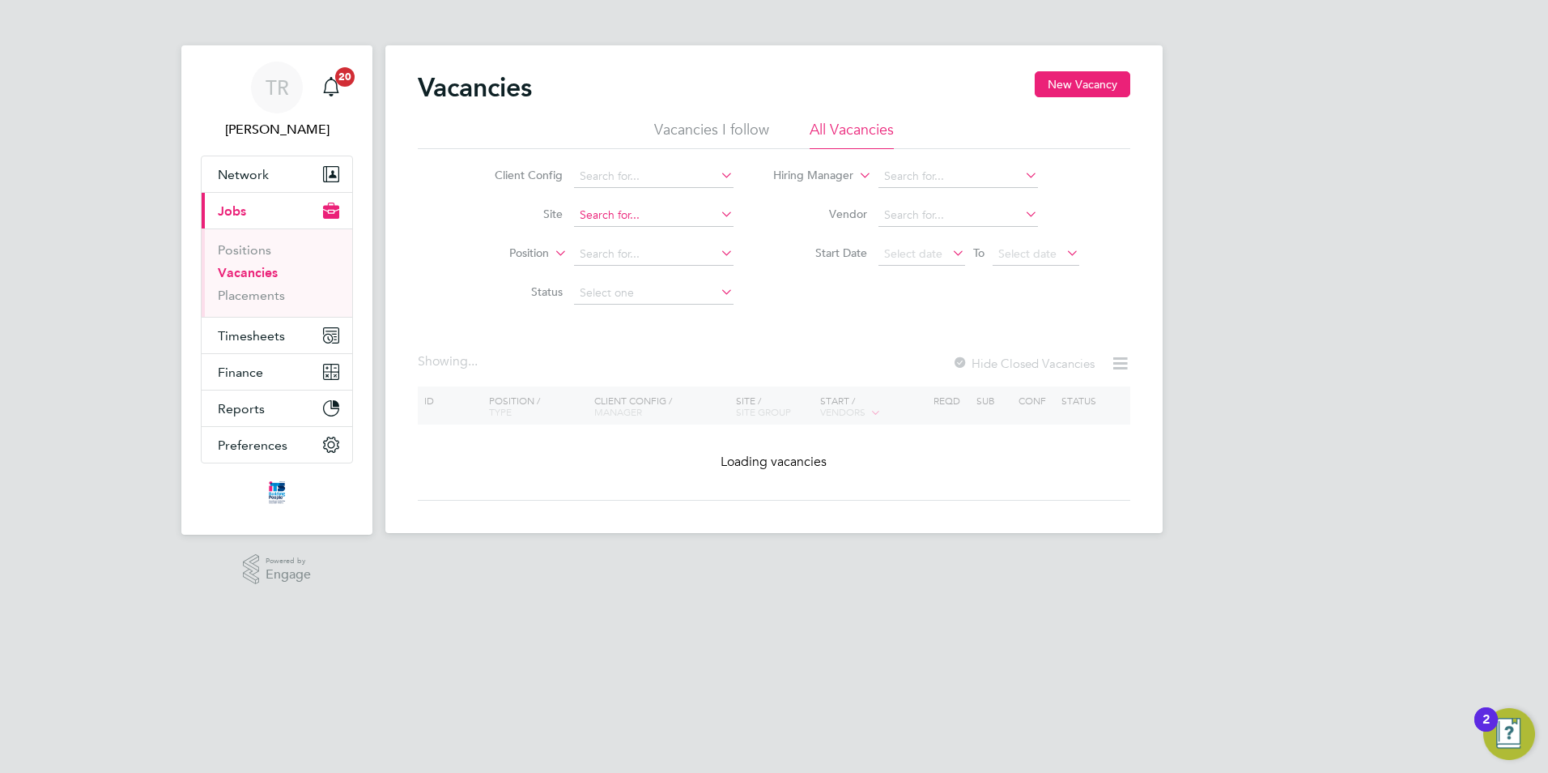
click at [592, 221] on input at bounding box center [654, 215] width 160 height 23
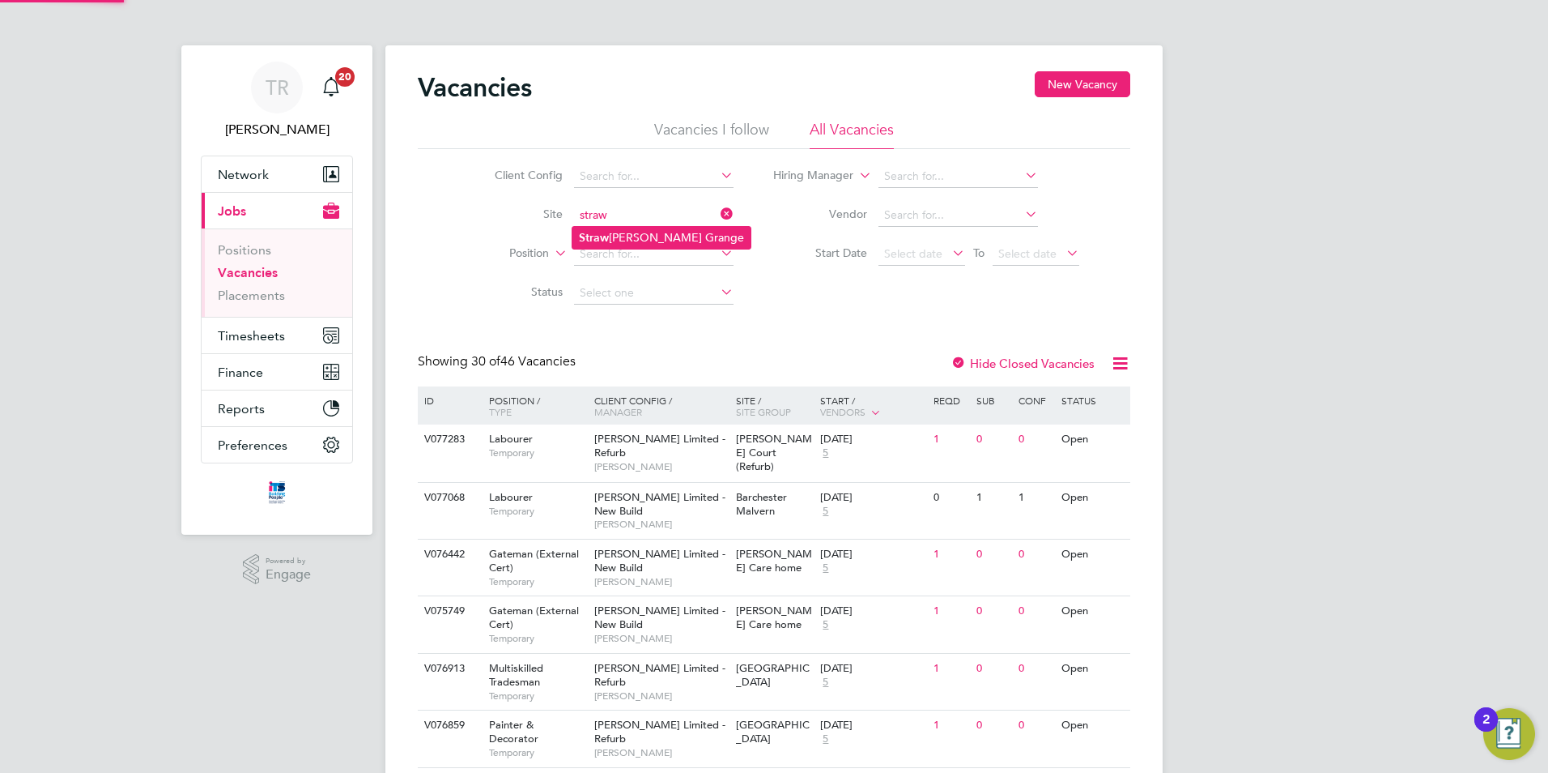
click at [632, 236] on li "Straw [PERSON_NAME] Grange" at bounding box center [662, 238] width 178 height 22
type input "Strawberry Grange"
